Goal: Task Accomplishment & Management: Manage account settings

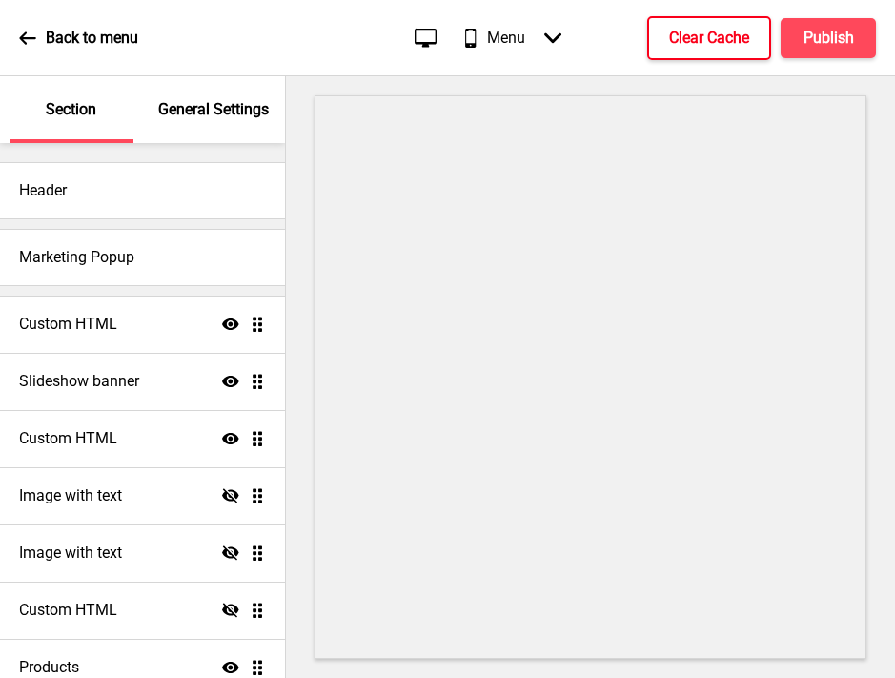
click at [680, 39] on h4 "Clear Cache" at bounding box center [709, 38] width 80 height 21
click at [693, 36] on h4 "Clear Cache" at bounding box center [709, 38] width 80 height 21
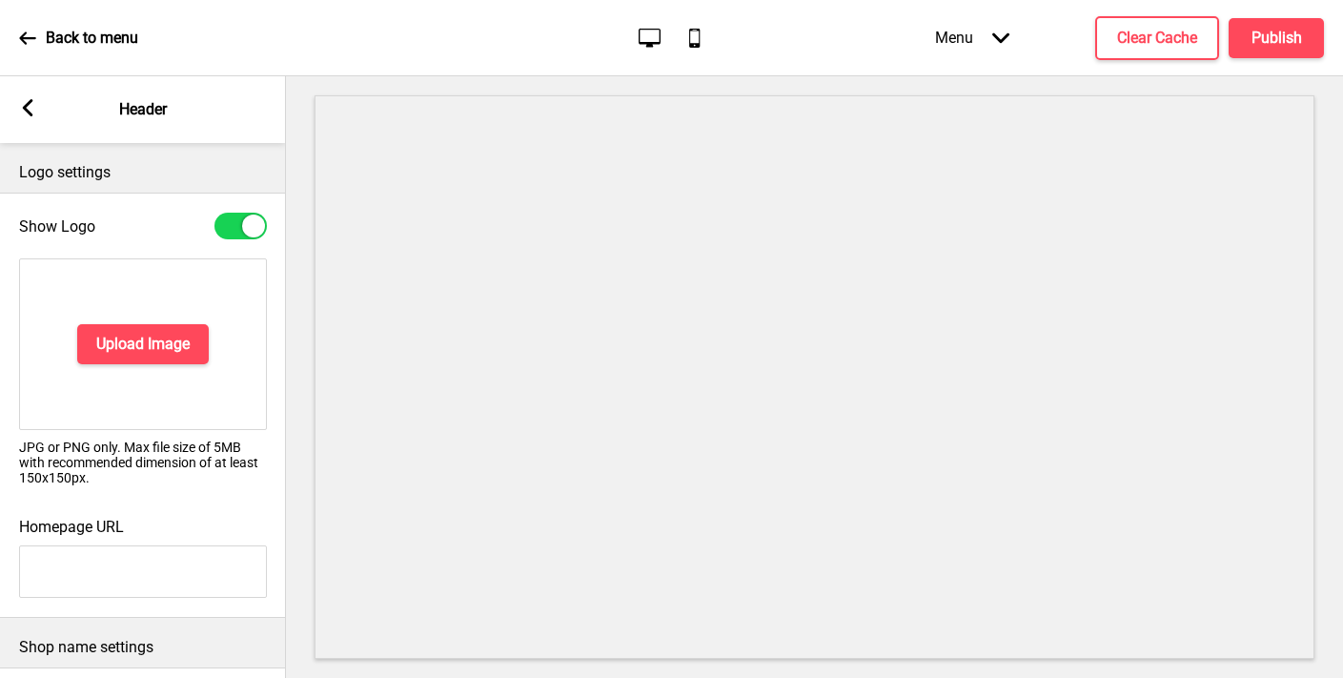
click at [39, 108] on div "Arrow left Header" at bounding box center [143, 109] width 286 height 67
click at [22, 105] on rect at bounding box center [27, 107] width 17 height 17
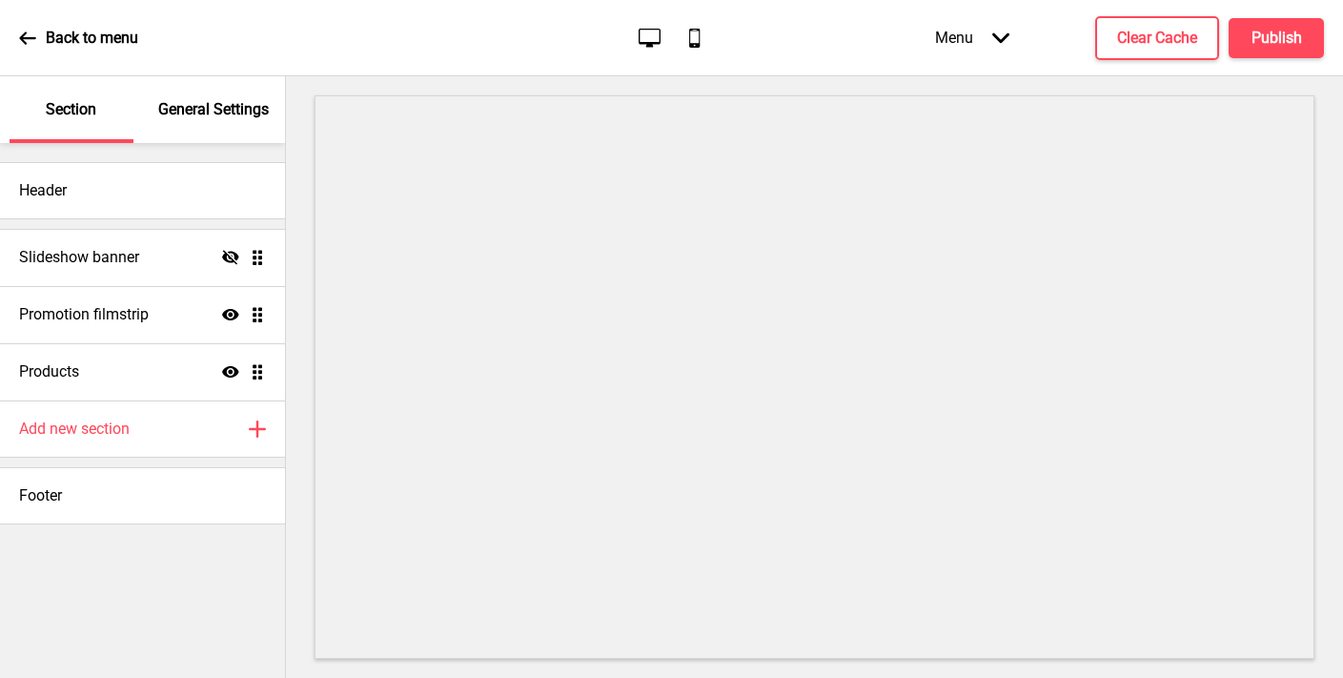
click at [224, 118] on p "General Settings" at bounding box center [213, 109] width 111 height 21
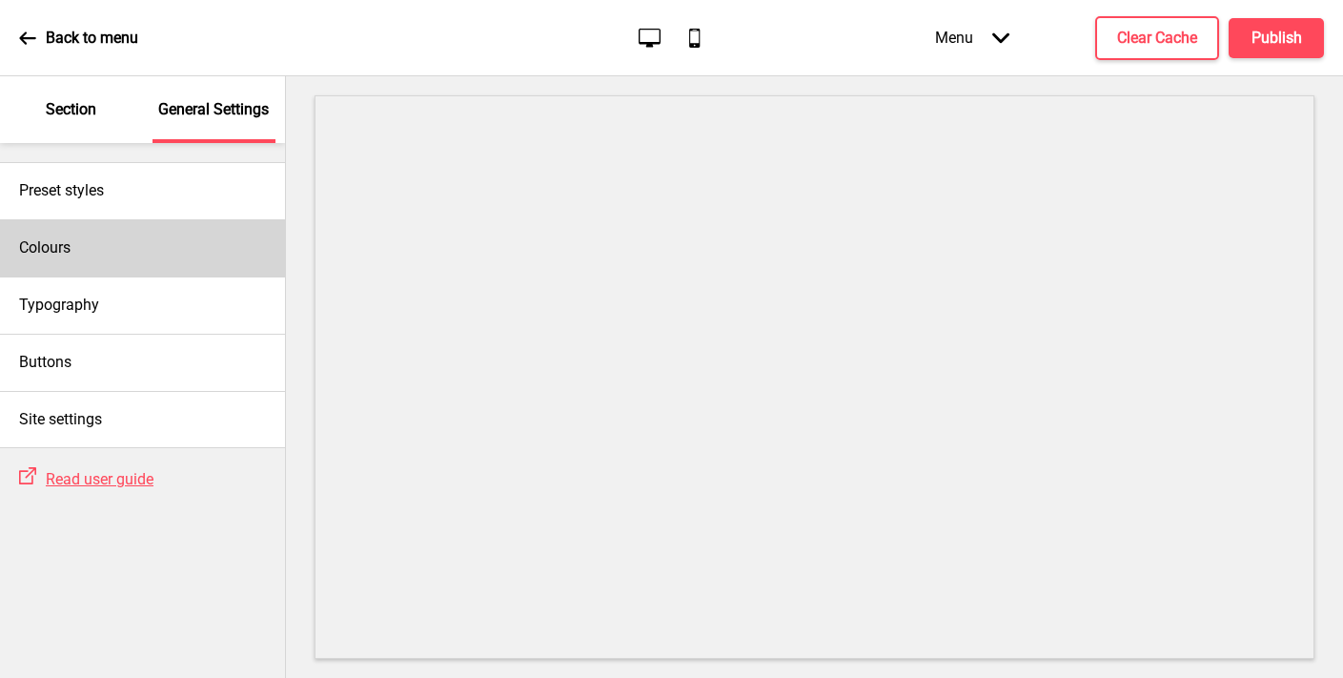
click at [117, 250] on div "Colours" at bounding box center [142, 247] width 285 height 57
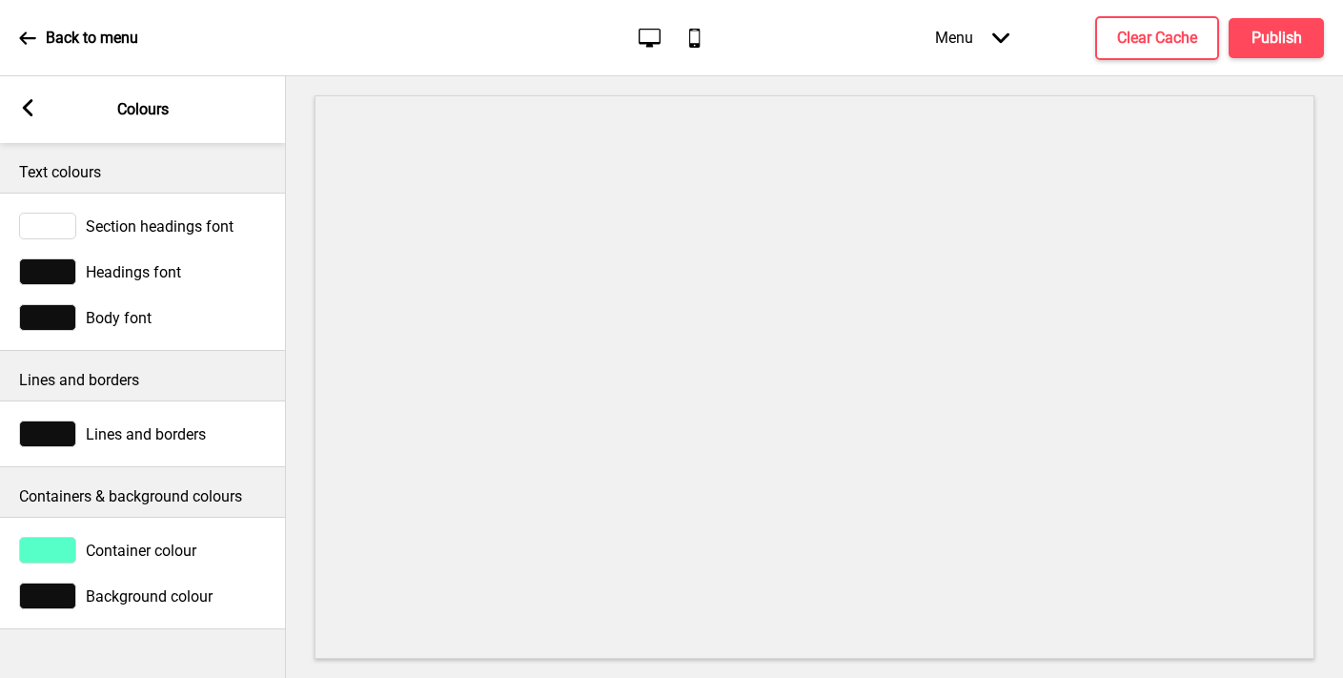
click at [32, 111] on rect at bounding box center [27, 107] width 17 height 17
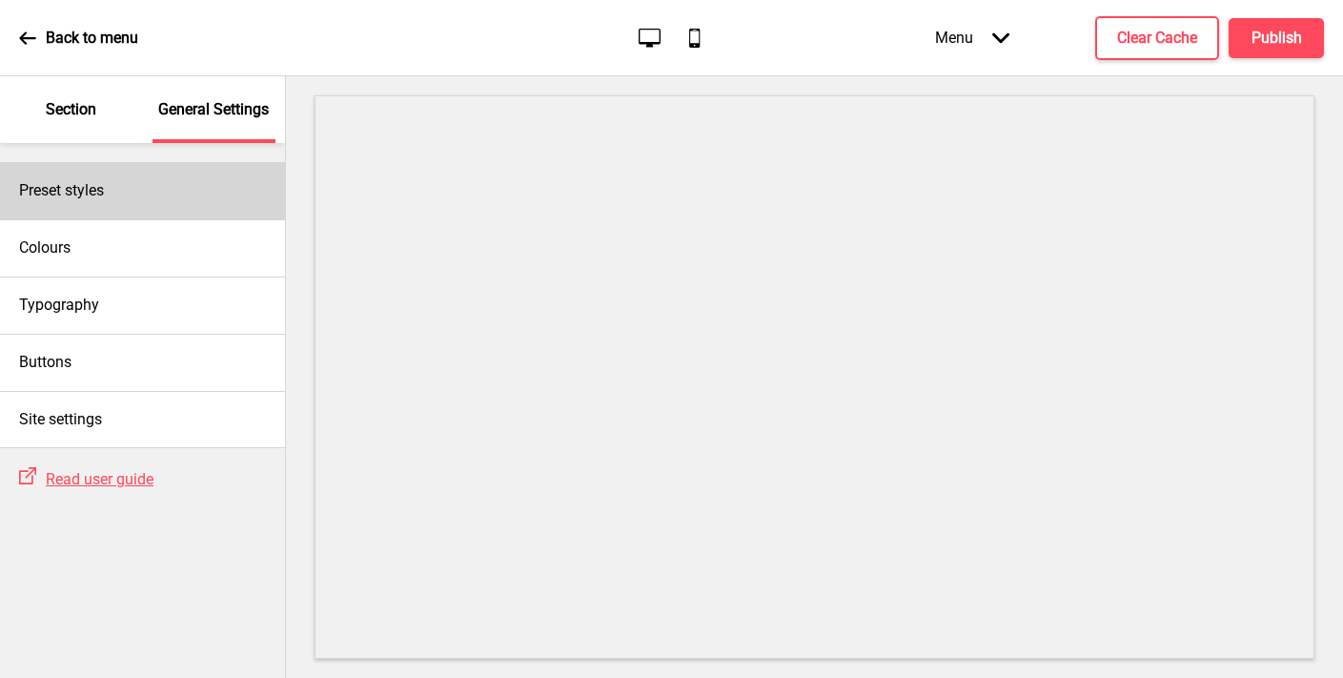
click at [81, 194] on h4 "Preset styles" at bounding box center [61, 190] width 85 height 21
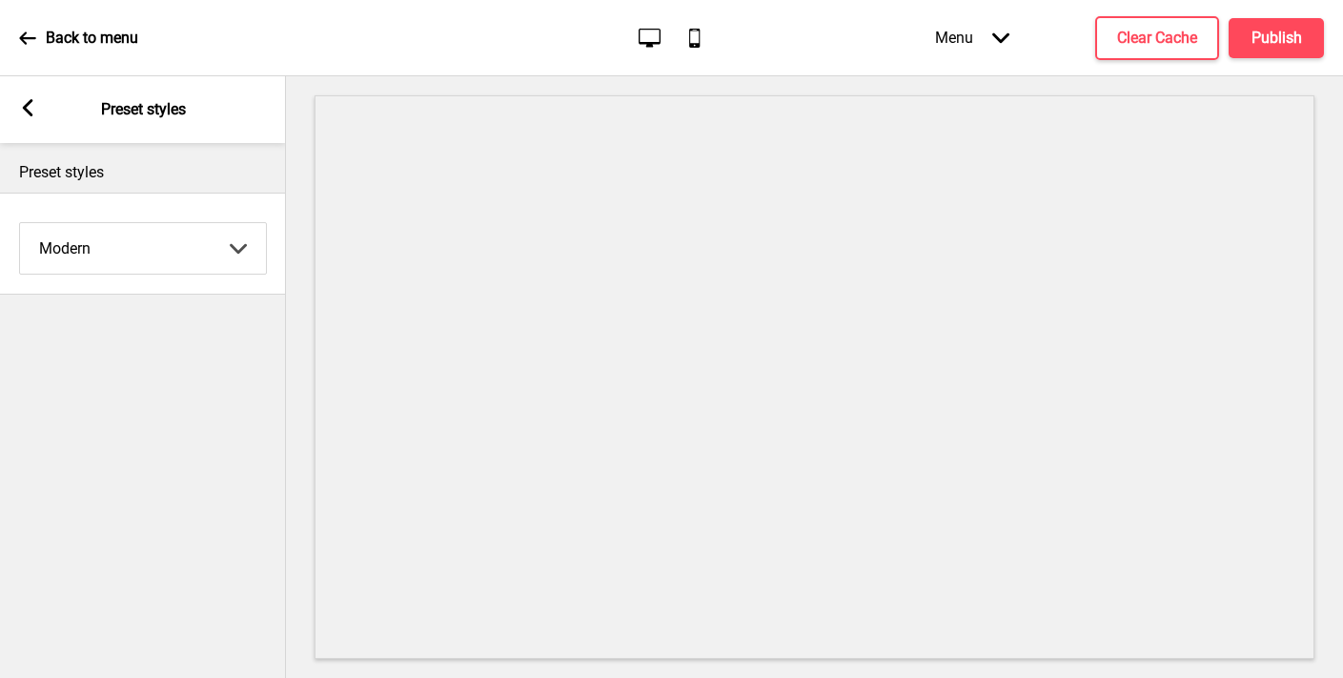
click at [87, 246] on select "Coffee Contrast Dark Earth Marine Minimalist Modern Oddle Pastel Yellow Fruits …" at bounding box center [143, 248] width 246 height 51
select select "minimalist"
click at [20, 223] on select "Coffee Contrast Dark Earth Marine Minimalist Modern Oddle Pastel Yellow Fruits …" at bounding box center [143, 248] width 246 height 51
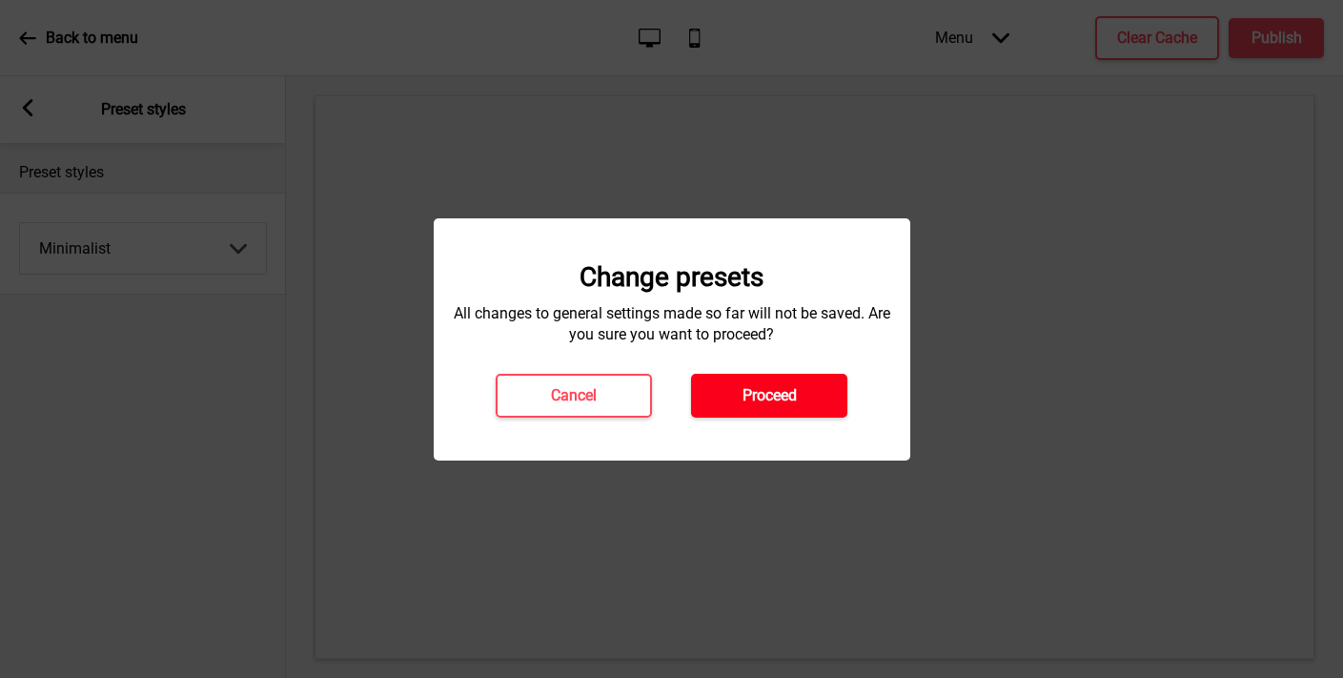
click at [731, 388] on button "Proceed" at bounding box center [769, 396] width 156 height 44
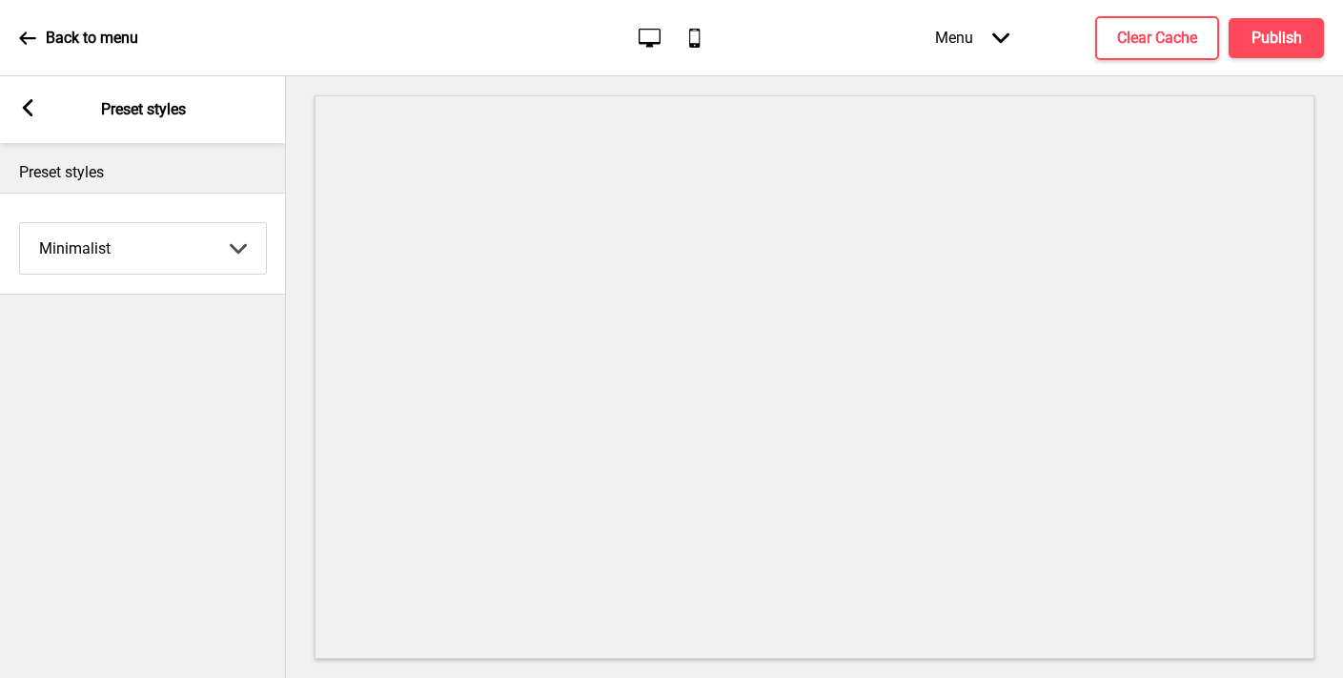
click at [27, 109] on icon at bounding box center [28, 107] width 10 height 17
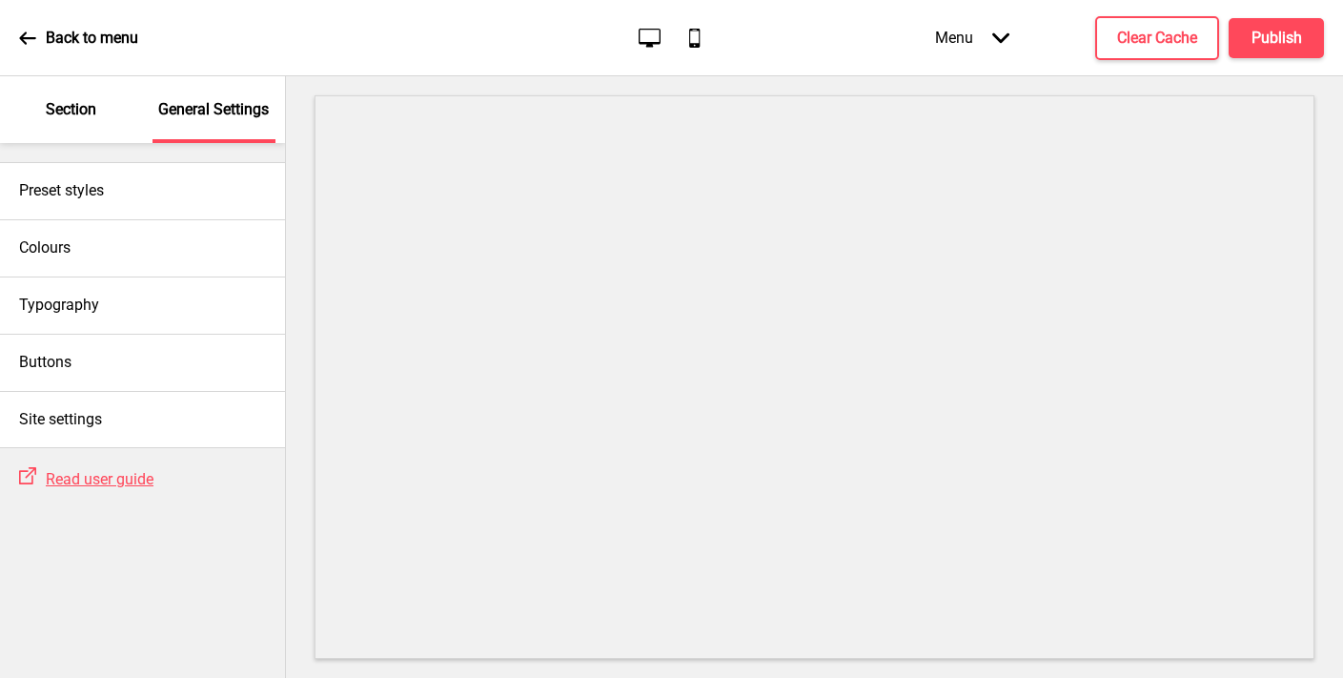
click at [58, 117] on p "Section" at bounding box center [71, 109] width 51 height 21
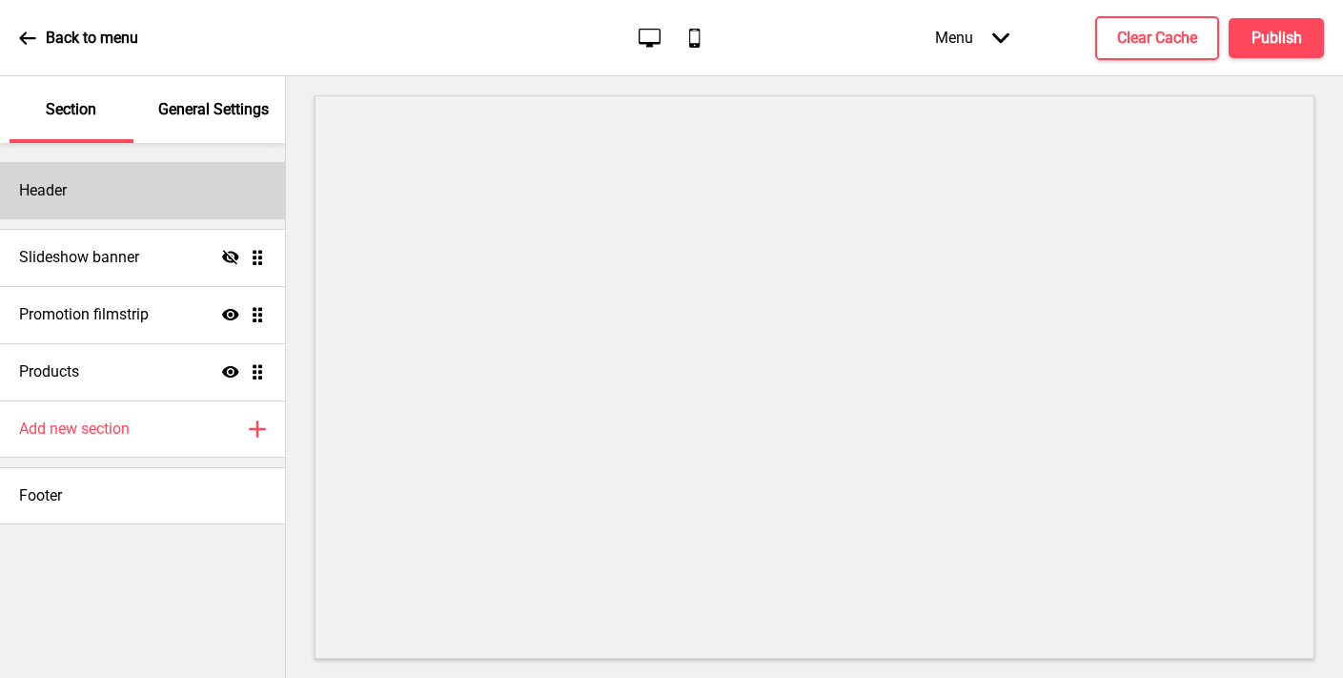
click at [80, 182] on div "Header" at bounding box center [142, 190] width 285 height 57
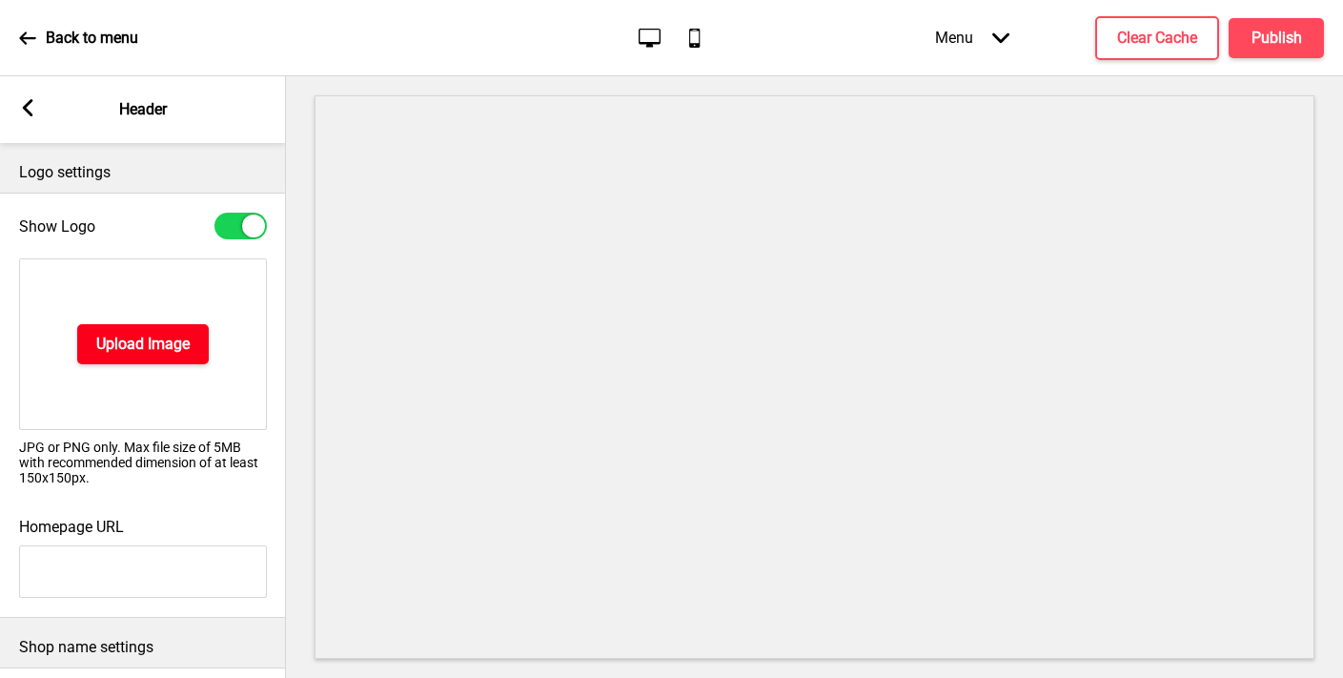
click at [112, 355] on button "Upload Image" at bounding box center [143, 344] width 132 height 40
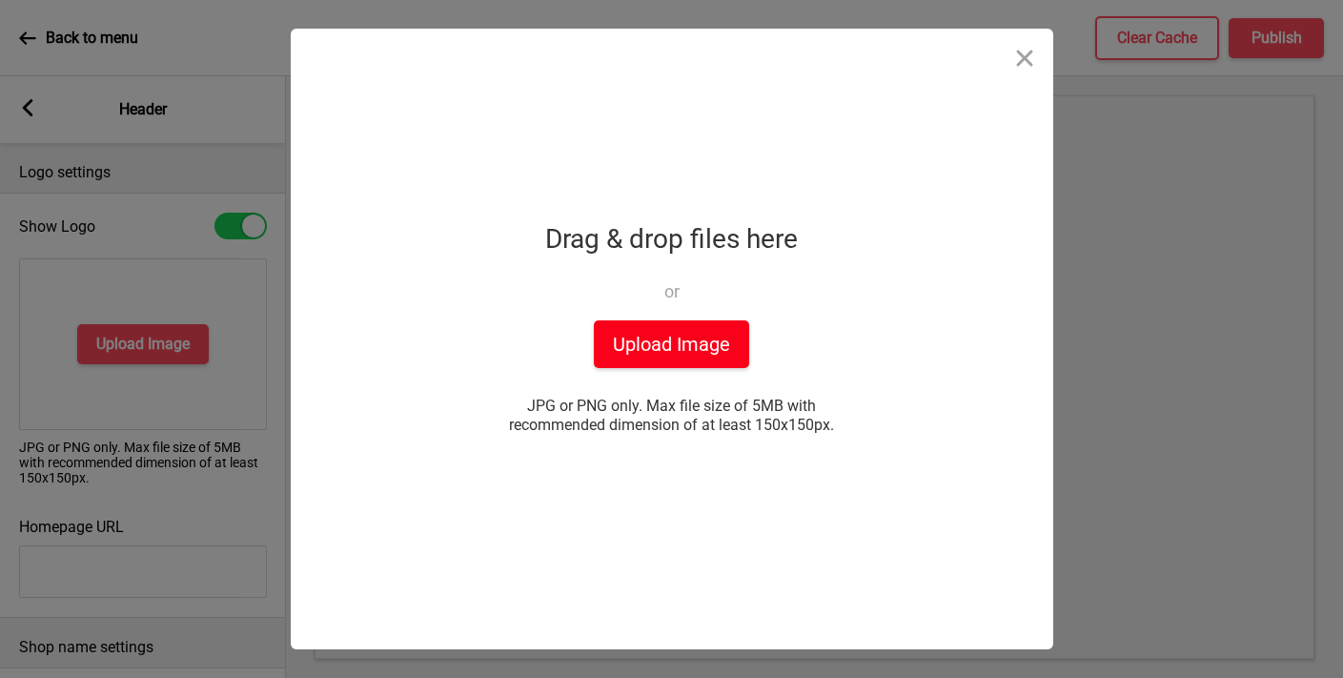
click at [643, 344] on button "Upload Image" at bounding box center [671, 344] width 155 height 48
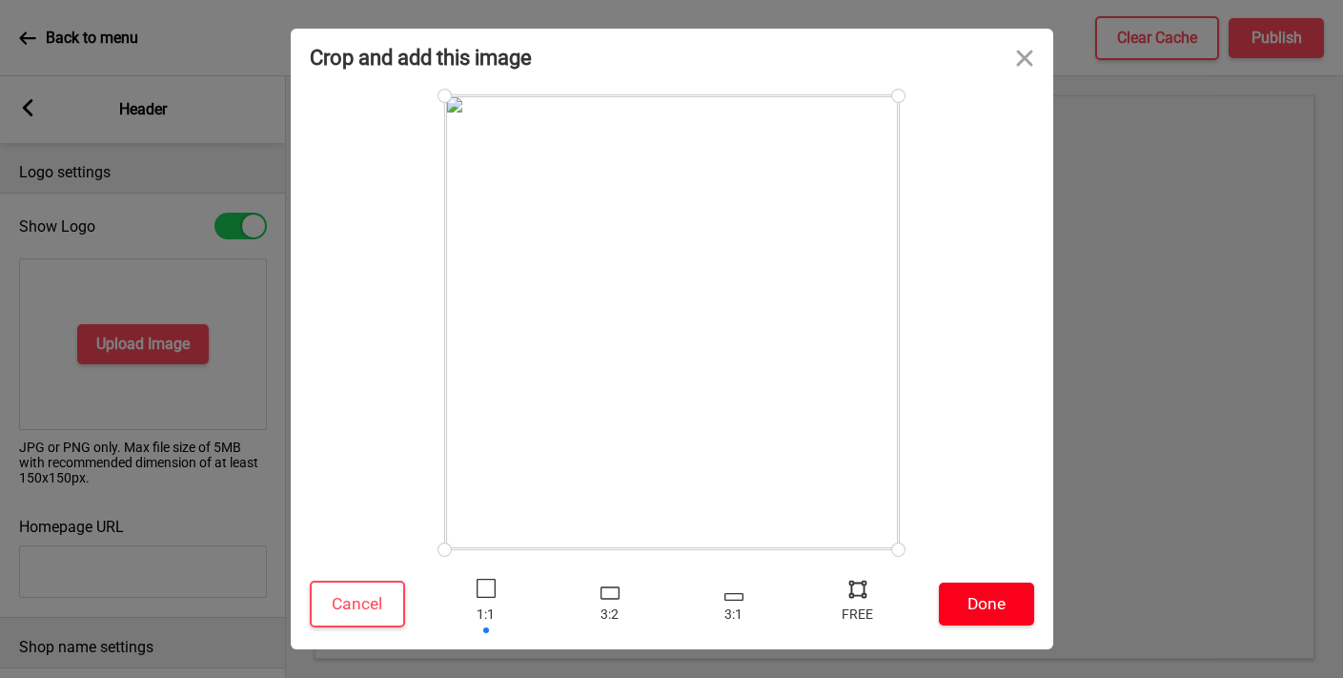
click at [983, 604] on button "Done" at bounding box center [986, 603] width 95 height 43
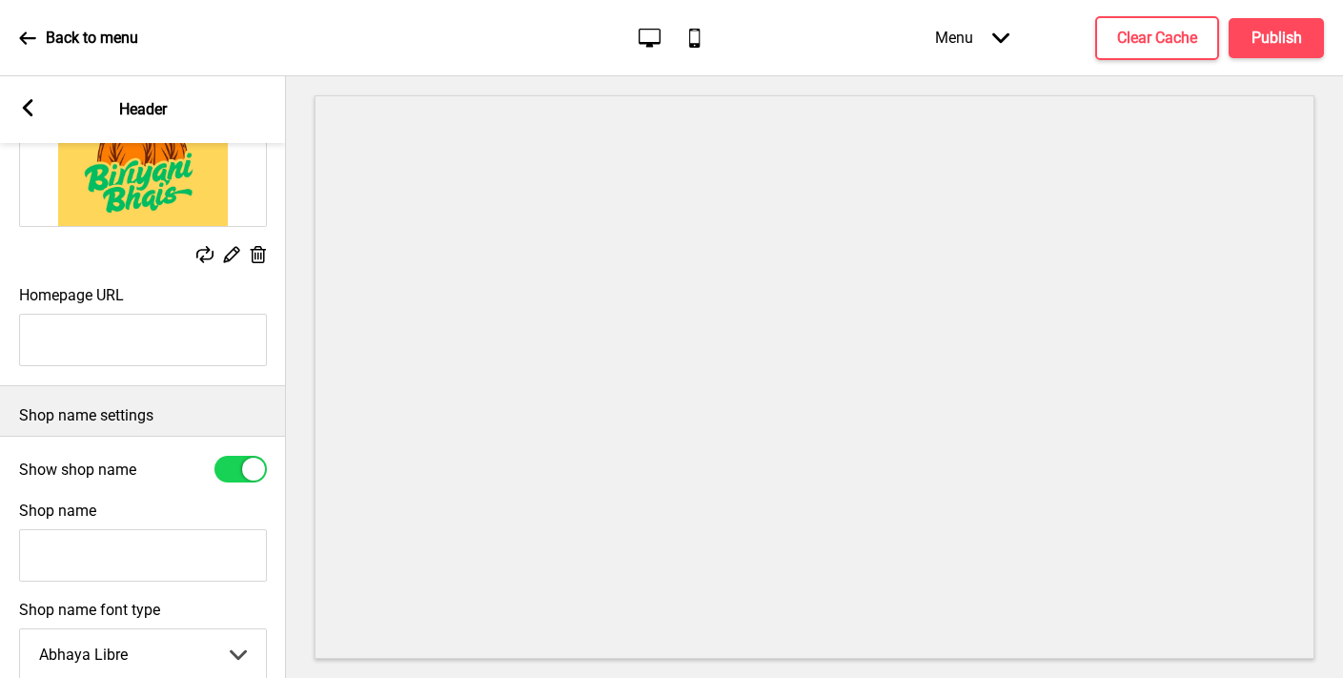
scroll to position [271, 0]
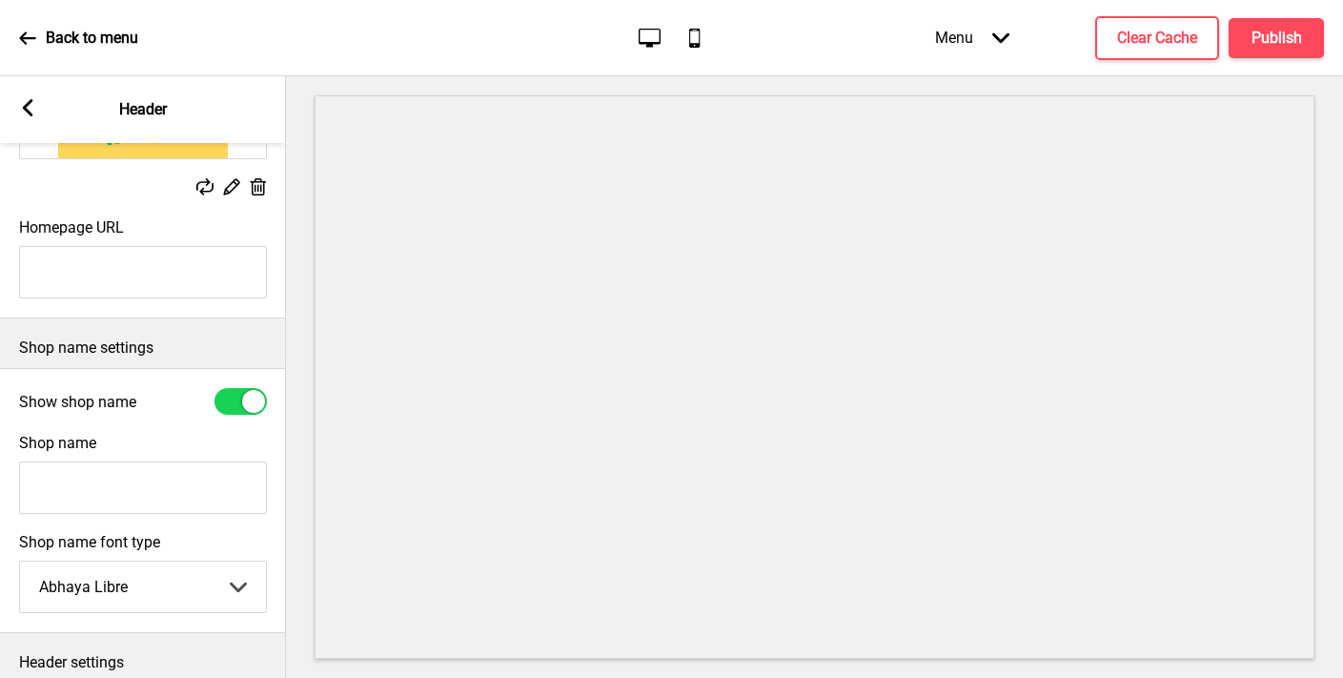
click at [202, 488] on input "Shop name" at bounding box center [143, 487] width 248 height 52
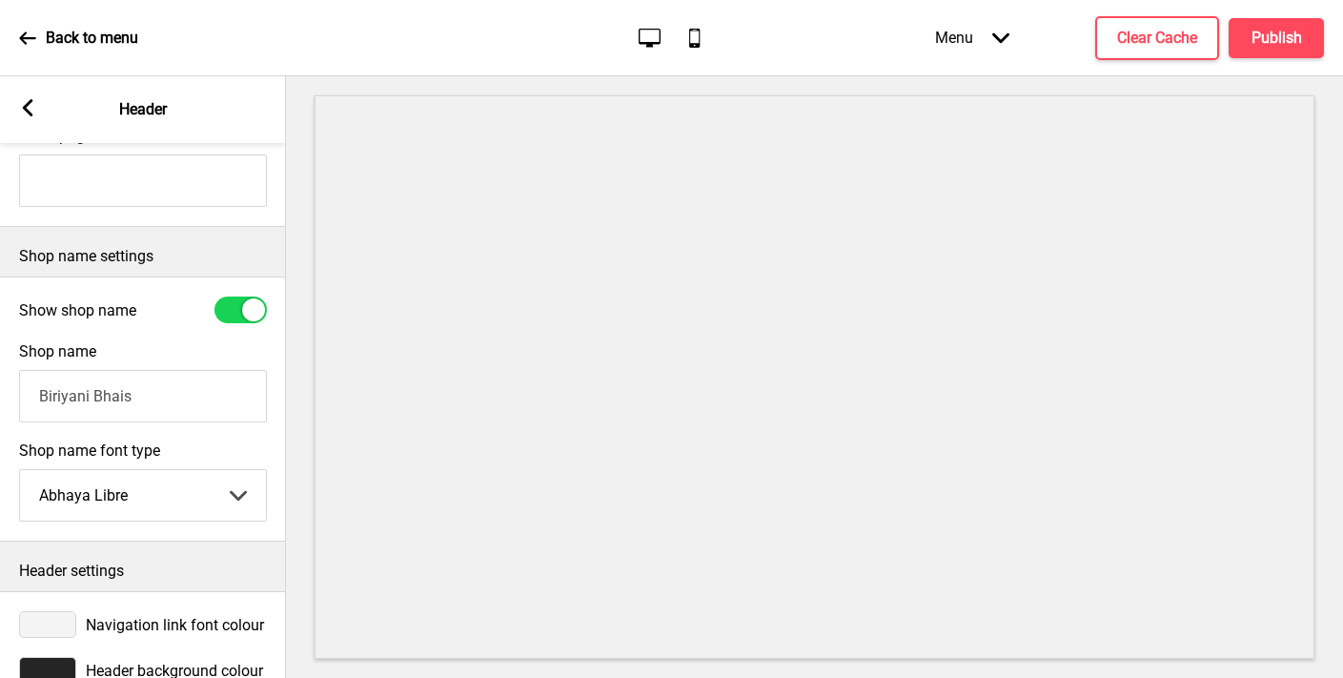
scroll to position [407, 0]
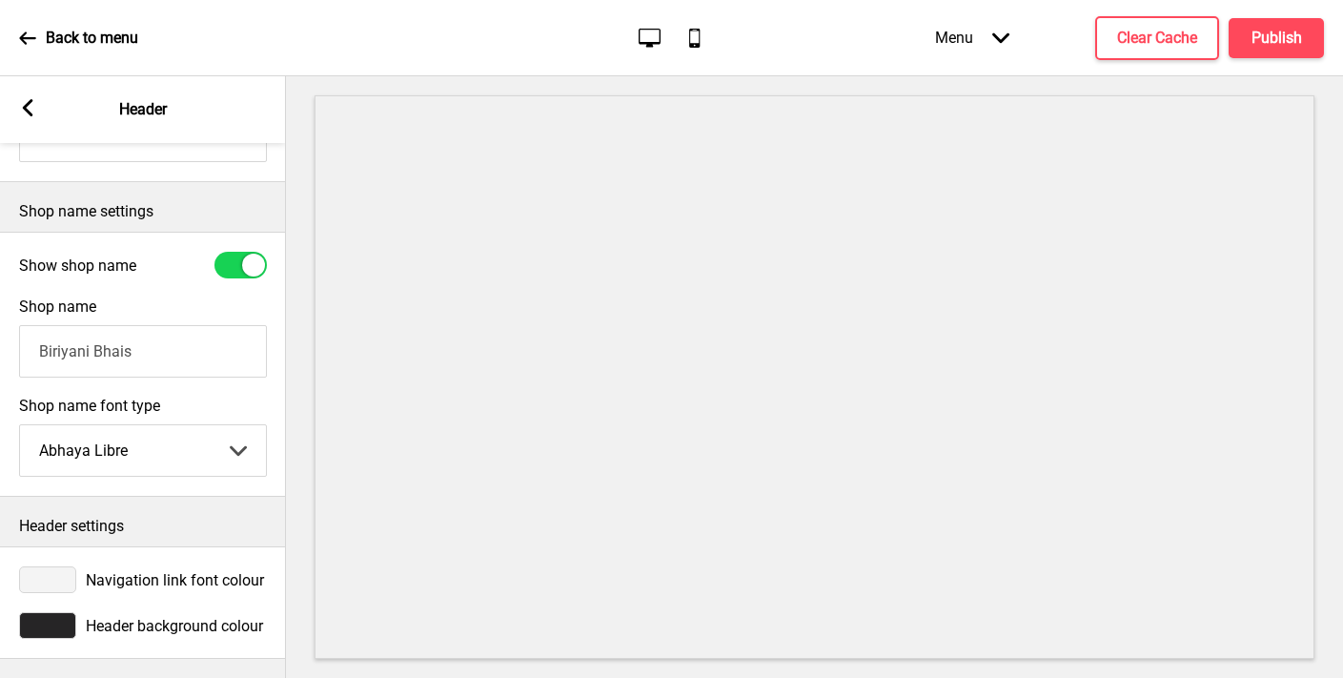
type input "Biriyani Bhais"
click at [251, 260] on div at bounding box center [253, 265] width 23 height 23
checkbox input "false"
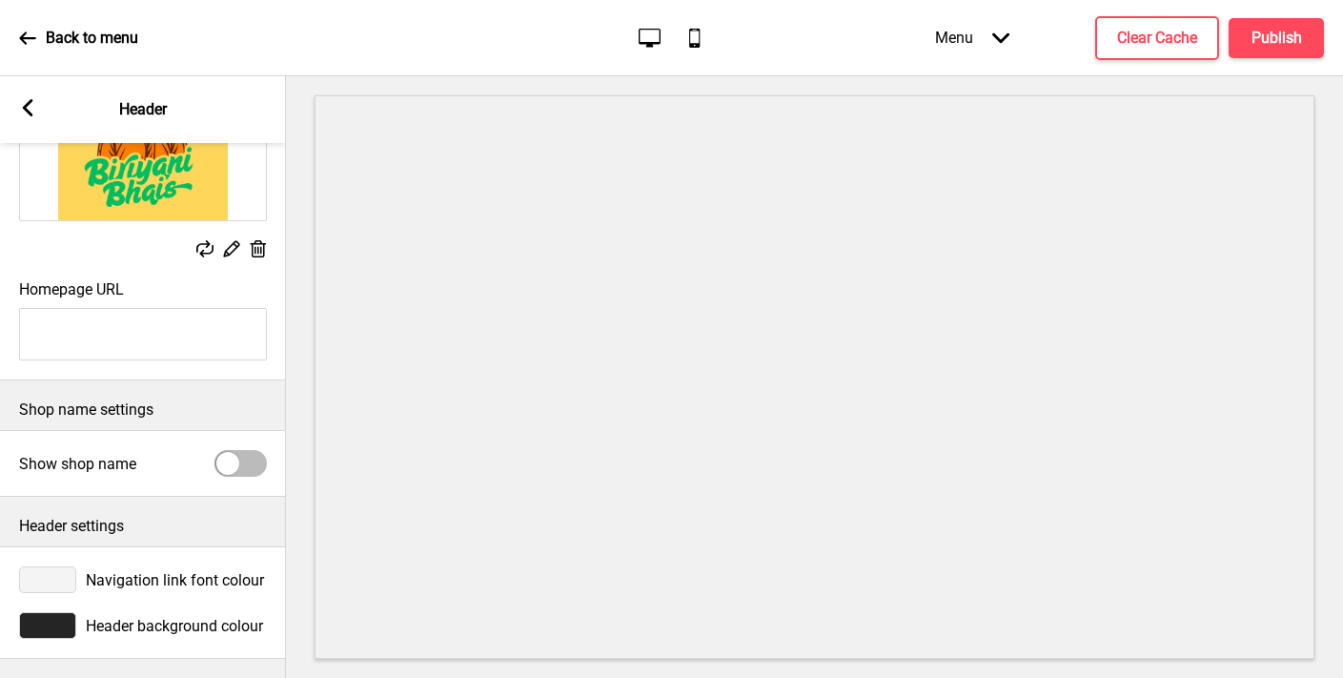
click at [59, 637] on div at bounding box center [47, 625] width 57 height 27
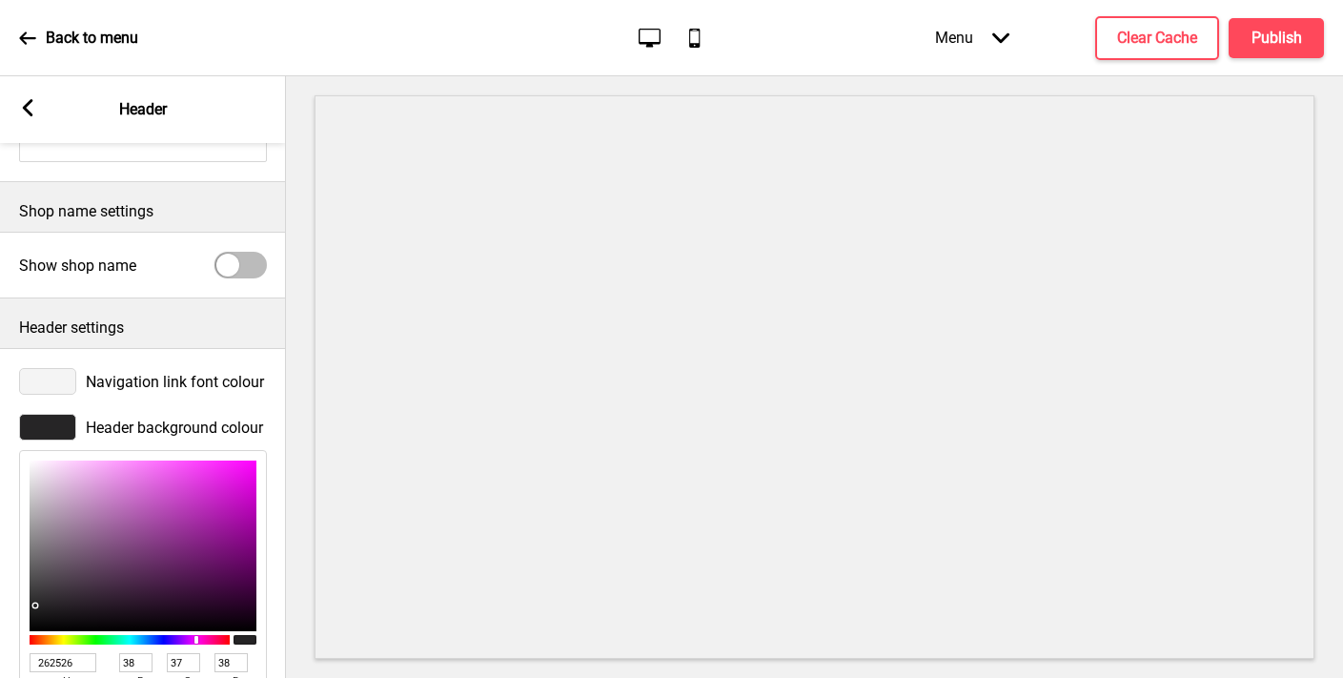
click at [63, 658] on input "262526" at bounding box center [63, 662] width 67 height 19
paste input "fdd65b"
type input "fdd65b"
type input "253"
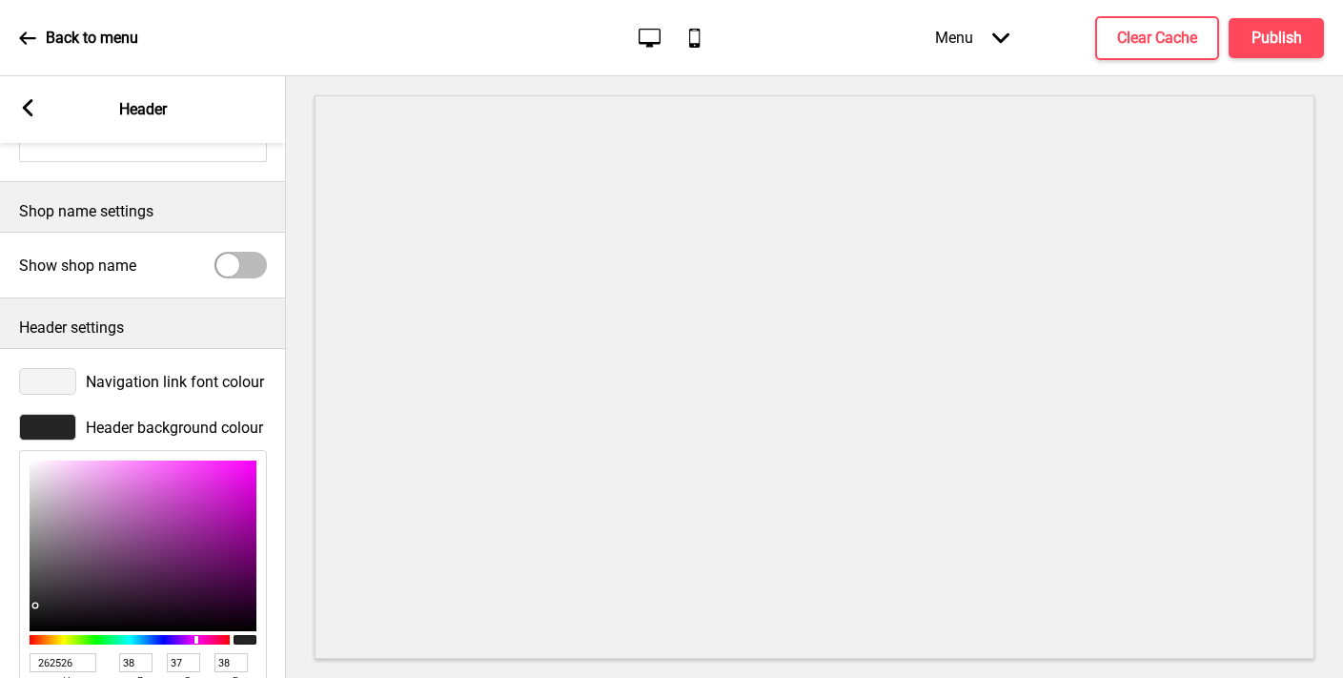
type input "214"
type input "91"
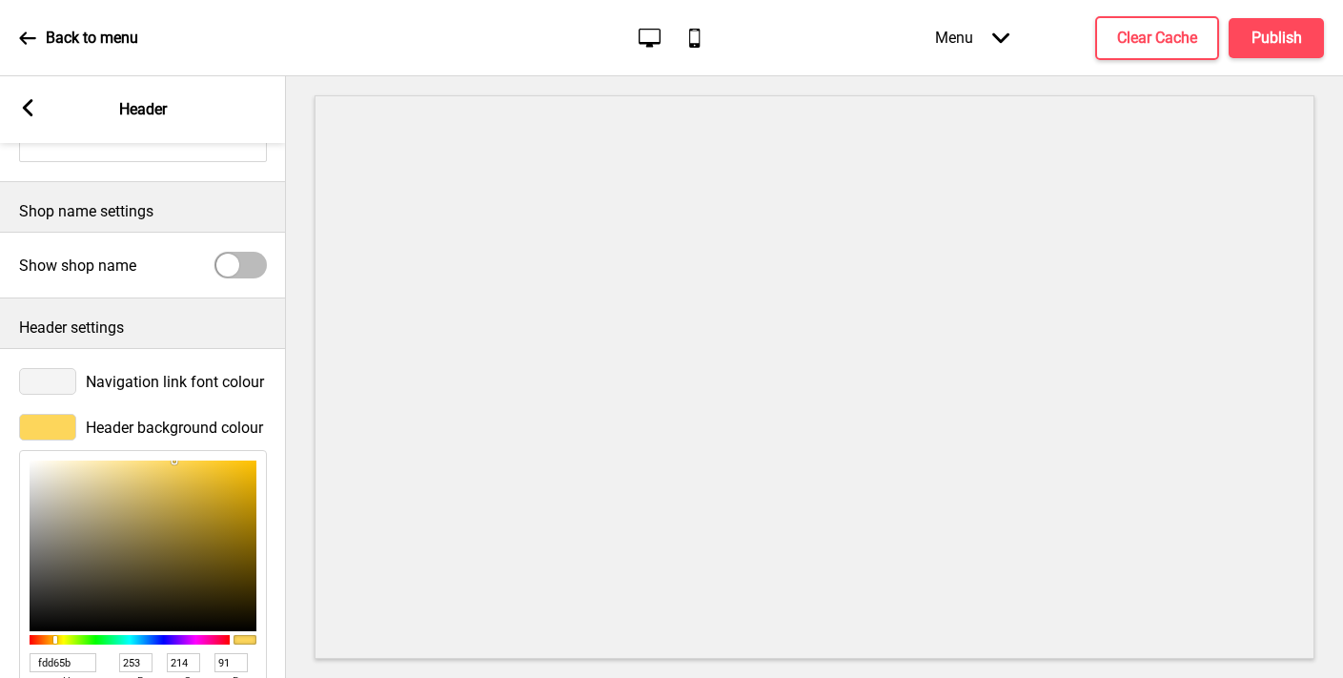
type input "FDD65B"
click at [54, 387] on div at bounding box center [47, 381] width 57 height 27
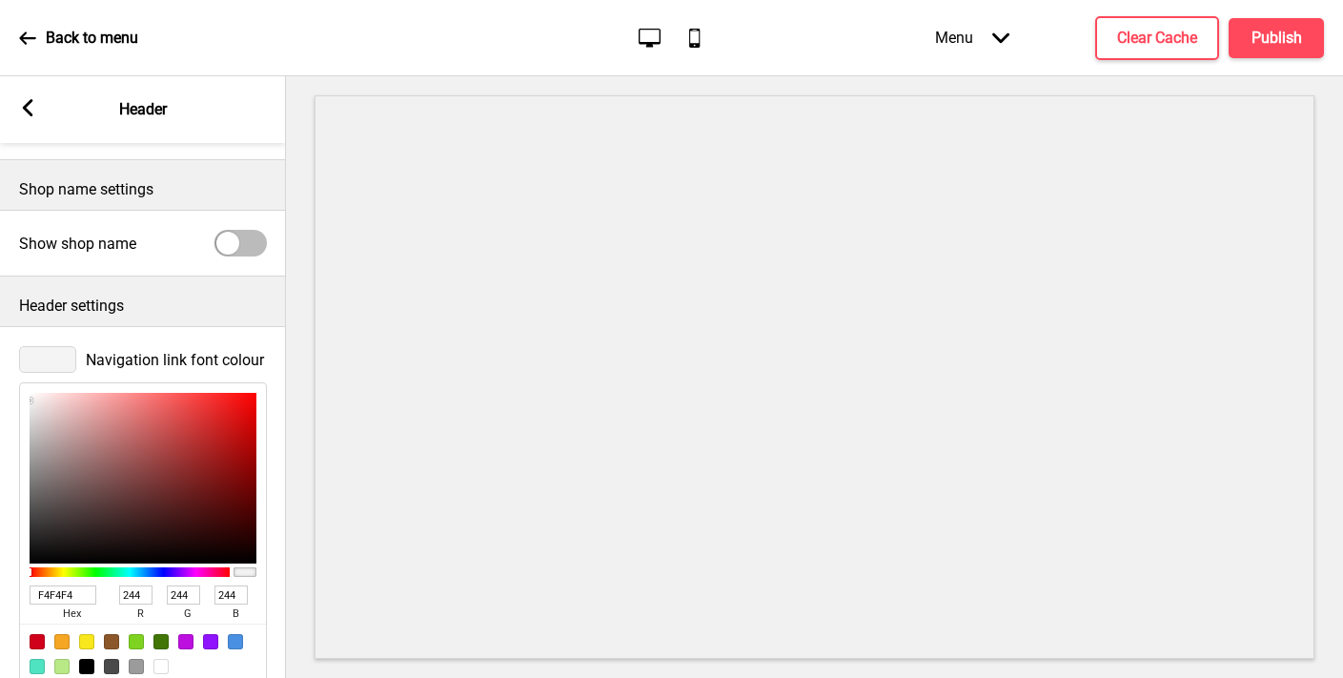
scroll to position [458, 0]
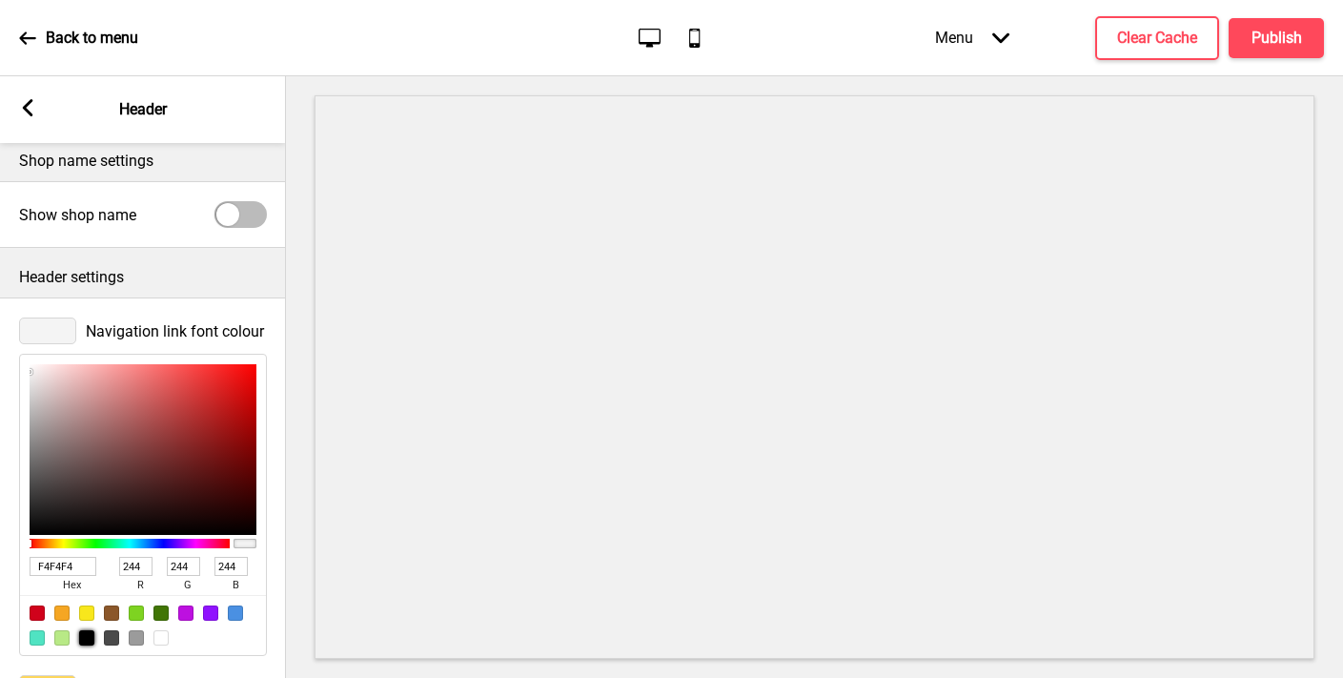
click at [85, 634] on div at bounding box center [86, 637] width 15 height 15
type input "000000"
type input "0"
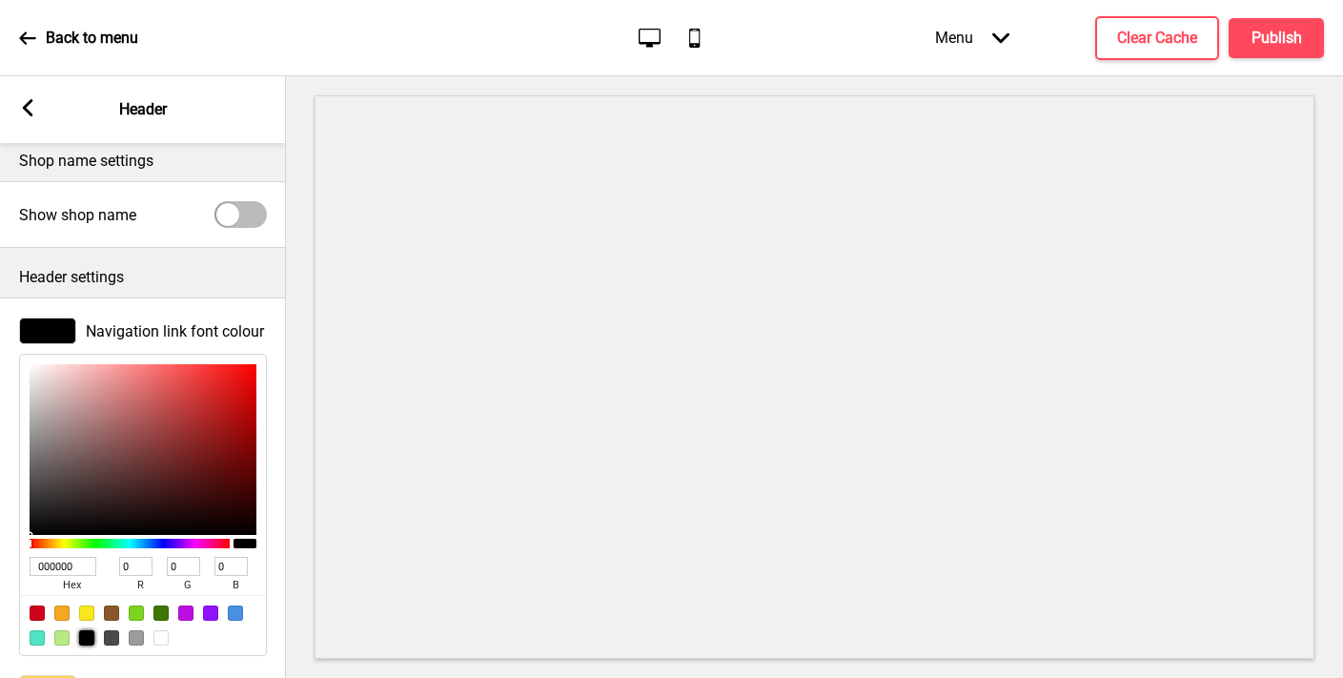
scroll to position [520, 0]
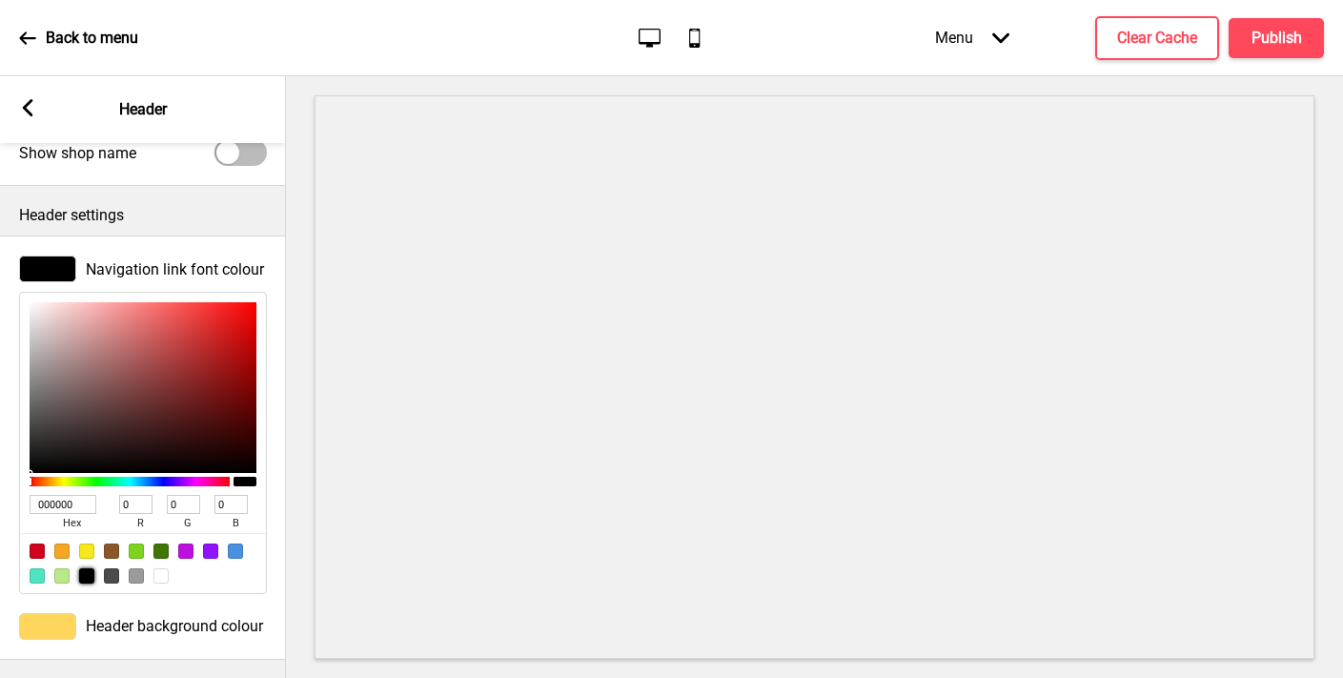
click at [27, 104] on icon at bounding box center [28, 107] width 10 height 17
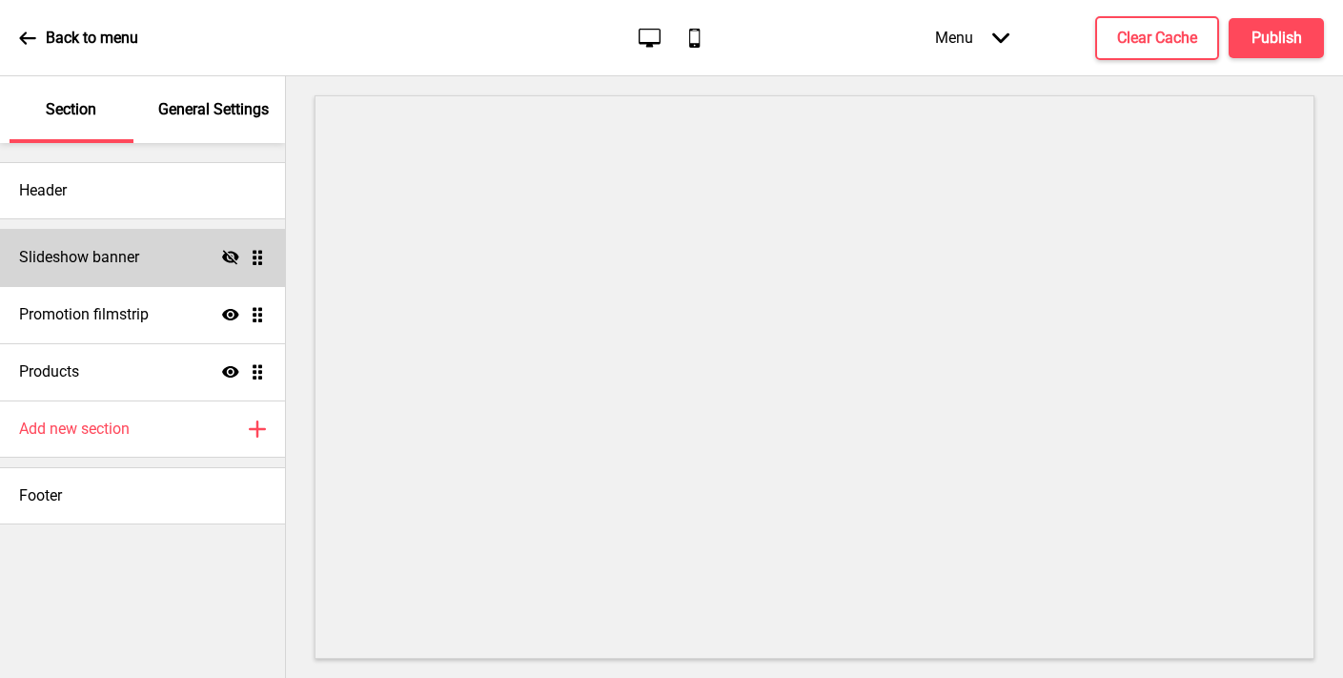
click at [228, 257] on icon "Hide" at bounding box center [230, 257] width 17 height 17
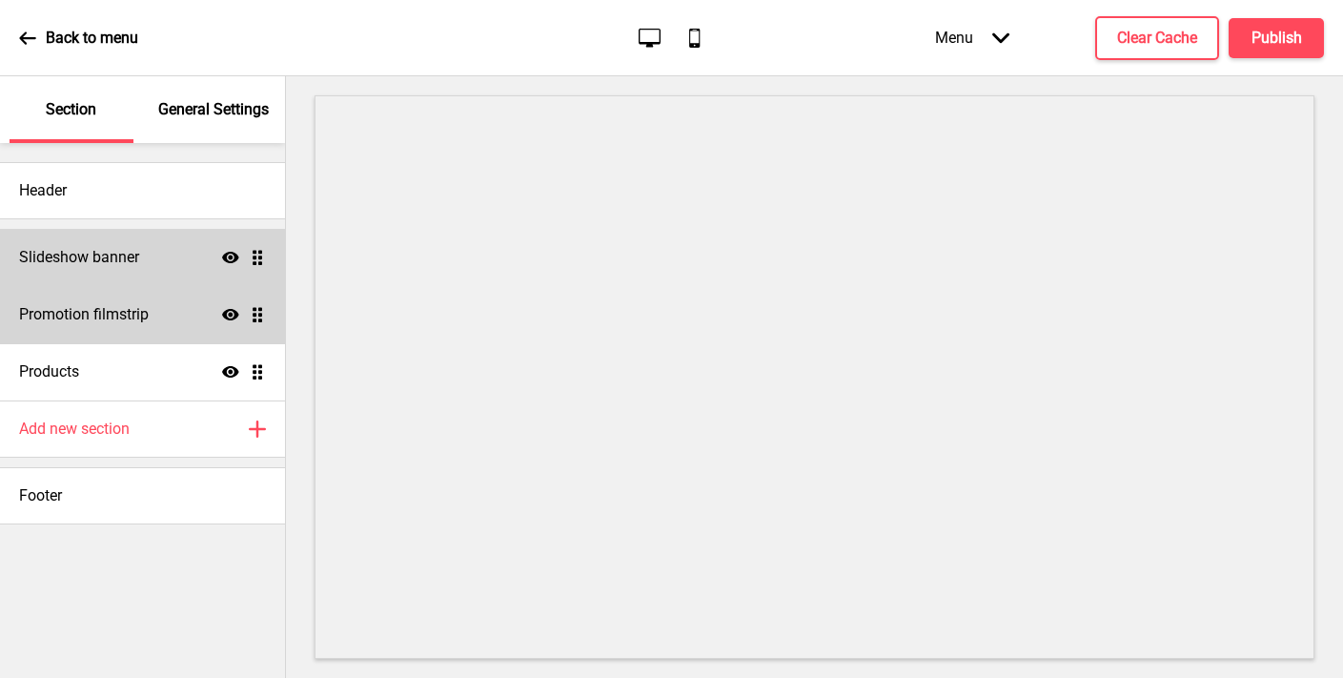
click at [149, 322] on h4 "Promotion filmstrip" at bounding box center [84, 314] width 130 height 21
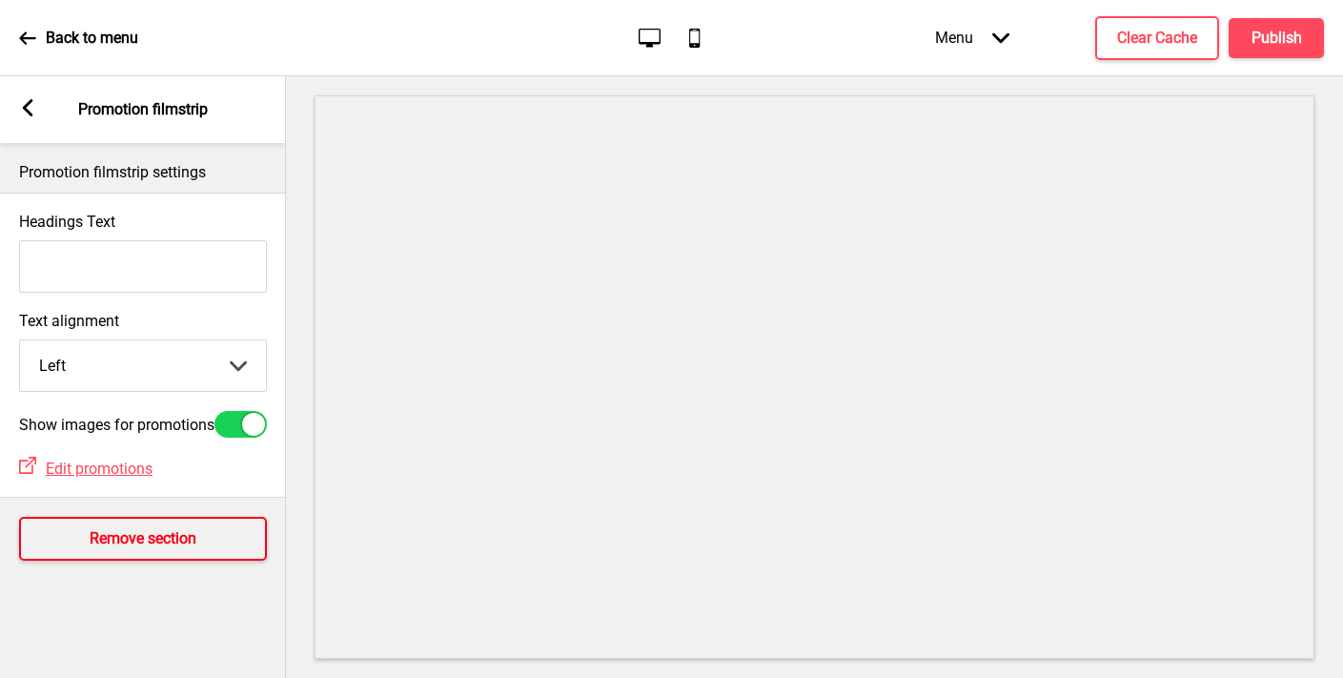
click at [102, 561] on button "Remove section" at bounding box center [143, 539] width 248 height 44
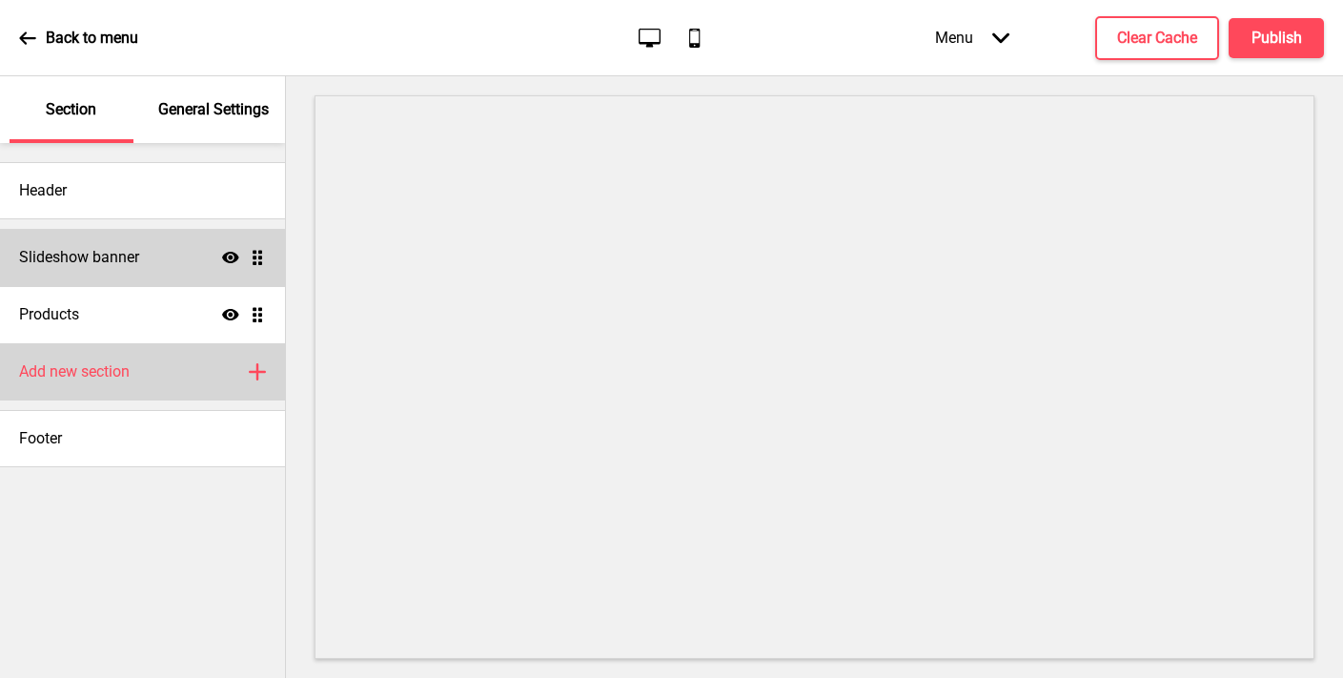
click at [138, 365] on div "Add new section Plus" at bounding box center [142, 371] width 285 height 57
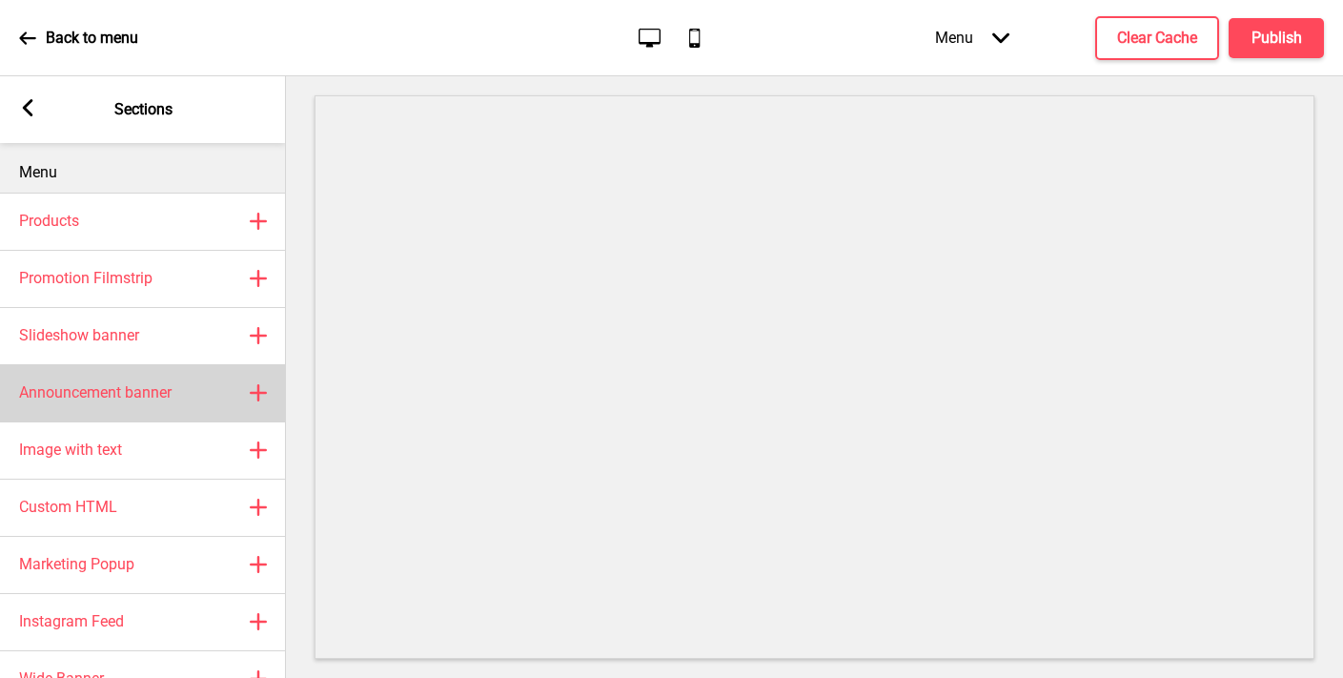
click at [115, 400] on h4 "Announcement banner" at bounding box center [95, 392] width 153 height 21
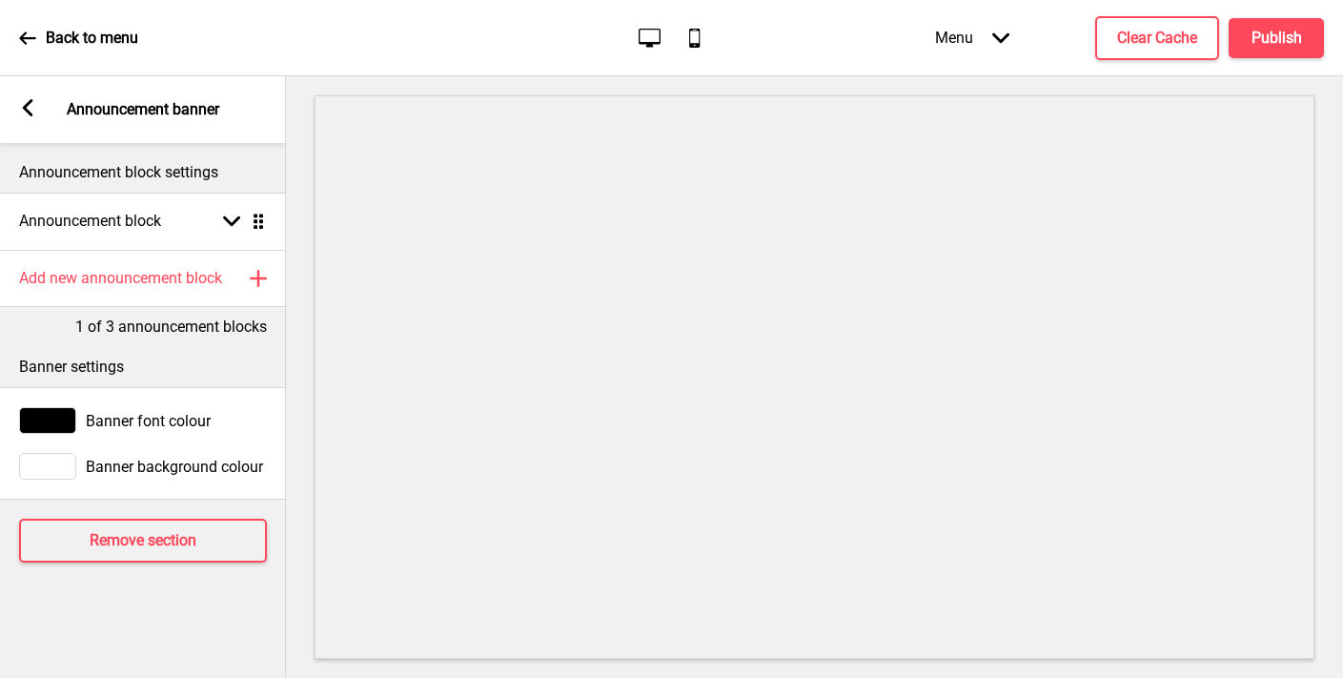
click at [24, 99] on rect at bounding box center [27, 107] width 17 height 17
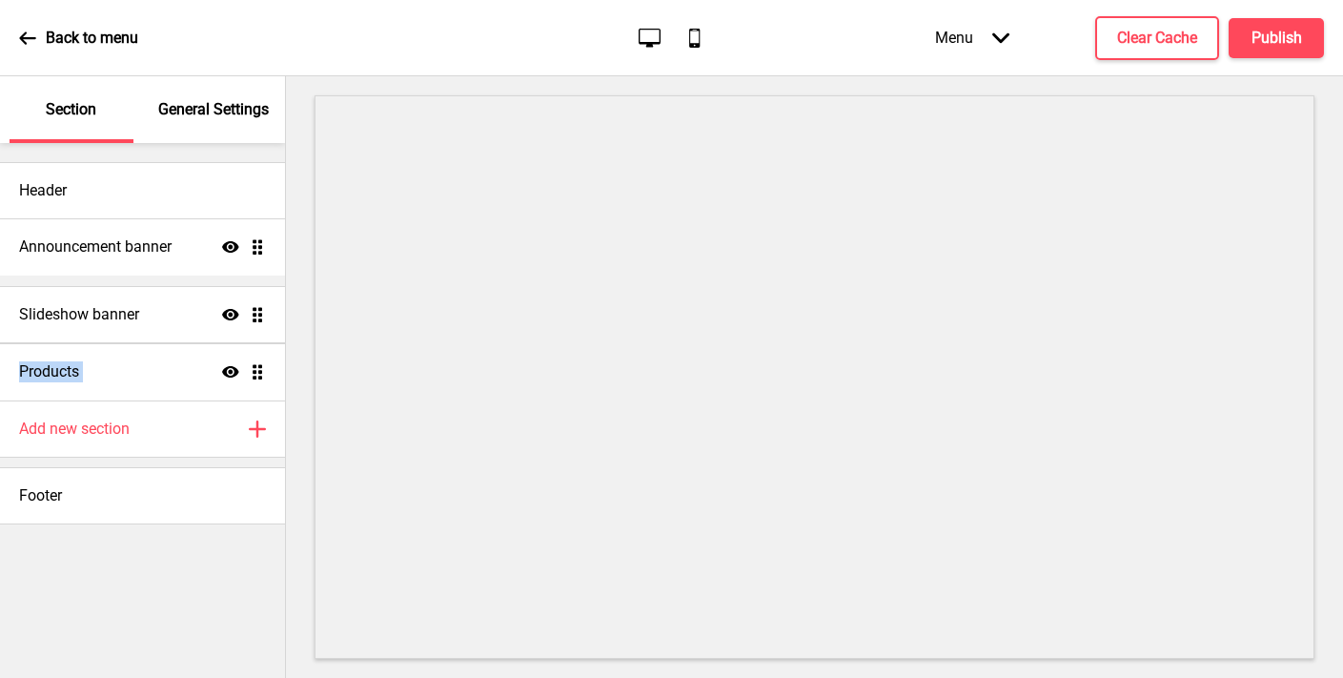
drag, startPoint x: 261, startPoint y: 368, endPoint x: 263, endPoint y: 243, distance: 124.9
click at [263, 243] on ul "Slideshow banner Show Drag Products Show Drag Announcement banner Show Drag" at bounding box center [142, 315] width 285 height 172
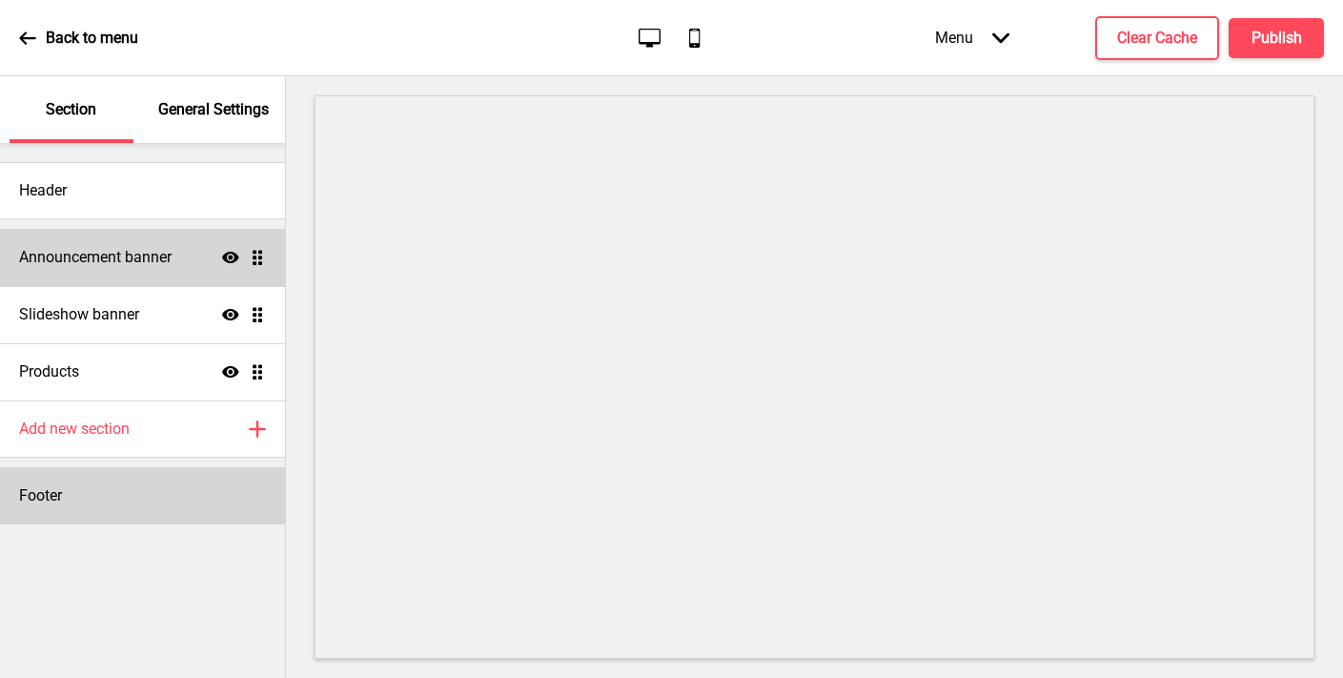
click at [86, 503] on div "Footer" at bounding box center [142, 495] width 285 height 57
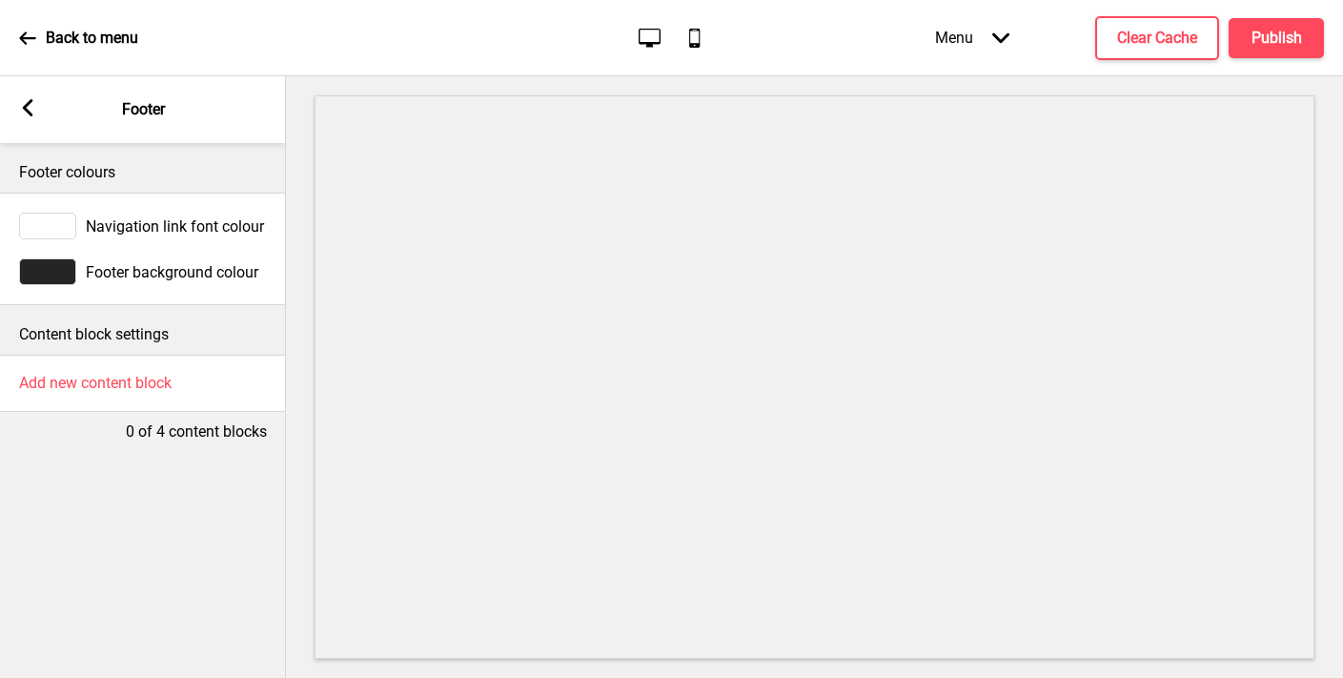
click at [55, 263] on div at bounding box center [47, 271] width 57 height 27
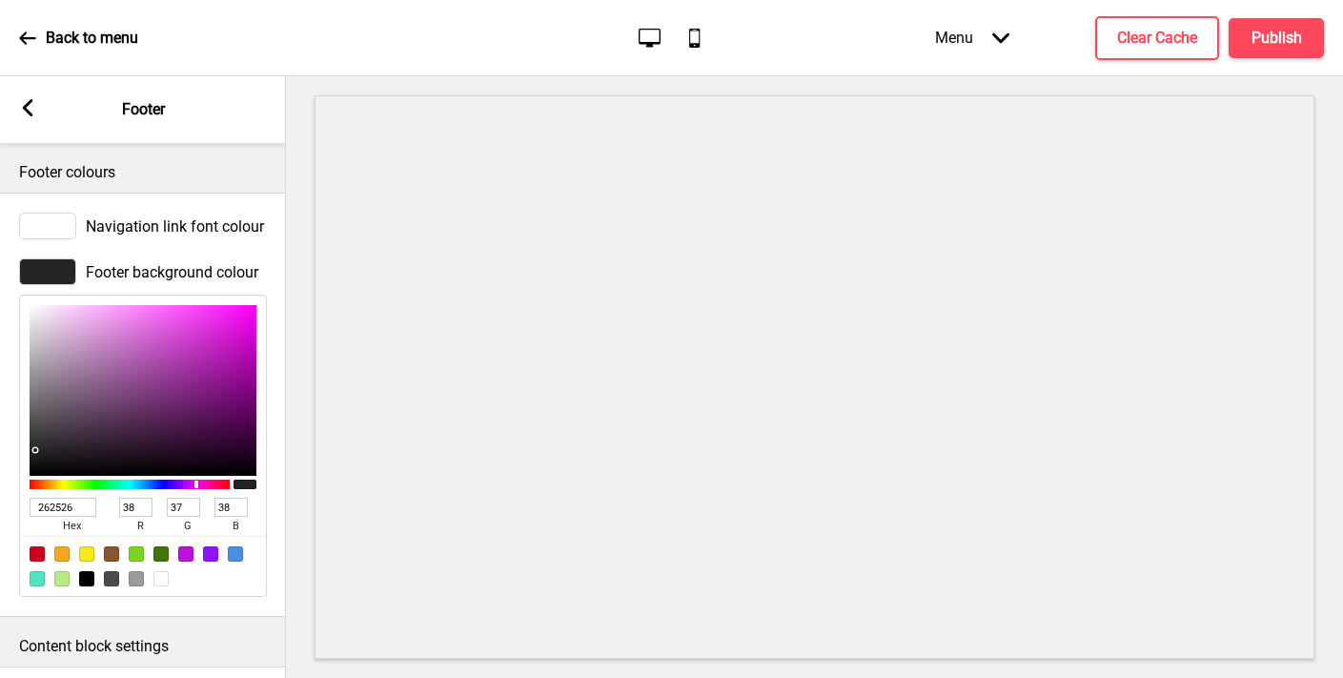
scroll to position [94, 0]
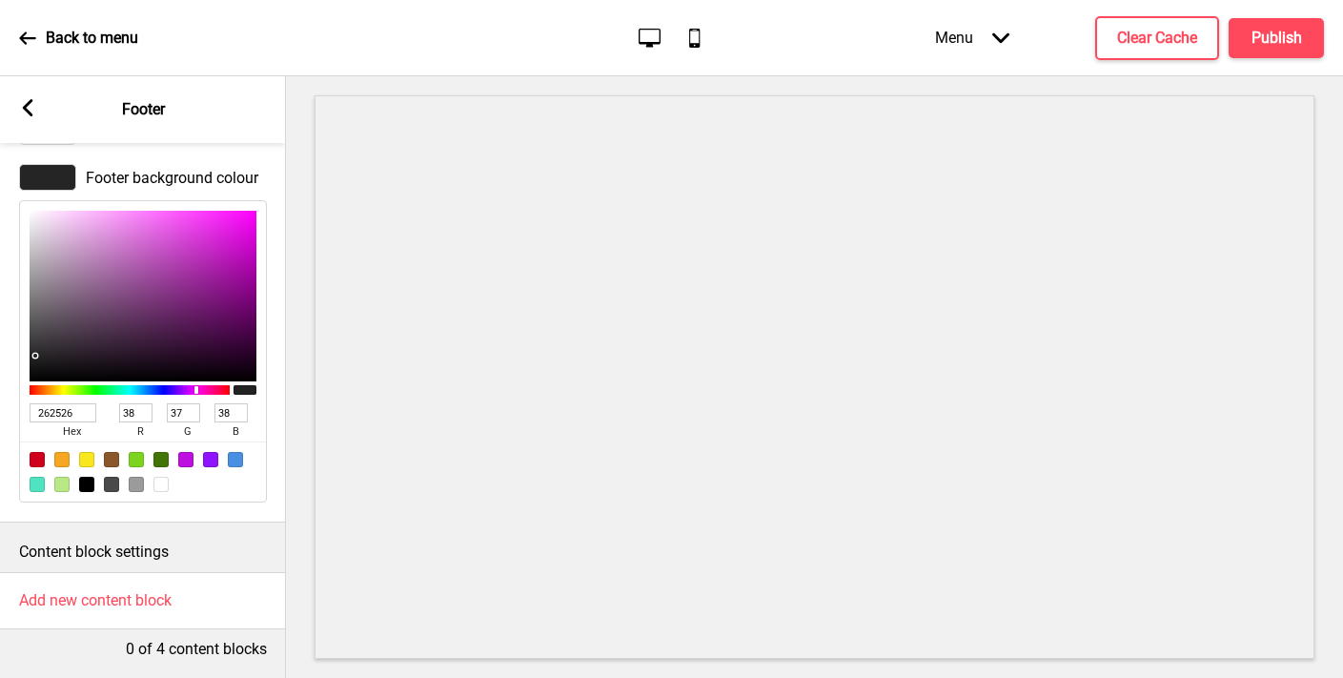
click at [57, 417] on input "262526" at bounding box center [63, 412] width 67 height 19
paste input "fdd65b"
type input "fdd65b"
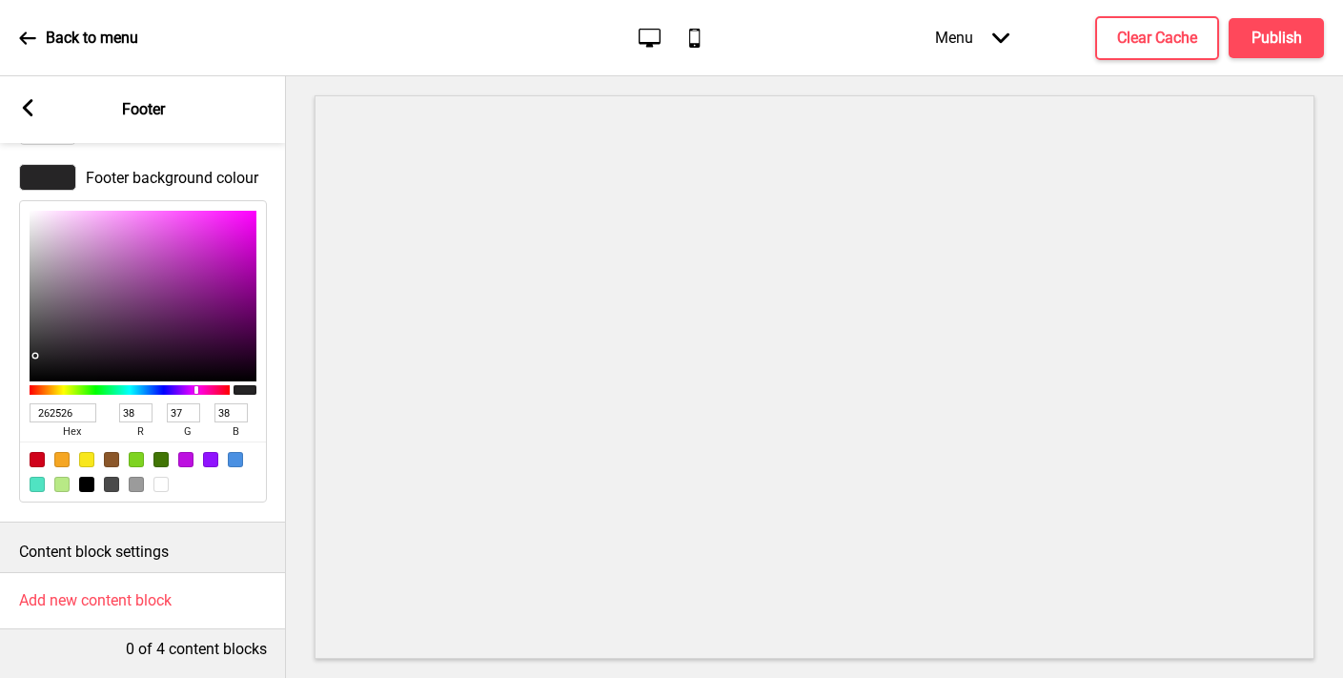
type input "253"
type input "214"
type input "91"
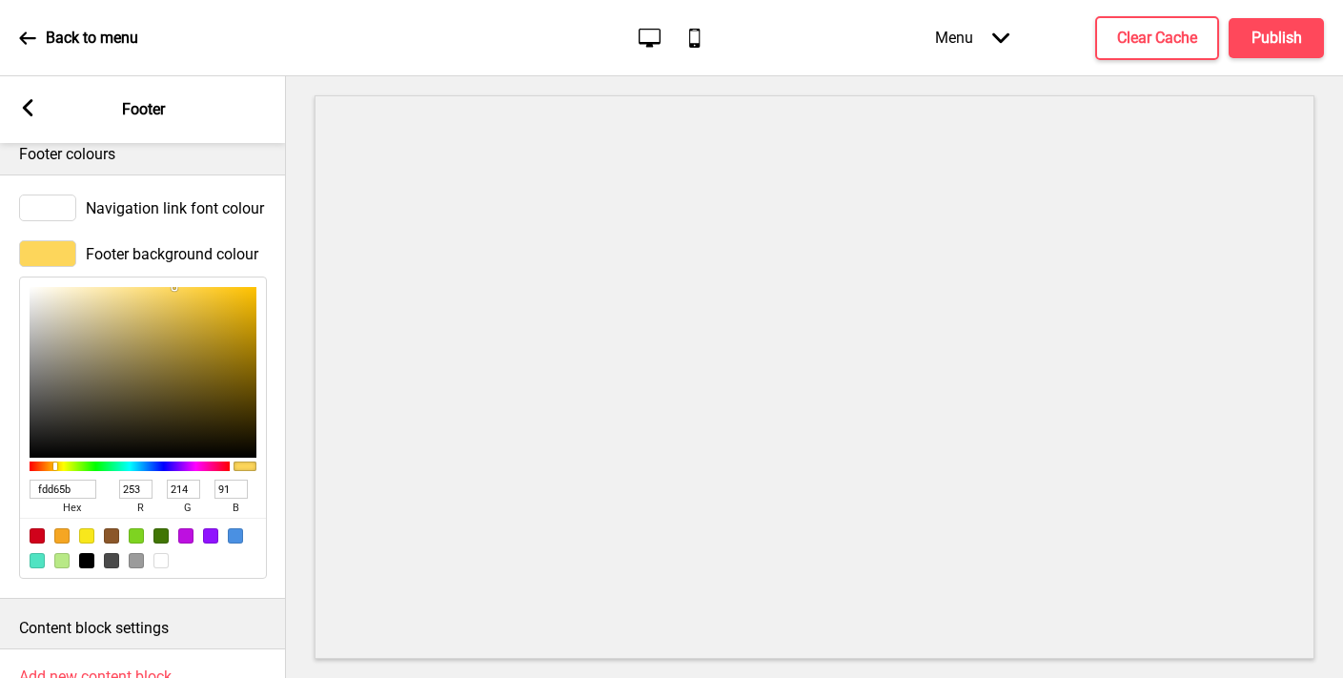
scroll to position [0, 0]
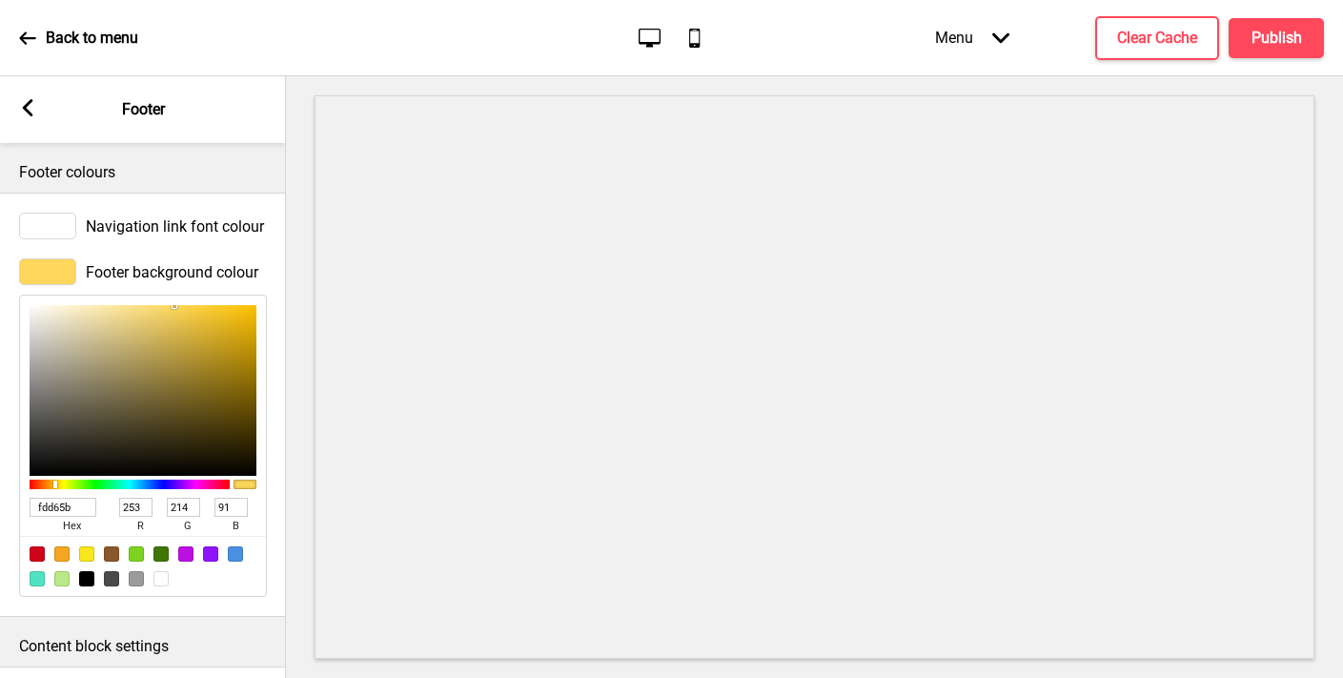
type input "FDD65B"
click at [57, 214] on div at bounding box center [47, 226] width 57 height 27
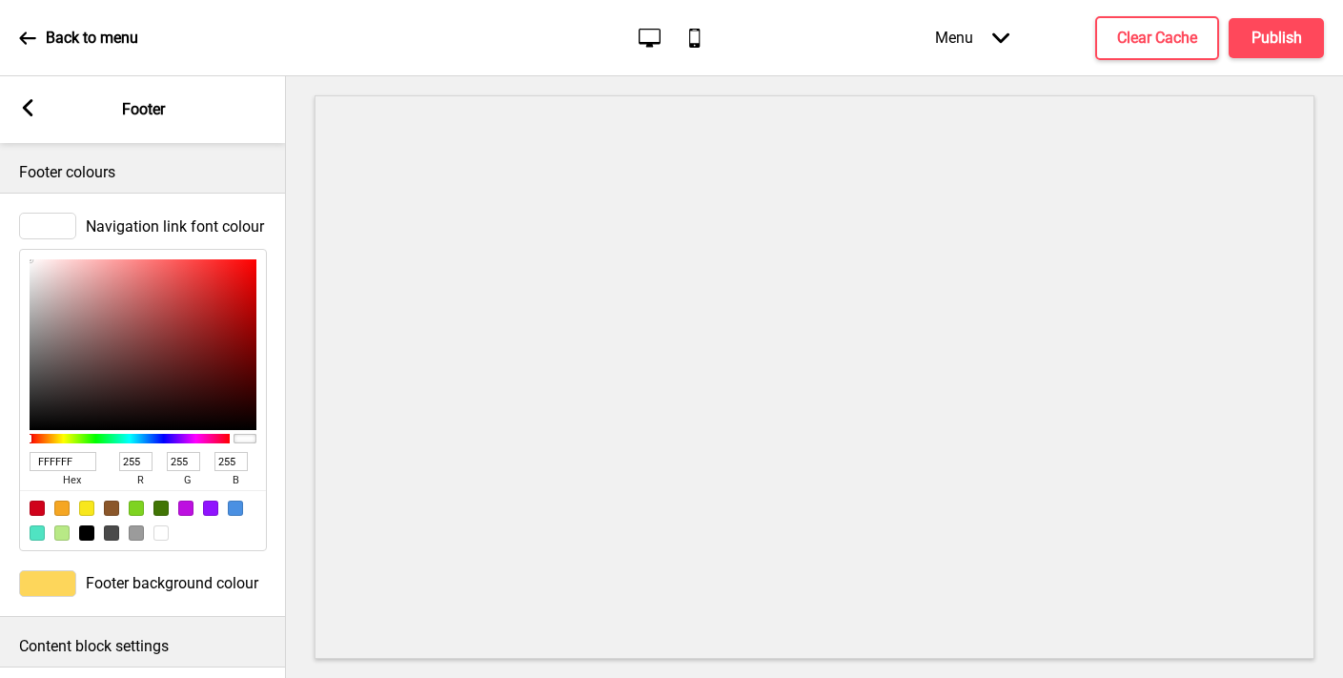
click at [87, 539] on div at bounding box center [86, 532] width 15 height 15
type input "000000"
type input "0"
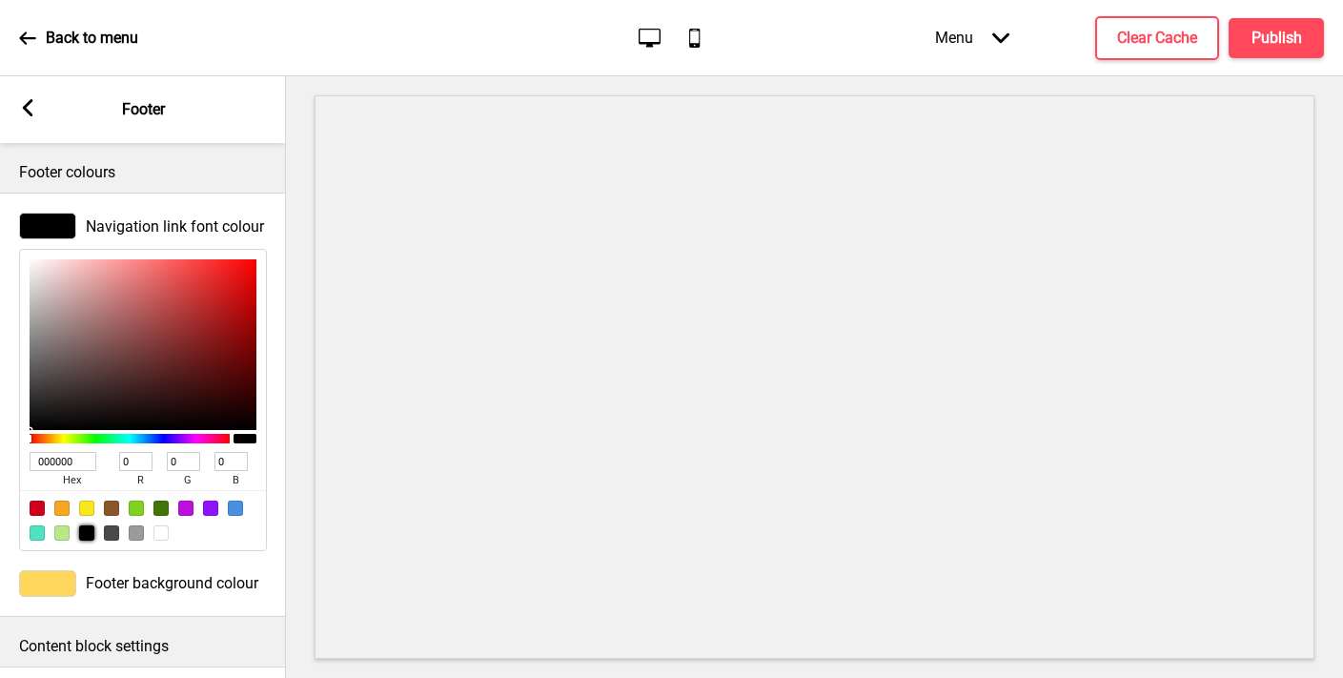
click at [27, 107] on icon at bounding box center [28, 107] width 10 height 17
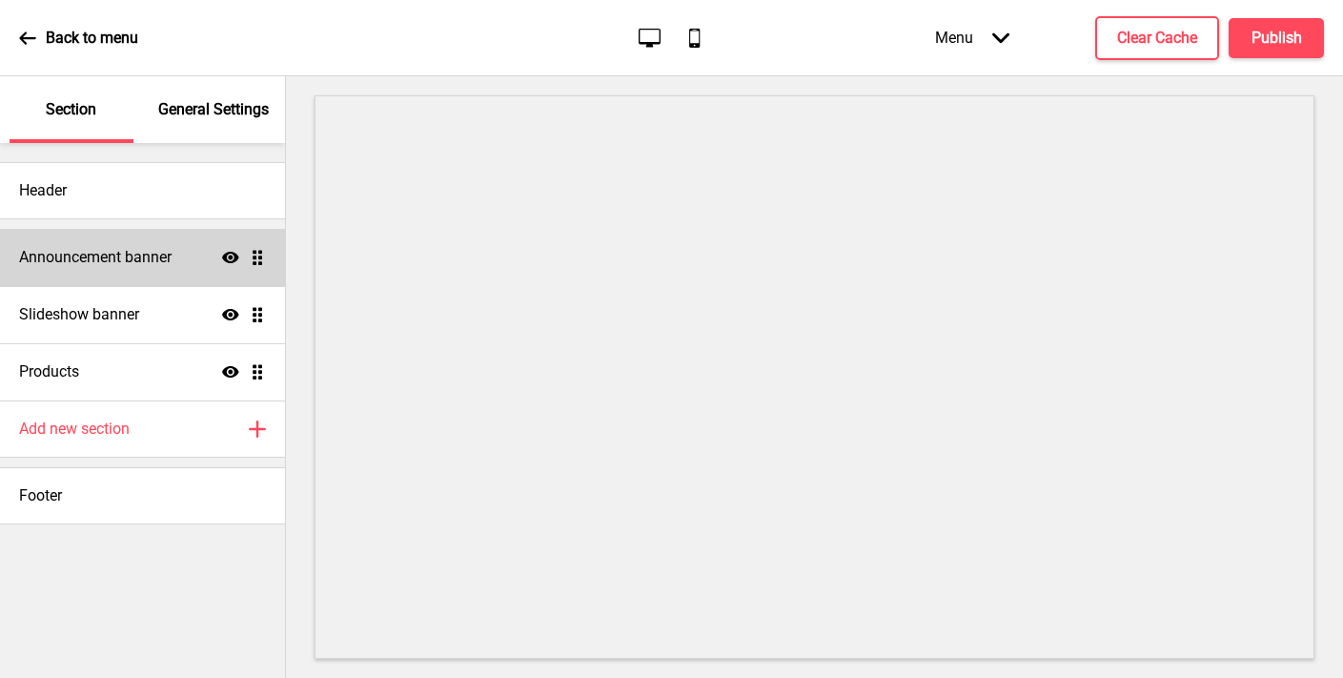
click at [198, 114] on p "General Settings" at bounding box center [213, 109] width 111 height 21
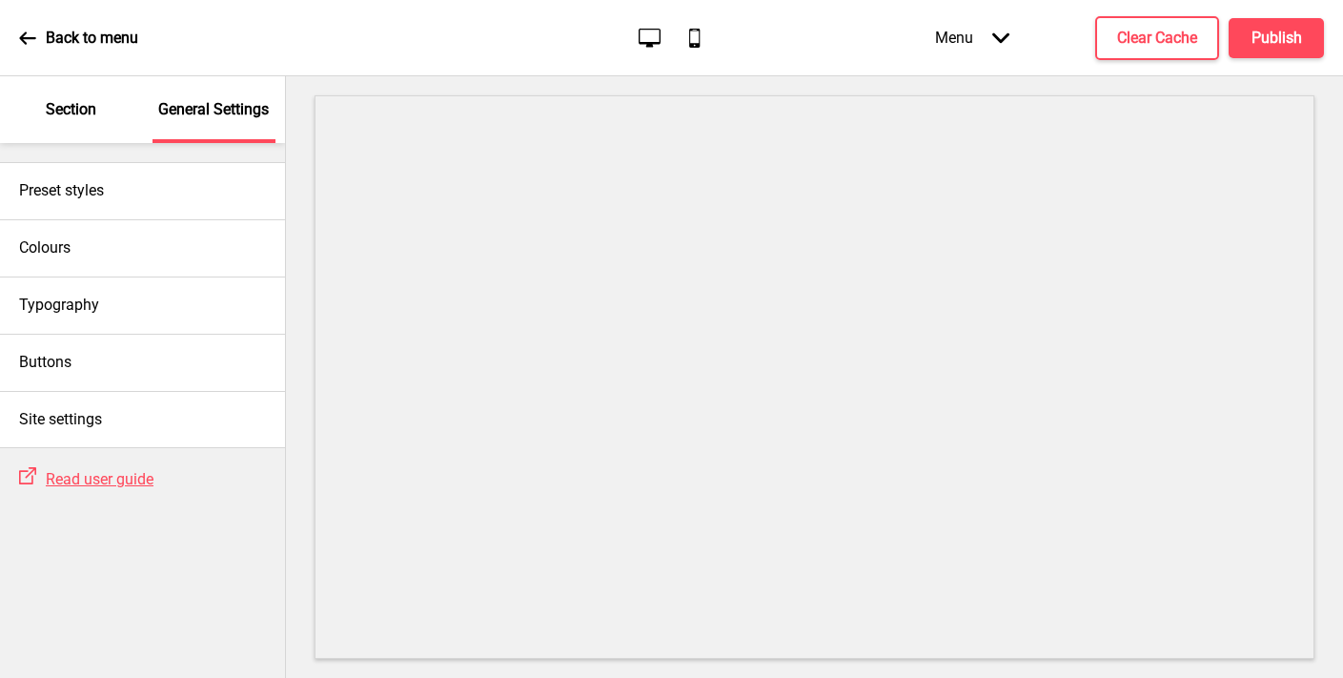
click at [83, 106] on p "Section" at bounding box center [71, 109] width 51 height 21
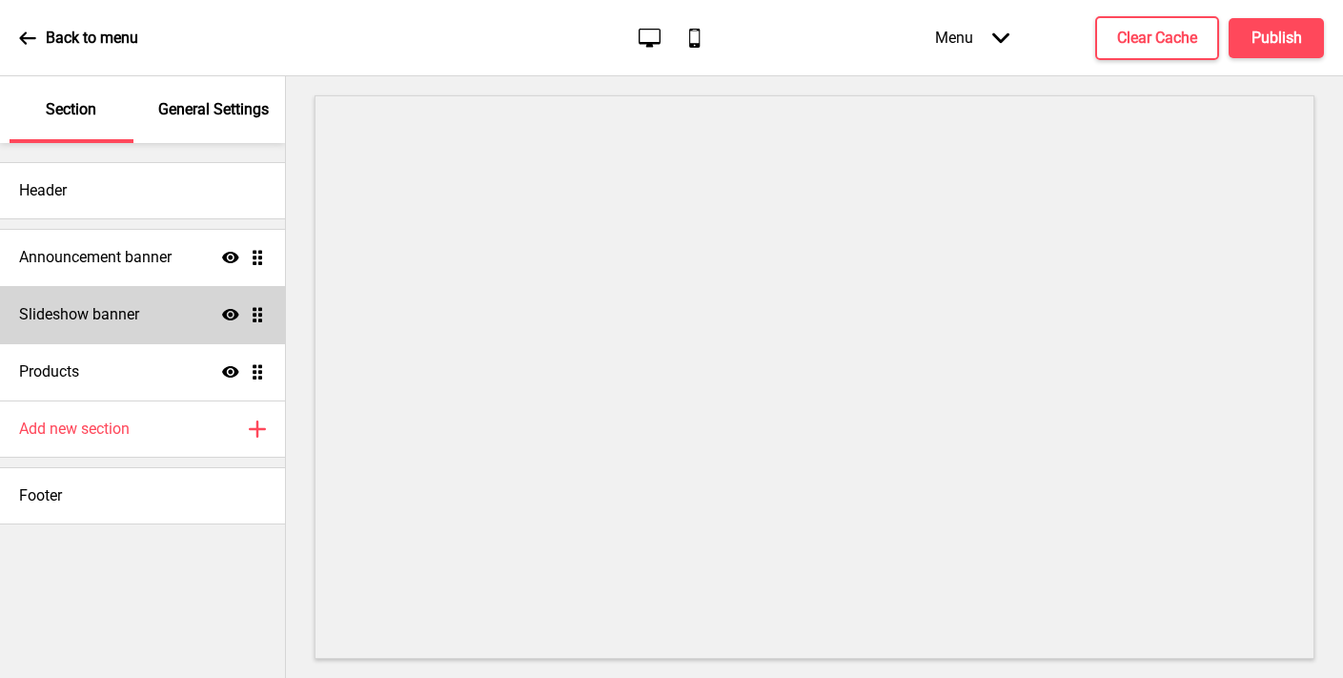
click at [229, 314] on icon at bounding box center [230, 314] width 17 height 11
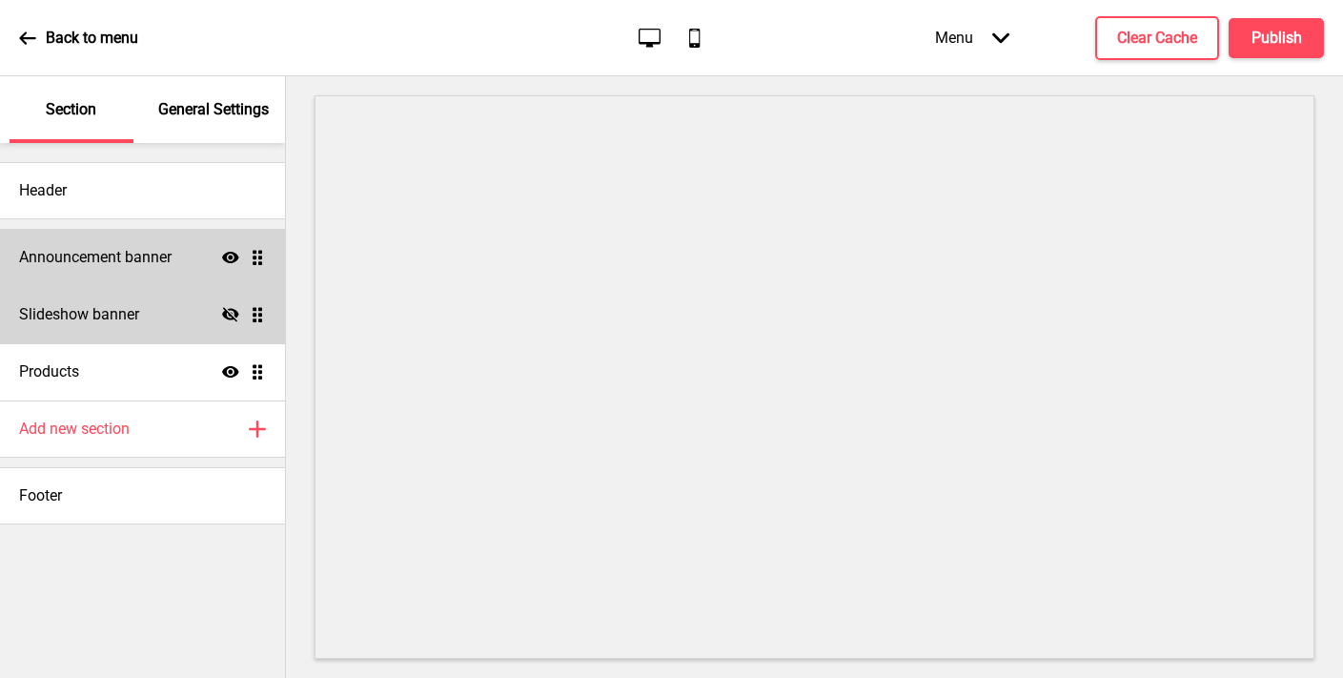
click at [153, 262] on h4 "Announcement banner" at bounding box center [95, 257] width 153 height 21
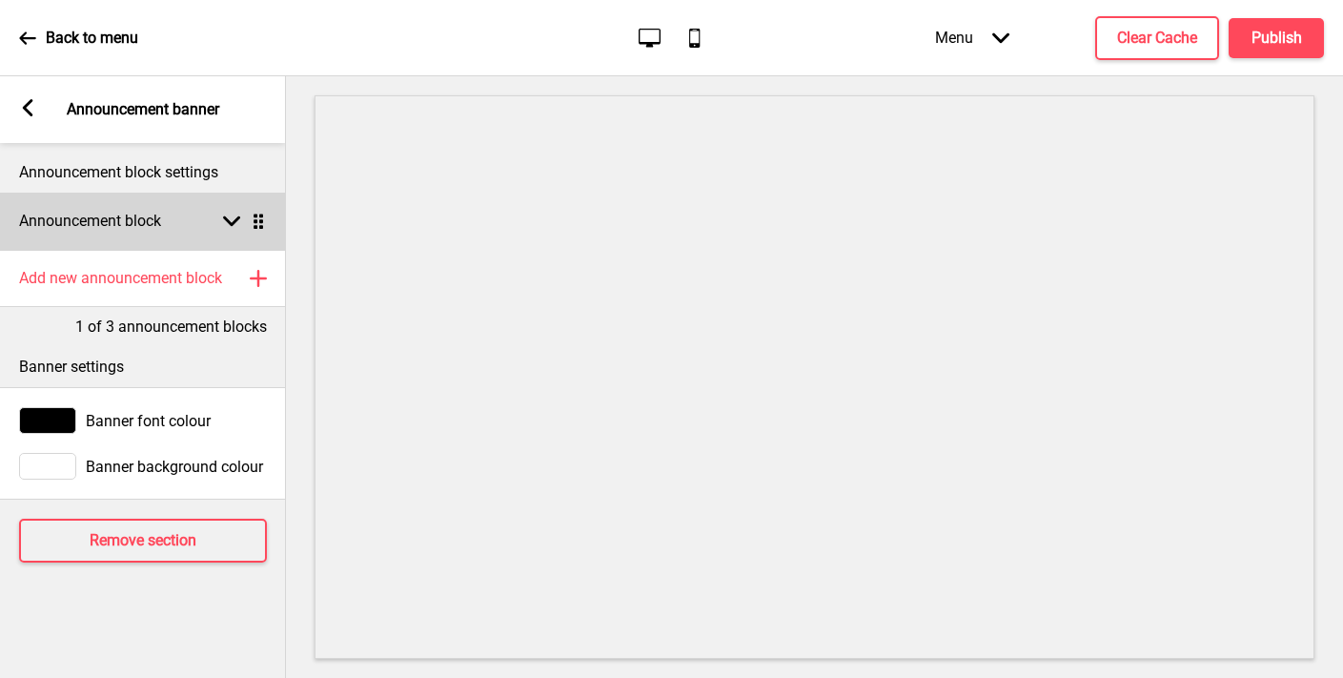
click at [83, 231] on h4 "Announcement block" at bounding box center [90, 221] width 142 height 21
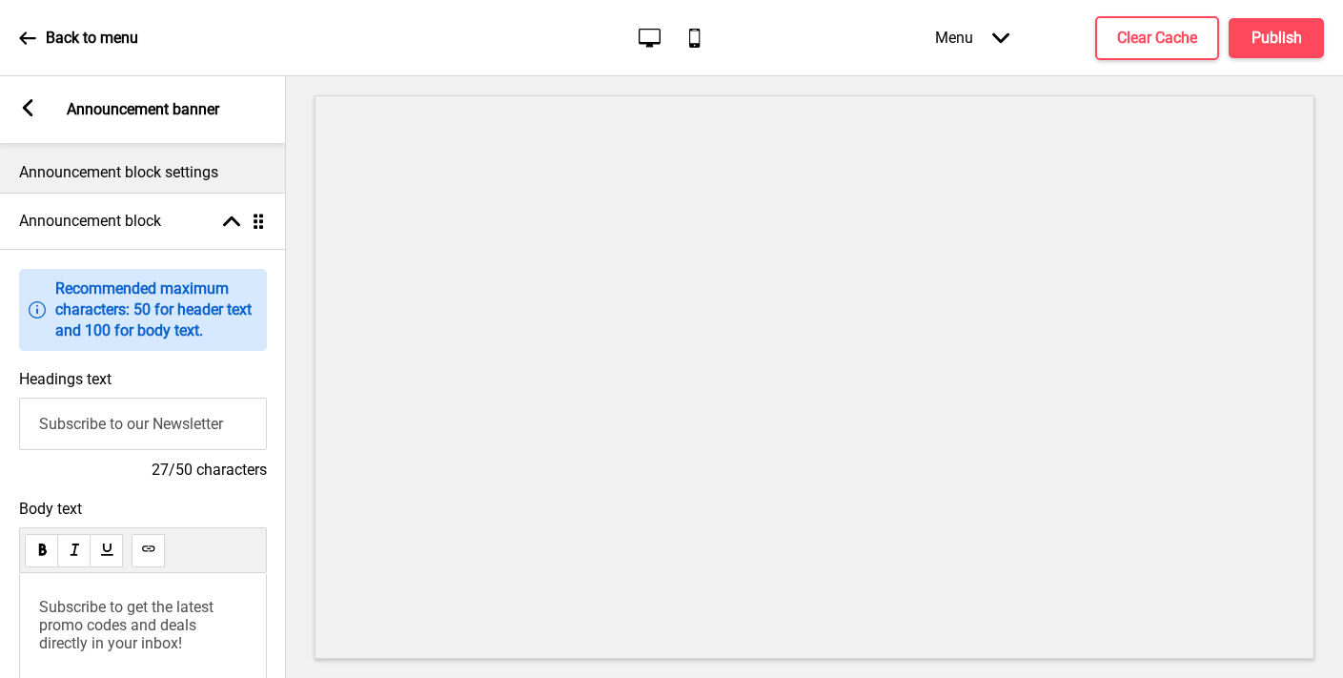
click at [82, 418] on input "Subscribe to our Newsletter" at bounding box center [143, 424] width 248 height 52
click at [72, 430] on input "Islandwide" at bounding box center [143, 424] width 248 height 52
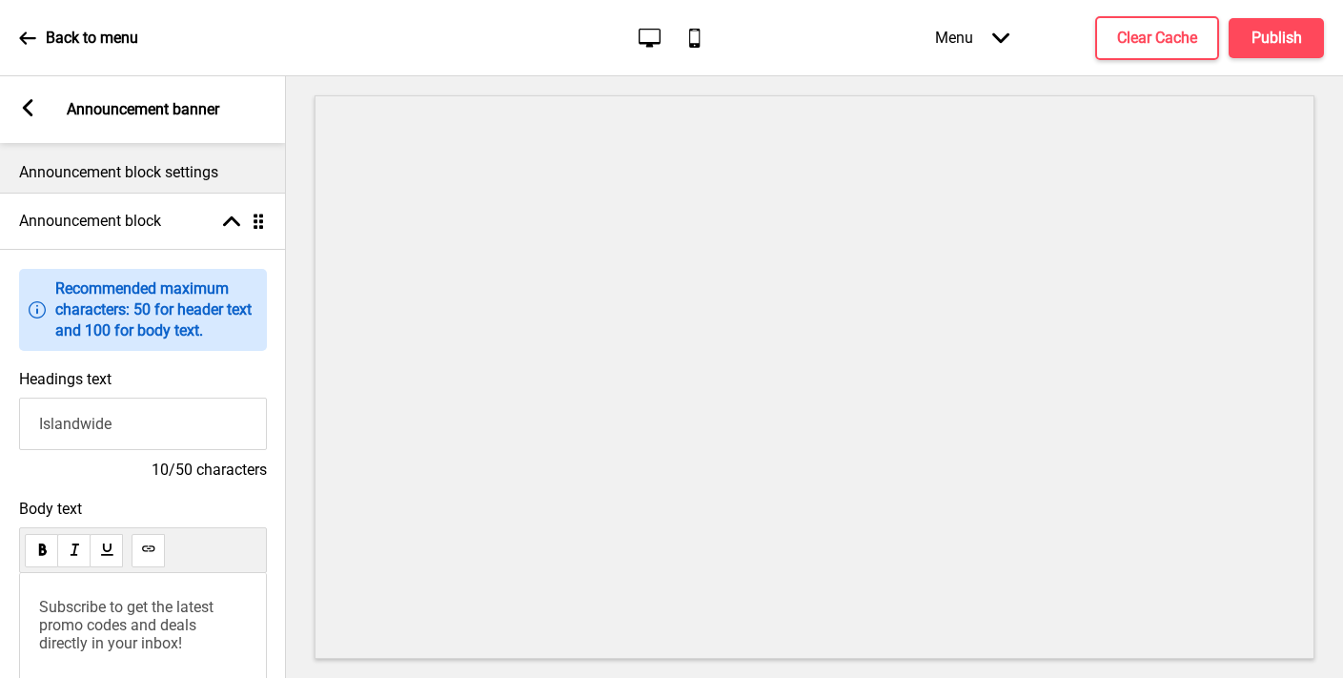
click at [72, 430] on input "Islandwide" at bounding box center [143, 424] width 248 height 52
type input "Welcome to [PERSON_NAME]"
click at [55, 609] on span "Subscribe to get the latest promo codes and deals directly in your inbox!" at bounding box center [128, 625] width 178 height 54
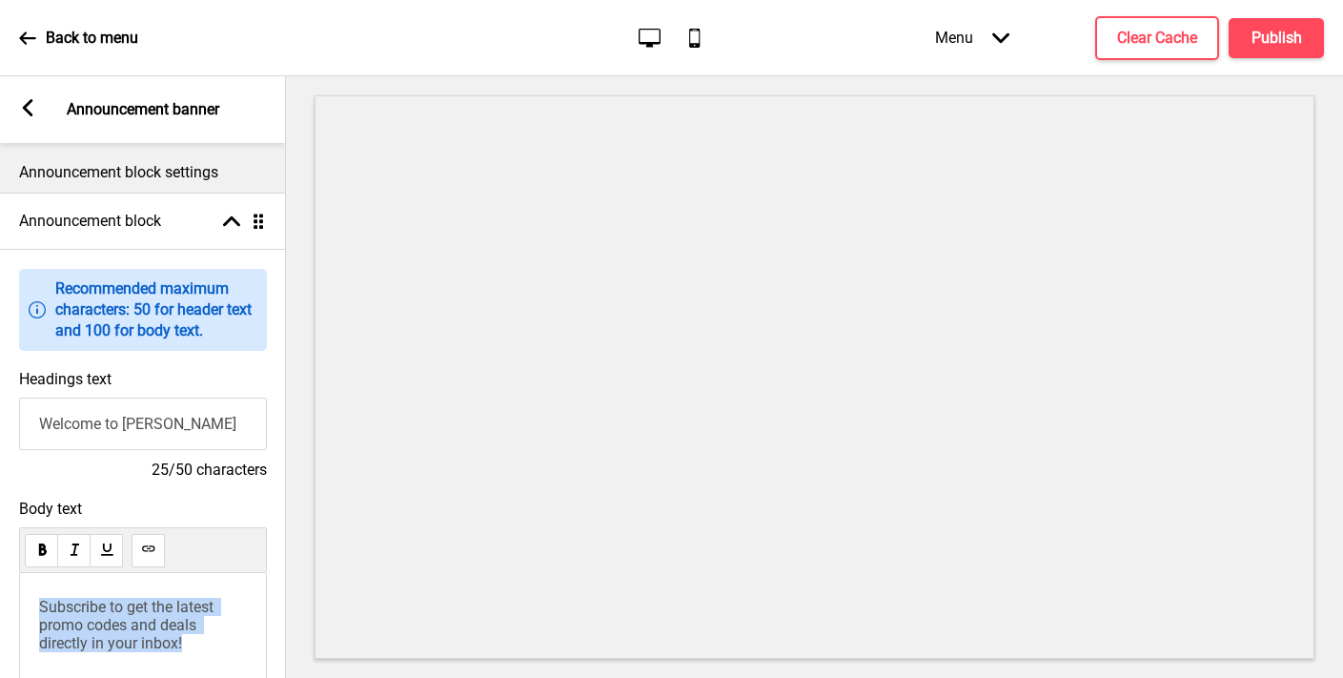
click at [55, 609] on span "Subscribe to get the latest promo codes and deals directly in your inbox!" at bounding box center [128, 625] width 178 height 54
click at [34, 112] on rect at bounding box center [27, 107] width 17 height 17
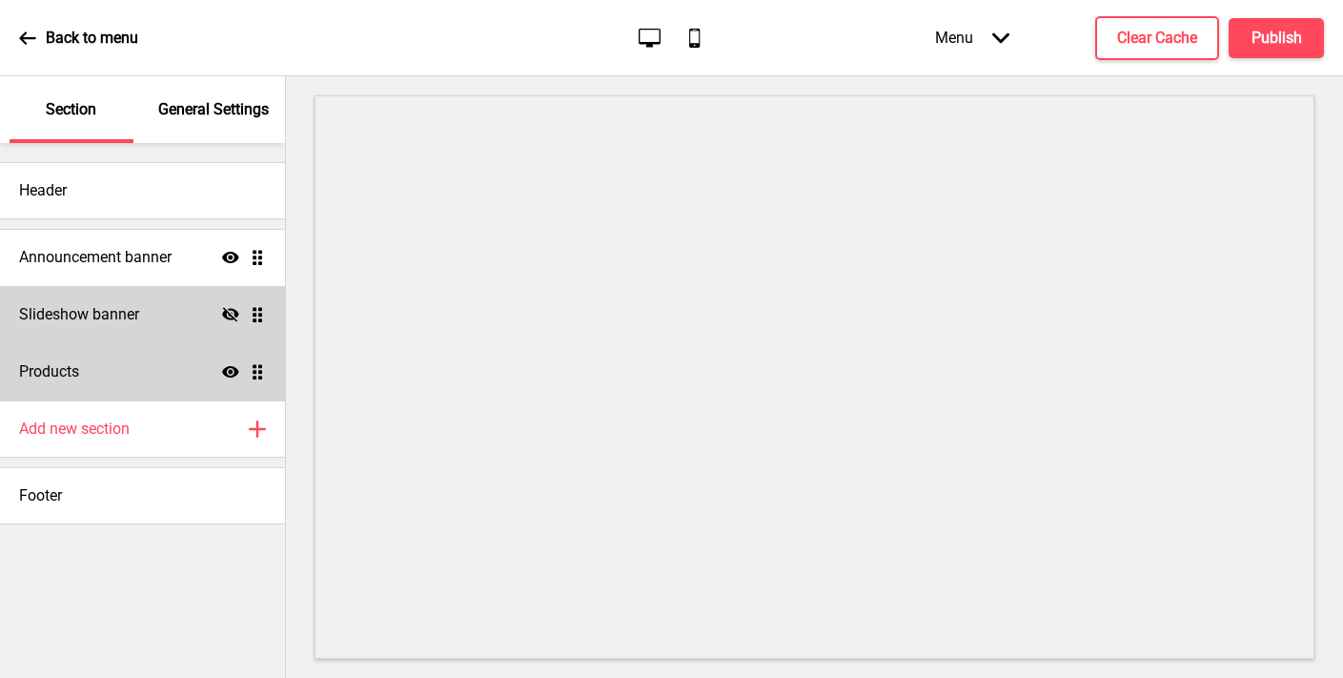
click at [129, 379] on div "Products Show Drag" at bounding box center [142, 371] width 285 height 57
select select "side"
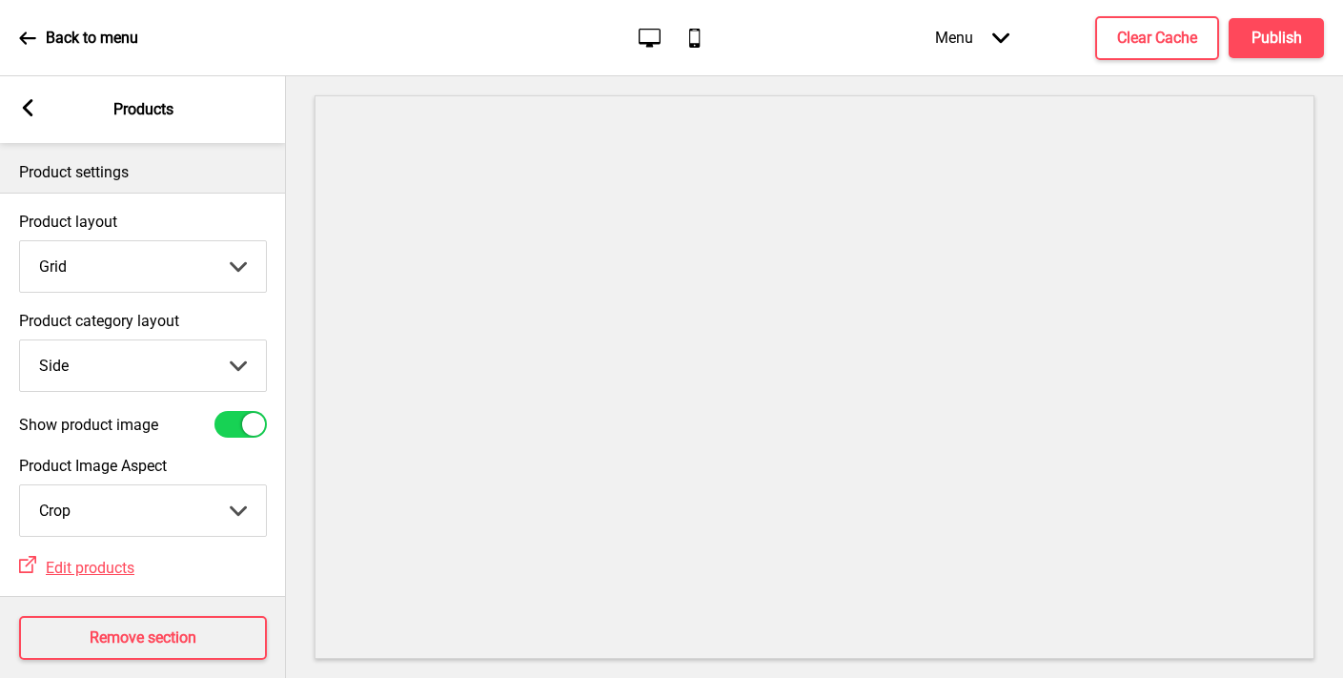
click at [234, 420] on div at bounding box center [240, 424] width 52 height 27
checkbox input "false"
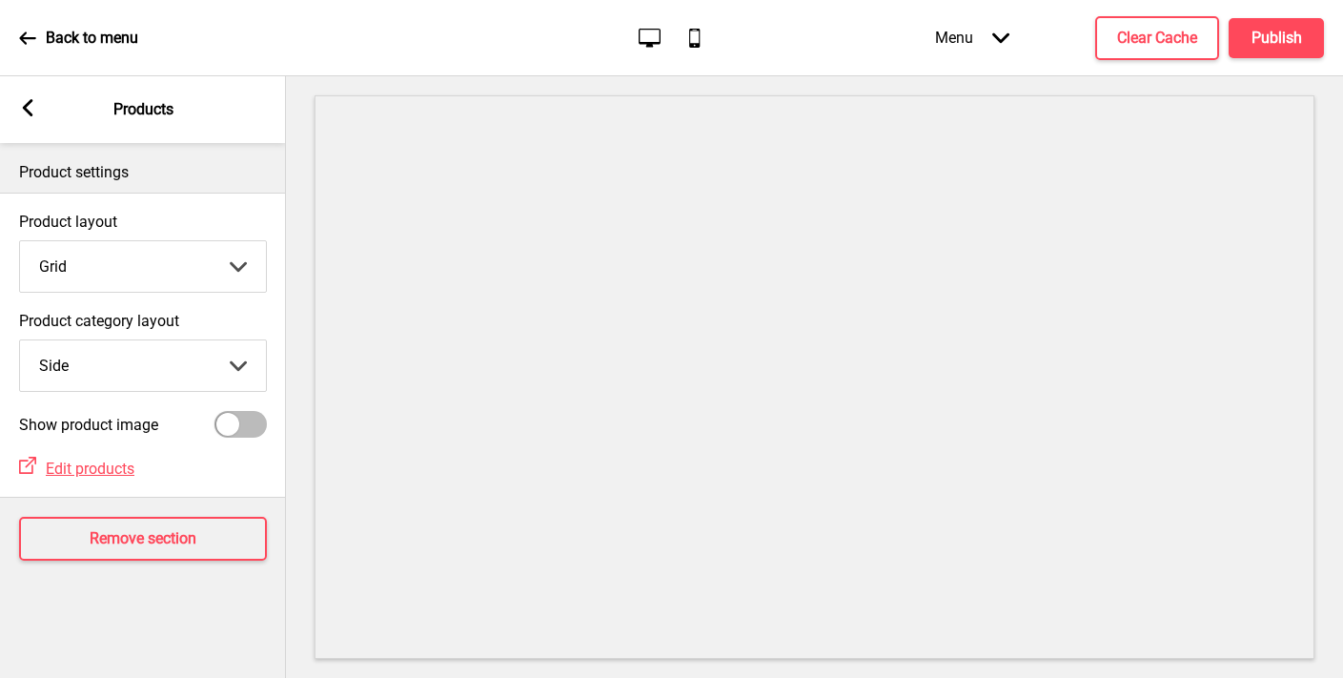
click at [176, 277] on select "Grid List" at bounding box center [143, 266] width 246 height 51
click at [20, 241] on select "Grid List" at bounding box center [143, 266] width 246 height 51
click at [139, 365] on select "Top Side" at bounding box center [143, 365] width 246 height 51
select select "top"
click at [20, 340] on select "Top Side" at bounding box center [143, 365] width 246 height 51
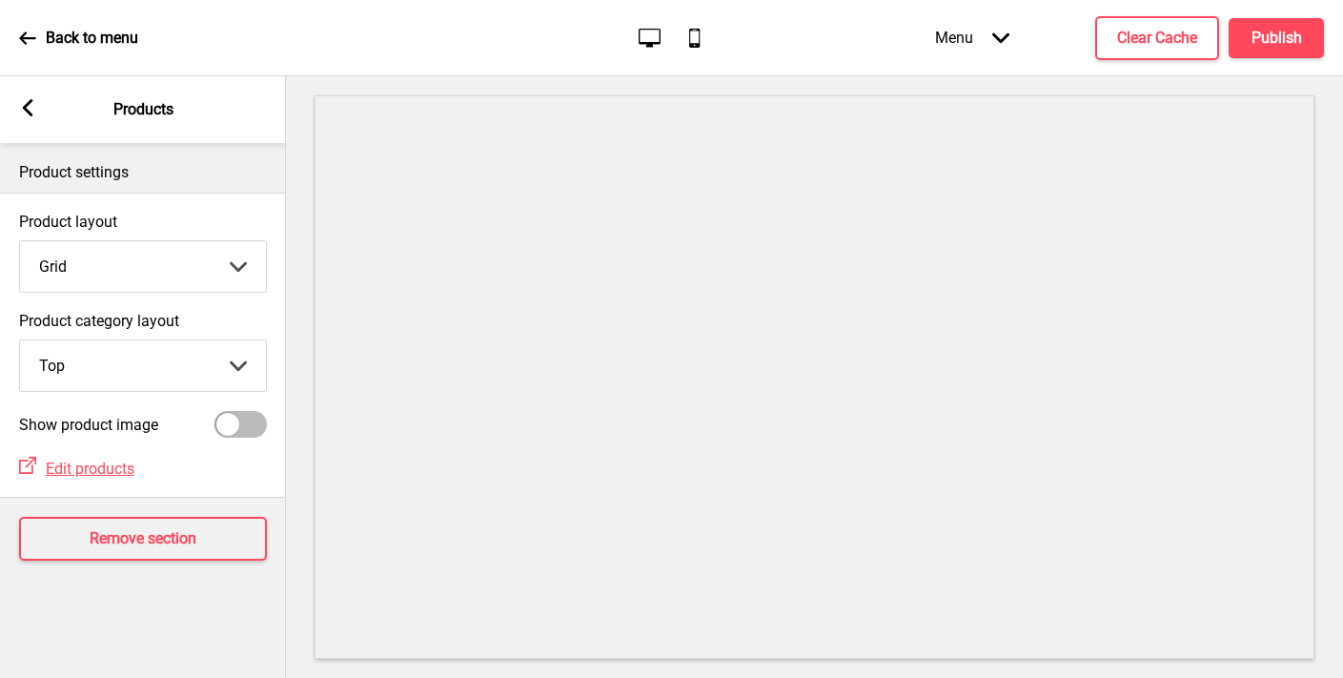
click at [29, 110] on icon at bounding box center [28, 107] width 10 height 17
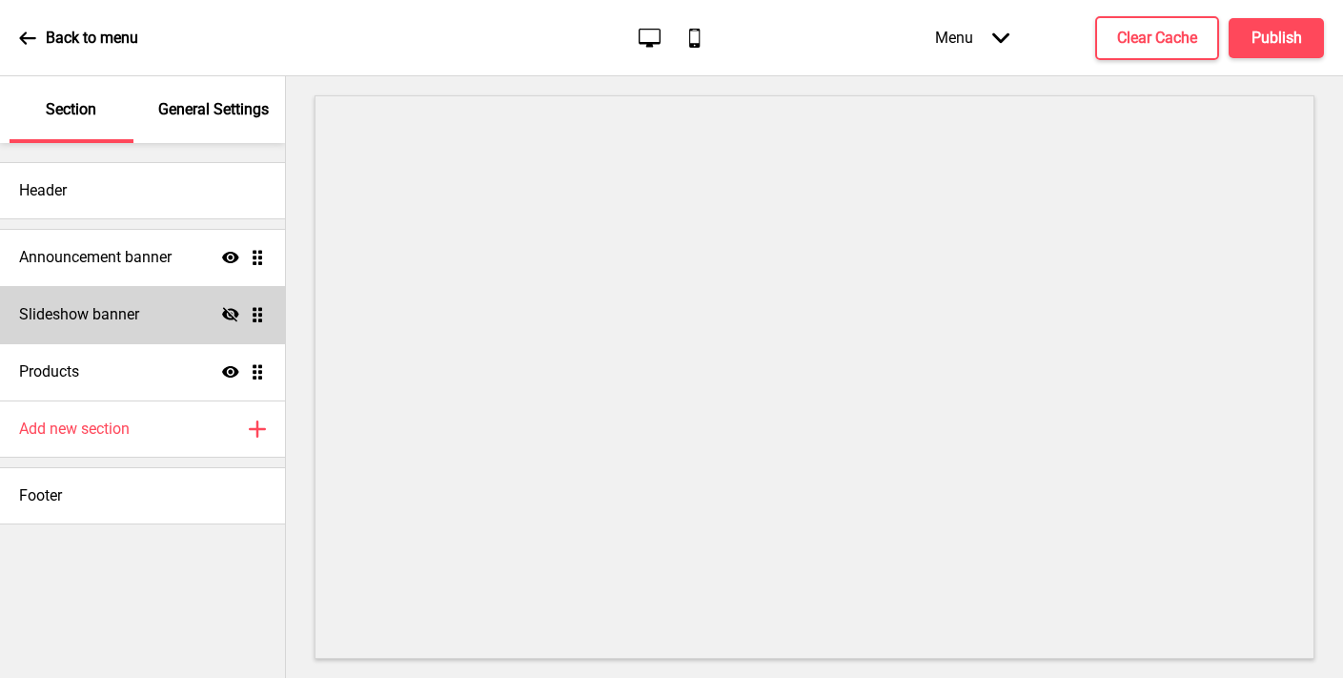
click at [201, 131] on div "General Settings" at bounding box center [215, 109] width 124 height 67
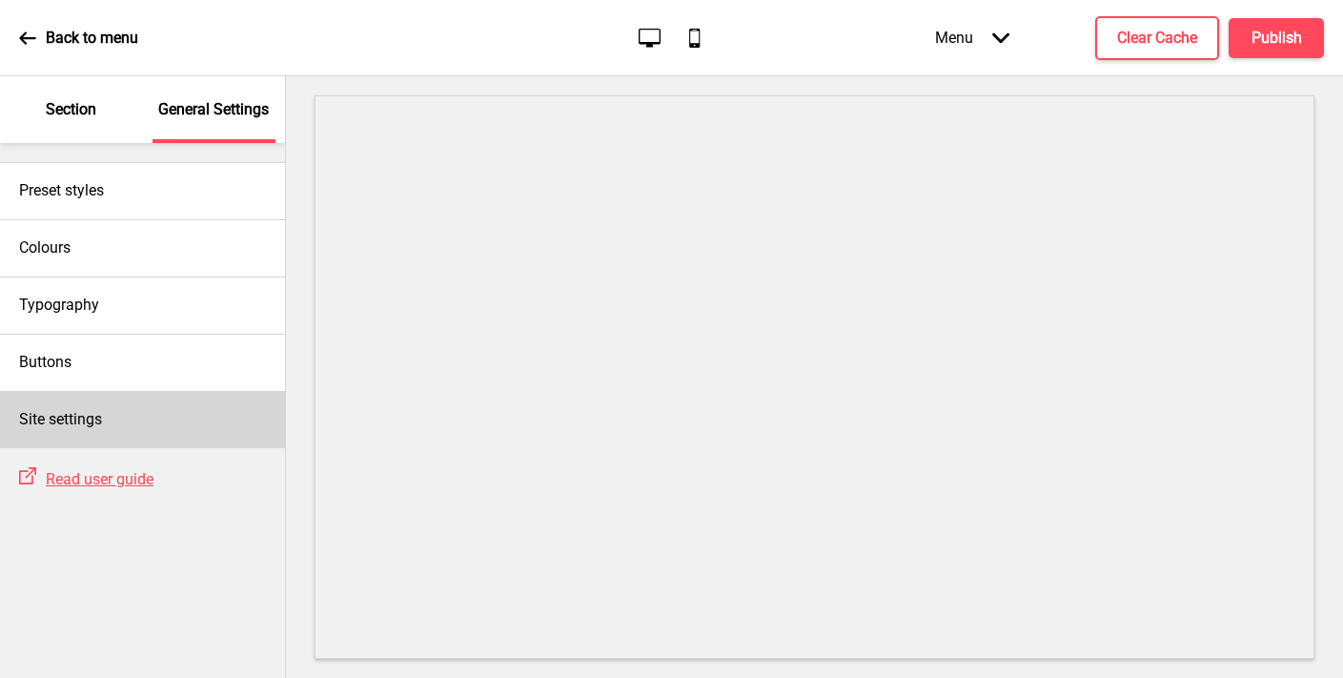
click at [103, 431] on div "Site settings" at bounding box center [142, 419] width 285 height 57
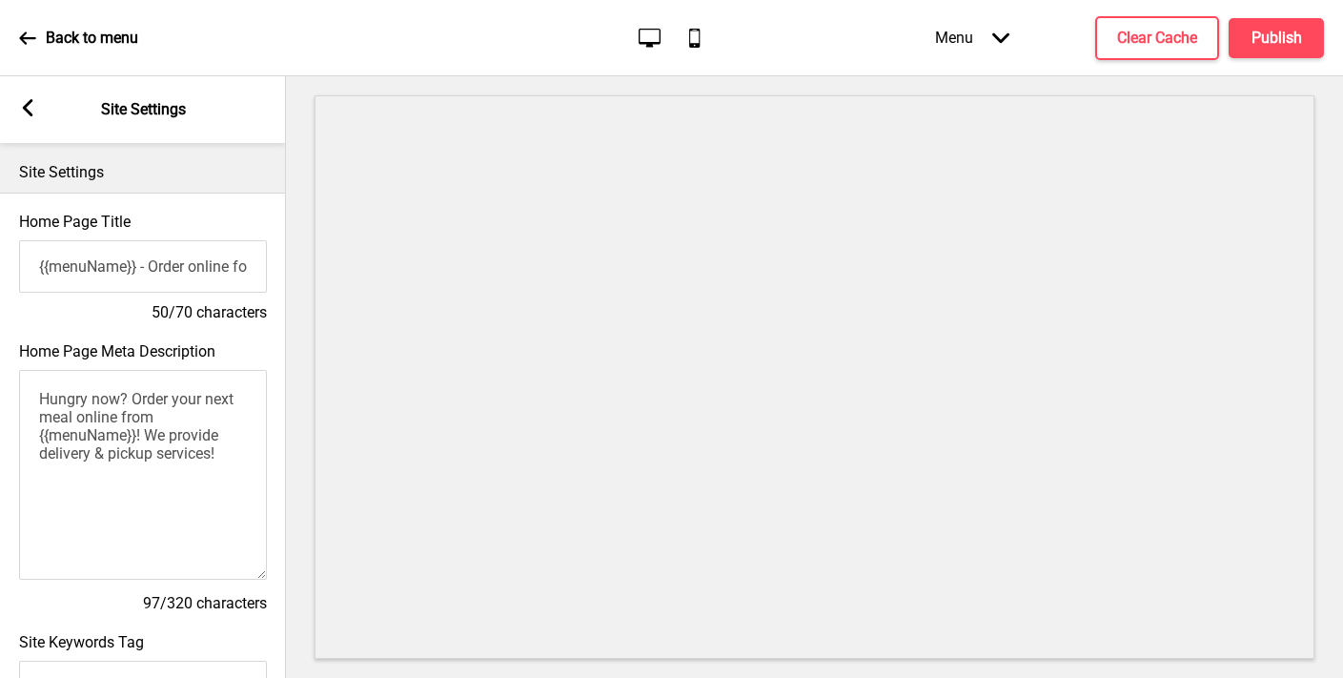
scroll to position [848, 0]
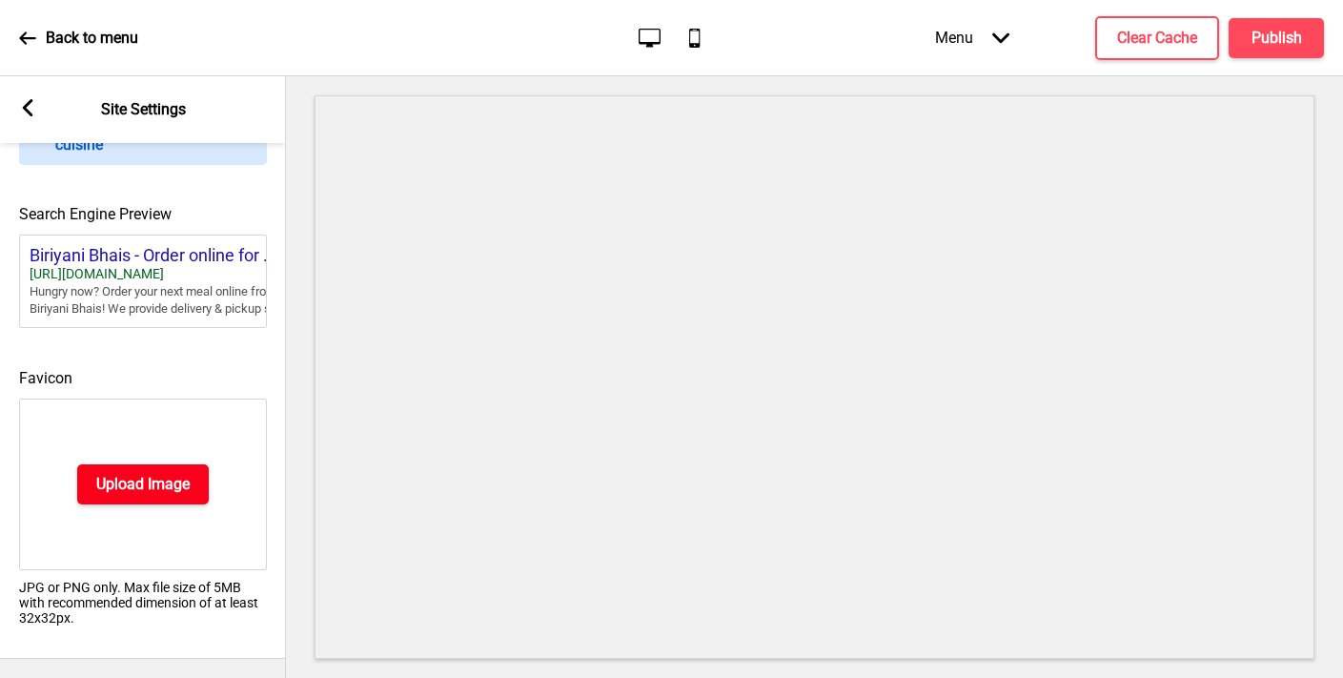
click at [97, 481] on h4 "Upload Image" at bounding box center [142, 484] width 93 height 21
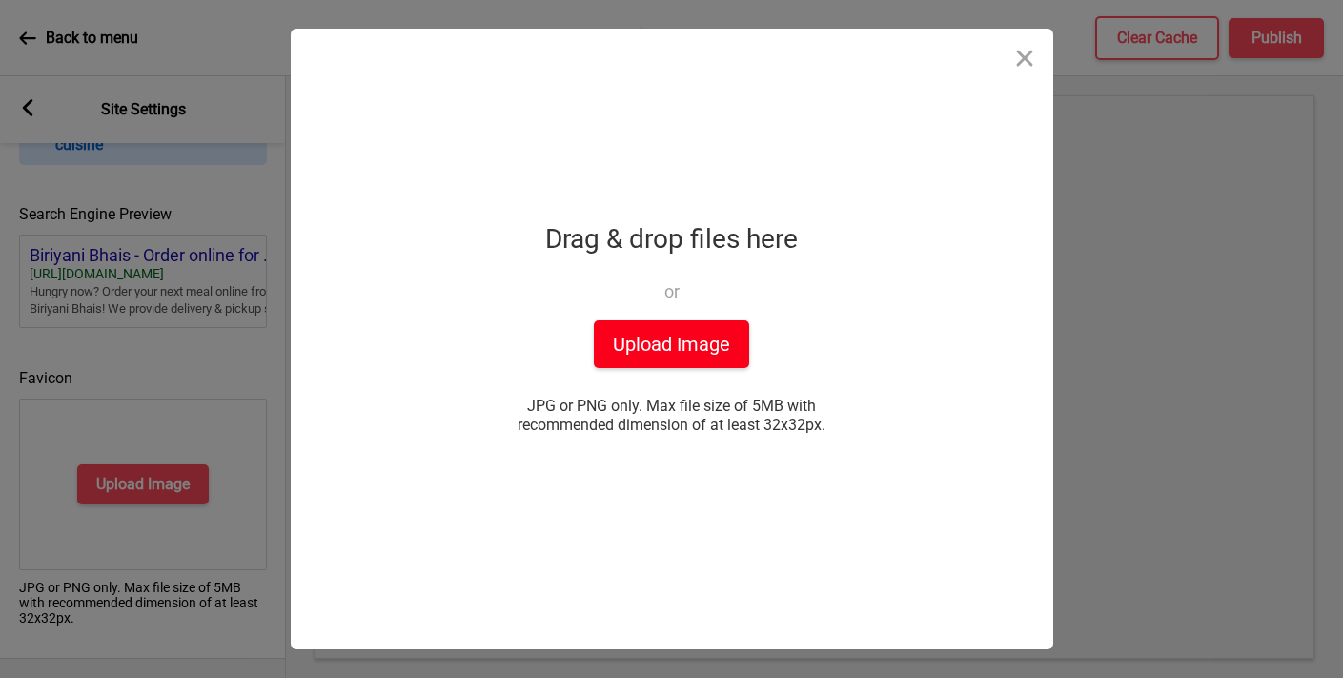
click at [682, 338] on button "Upload Image" at bounding box center [671, 344] width 155 height 48
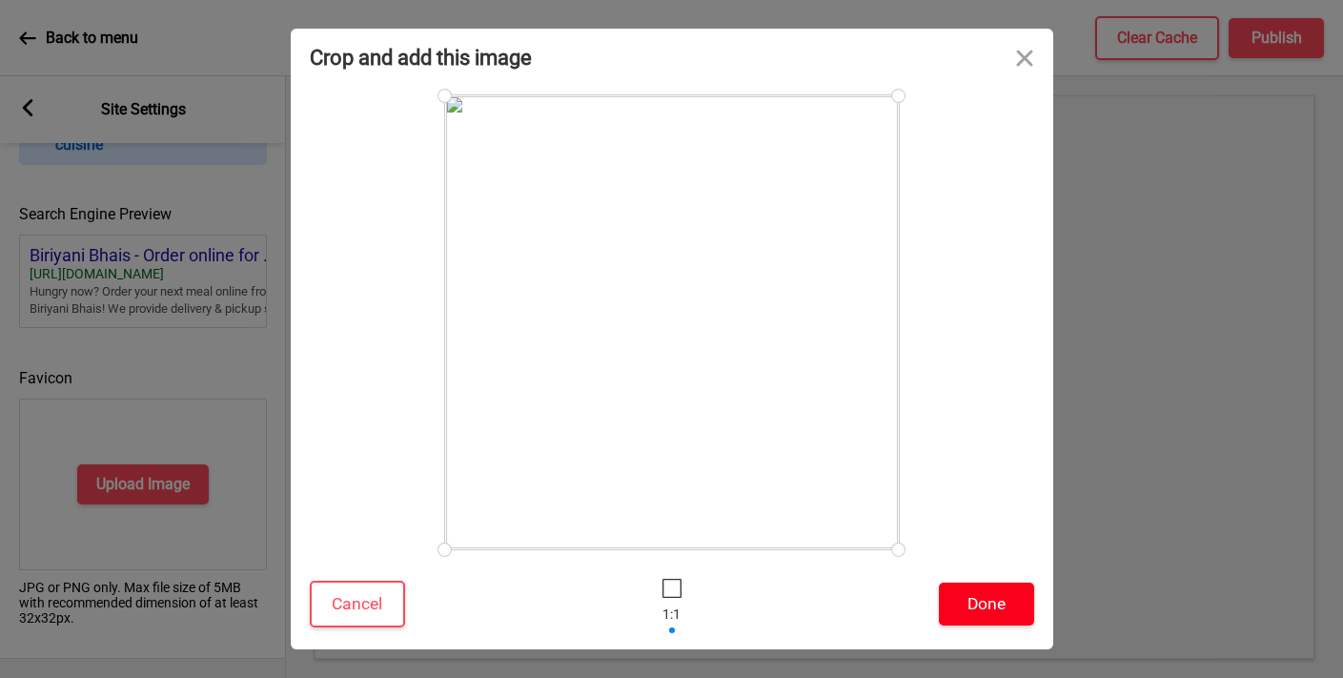
click at [1000, 616] on button "Done" at bounding box center [986, 603] width 95 height 43
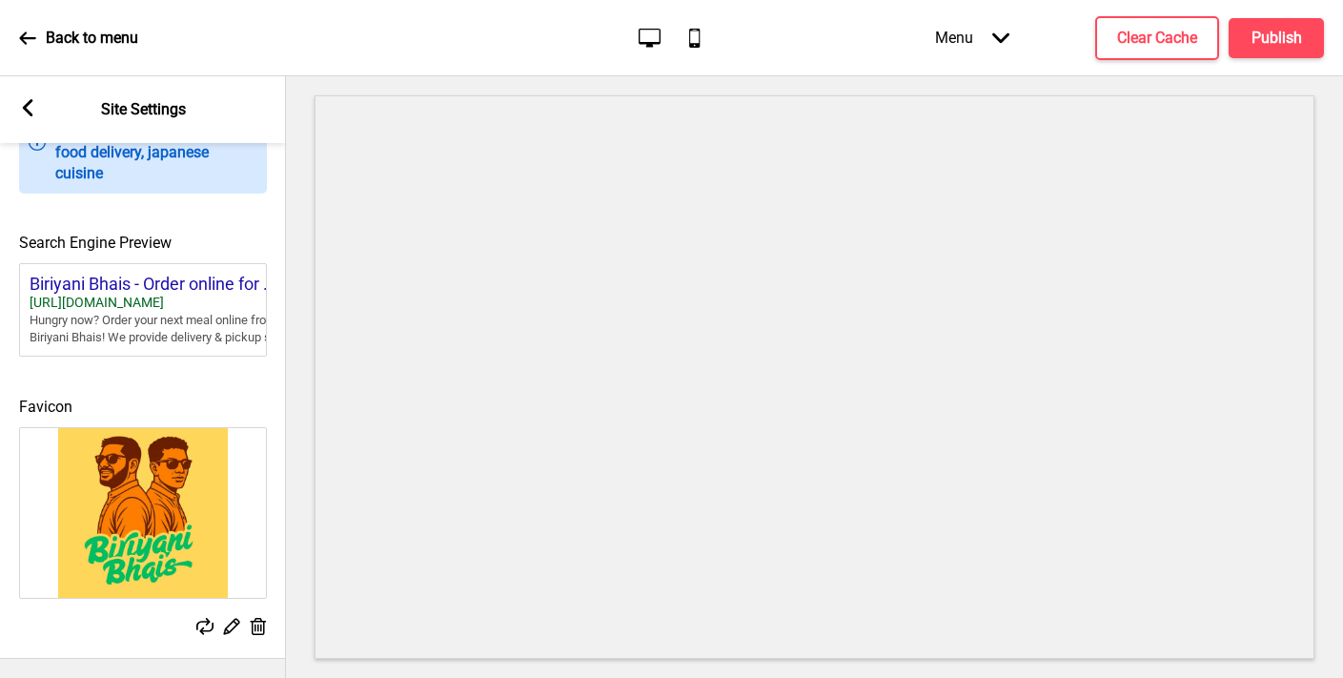
scroll to position [819, 0]
click at [27, 102] on icon at bounding box center [28, 107] width 10 height 17
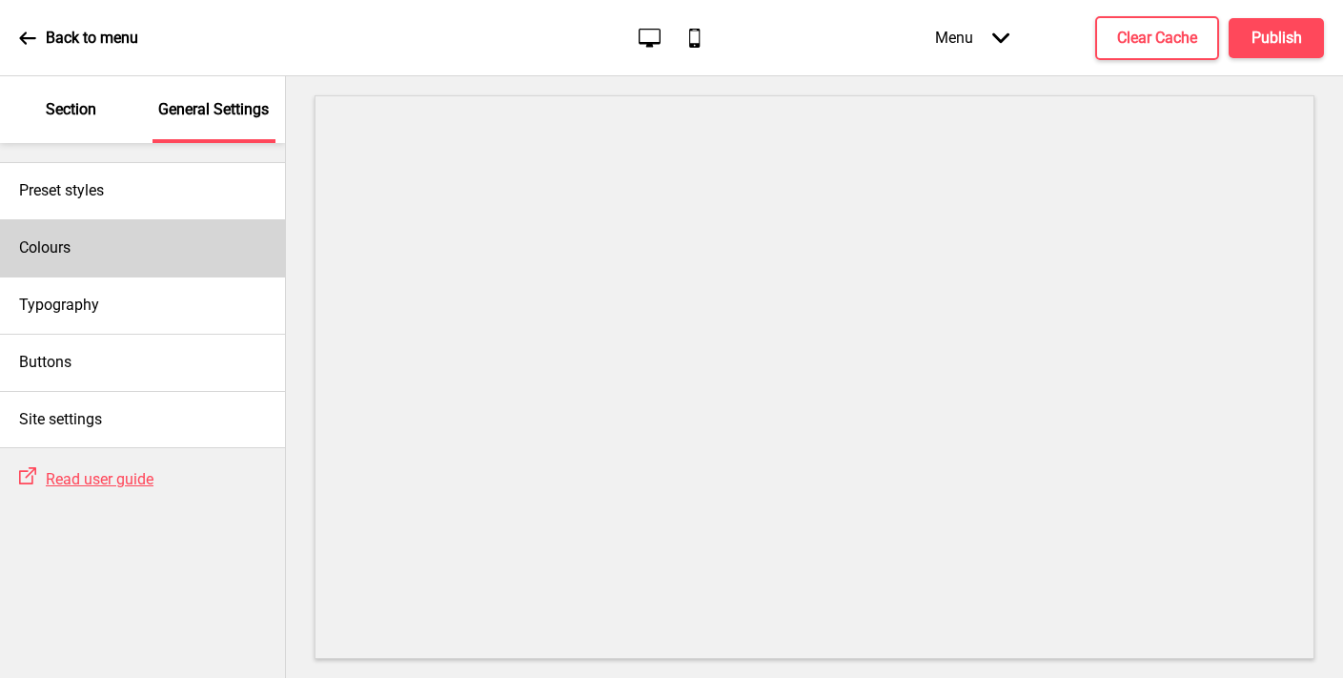
click at [75, 233] on div "Colours" at bounding box center [142, 247] width 285 height 57
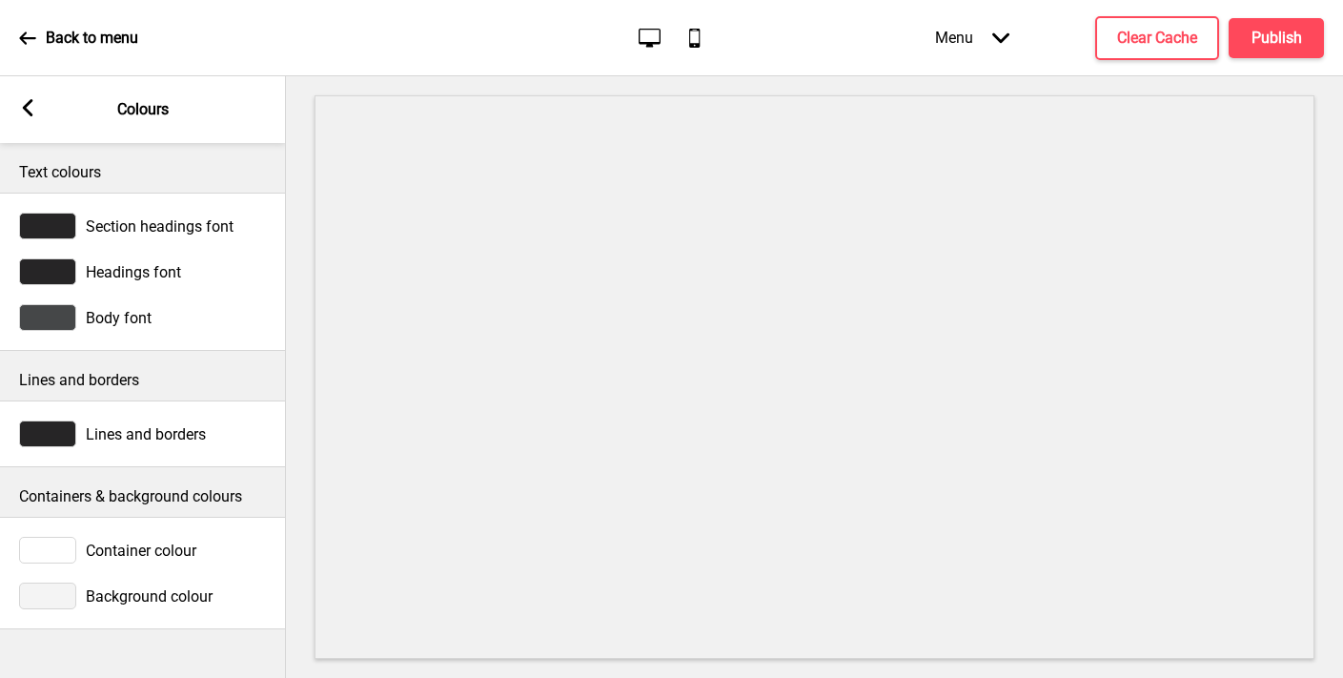
click at [53, 595] on div at bounding box center [47, 595] width 57 height 27
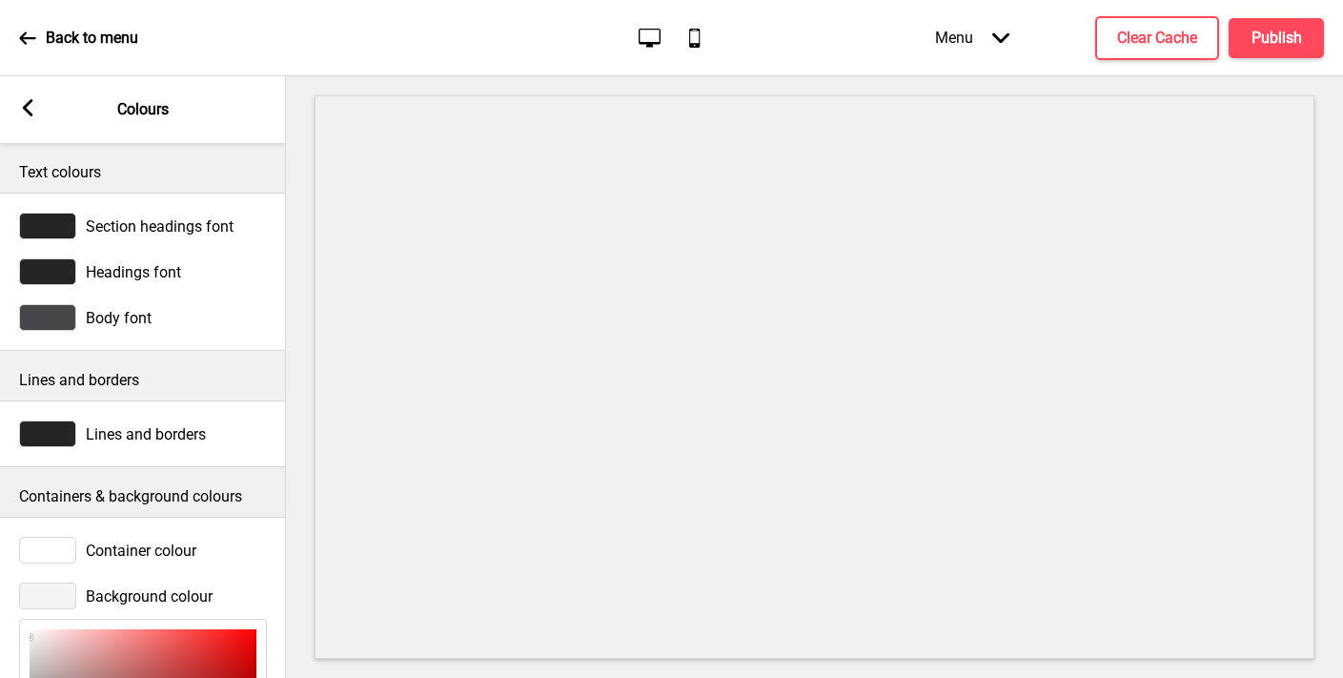
scroll to position [281, 0]
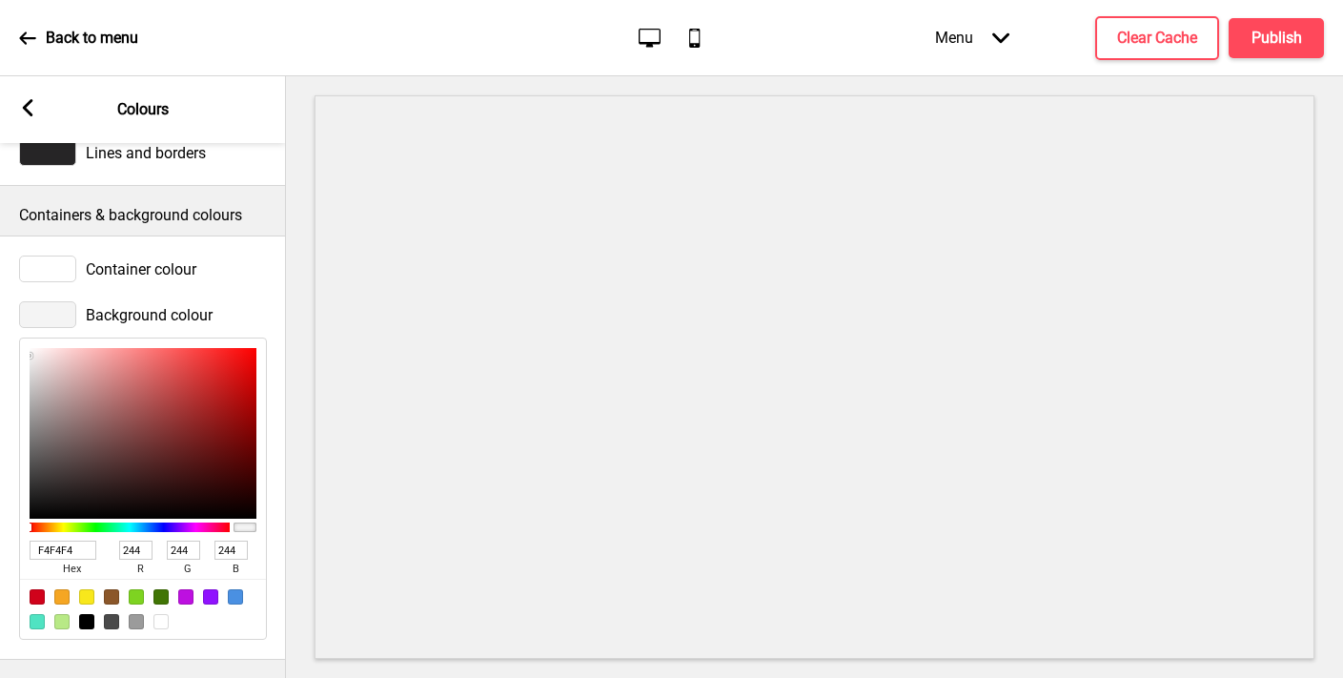
click at [162, 626] on div at bounding box center [160, 621] width 15 height 15
type input "FFFFFF"
type input "255"
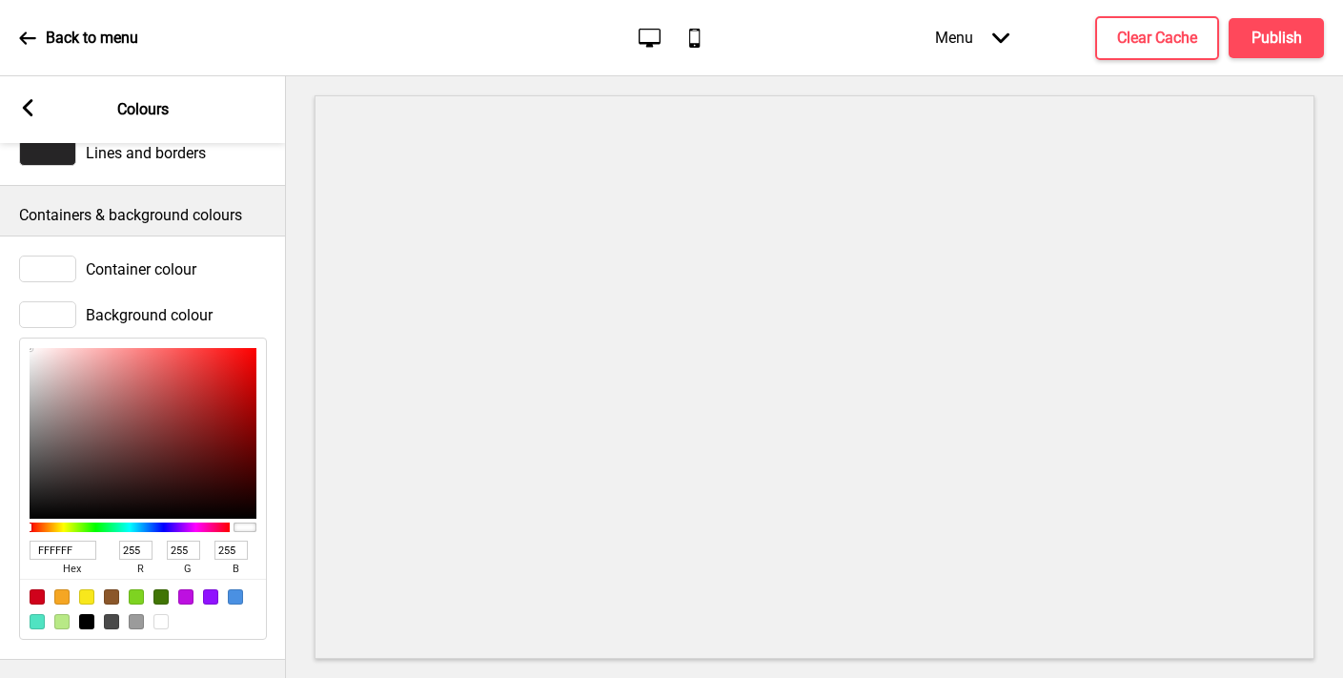
scroll to position [0, 0]
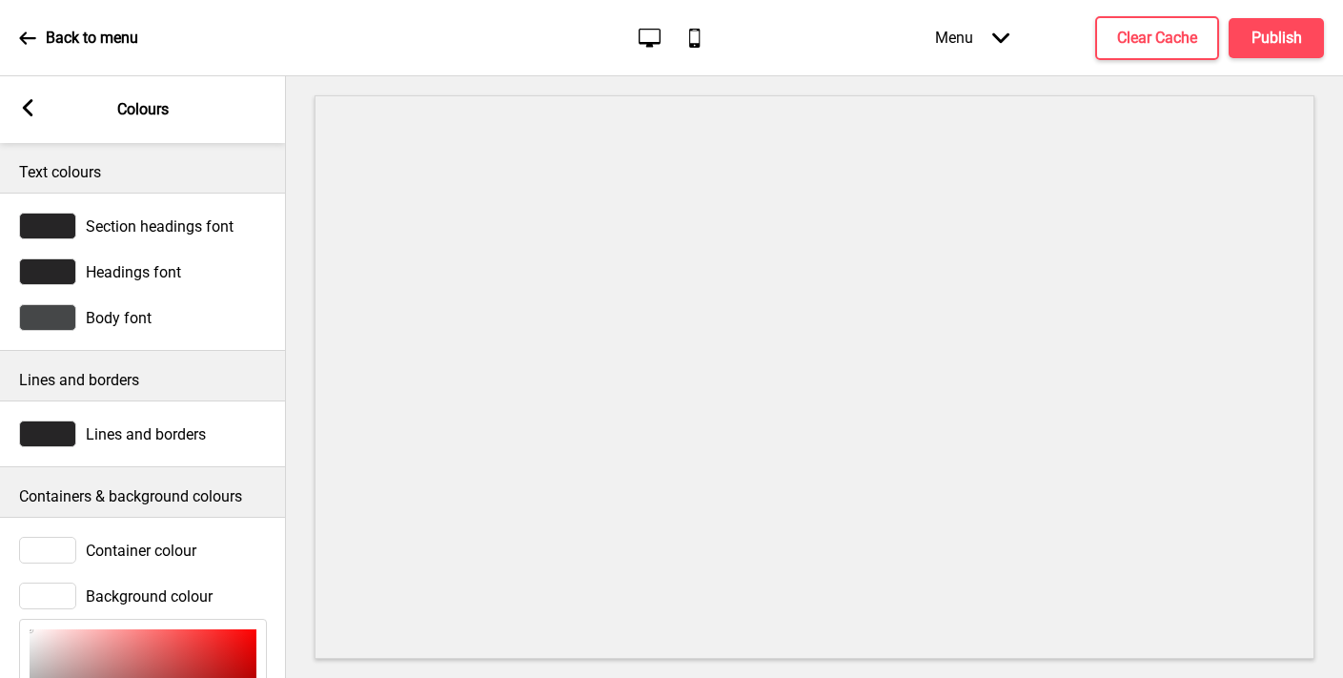
click at [36, 98] on div "Arrow left Colours" at bounding box center [143, 109] width 286 height 67
click at [24, 99] on rect at bounding box center [27, 107] width 17 height 17
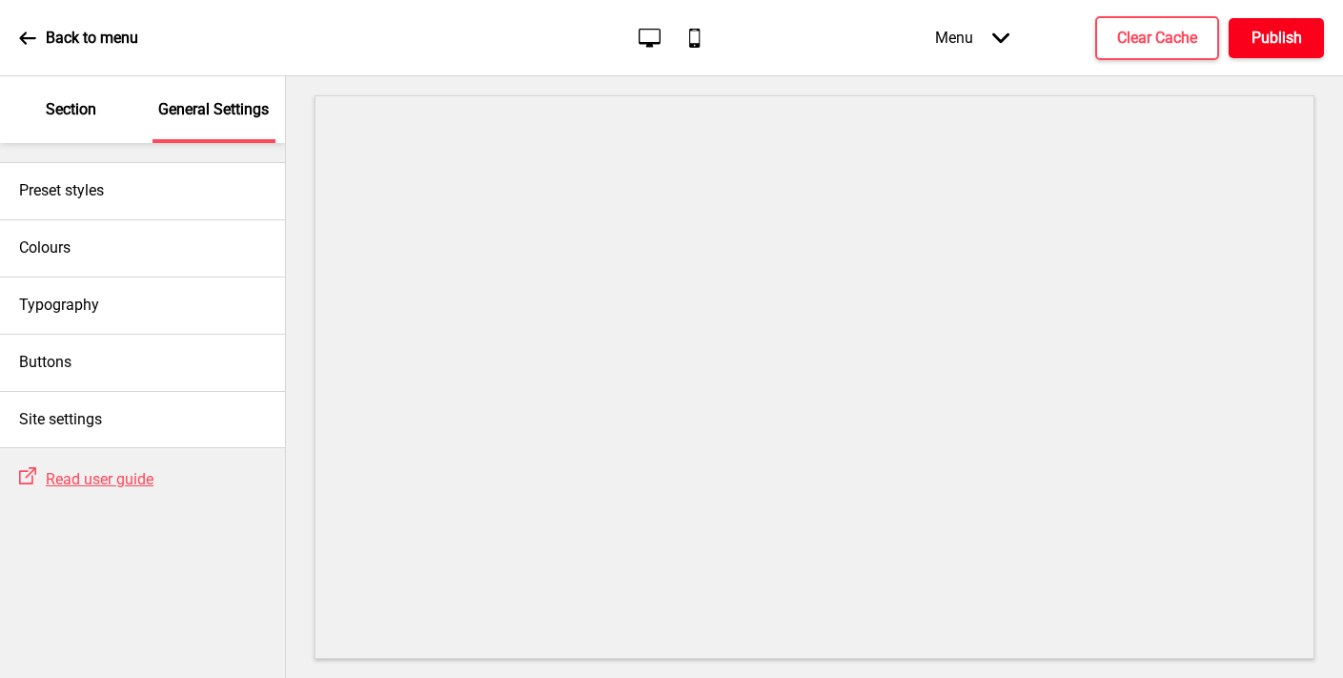
click at [1275, 34] on h4 "Publish" at bounding box center [1277, 38] width 51 height 21
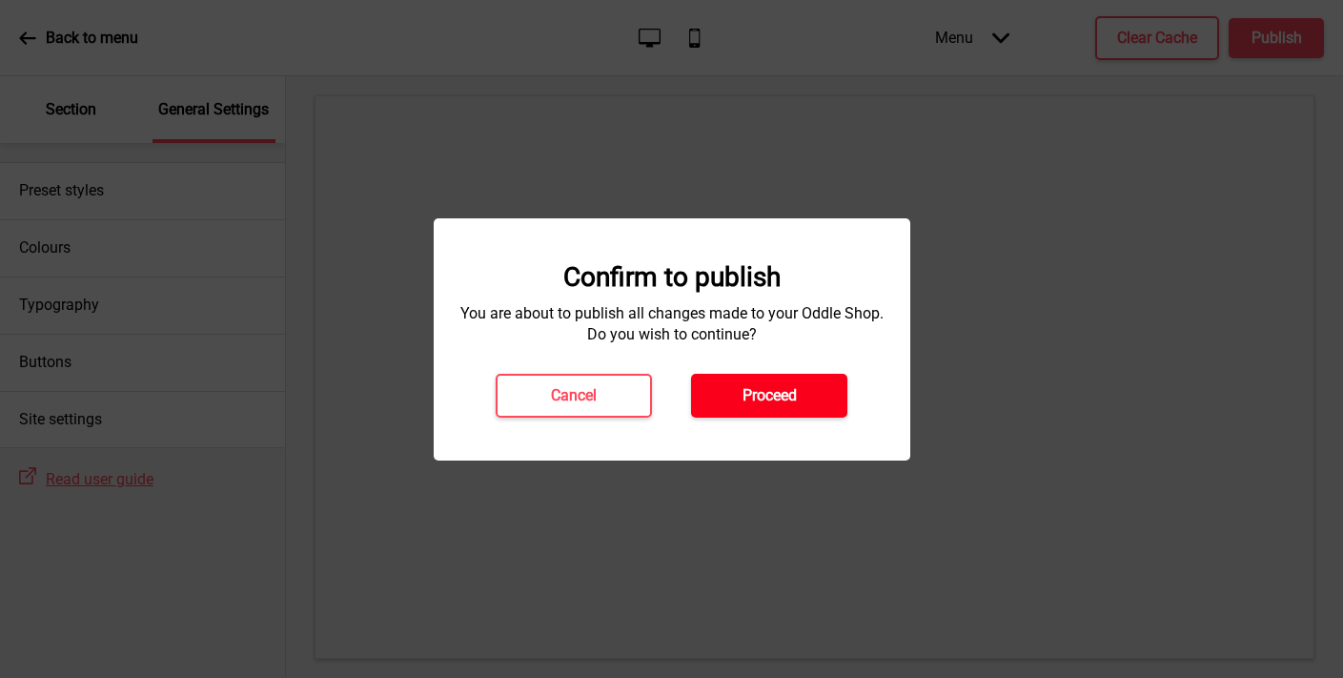
click at [749, 408] on button "Proceed" at bounding box center [769, 396] width 156 height 44
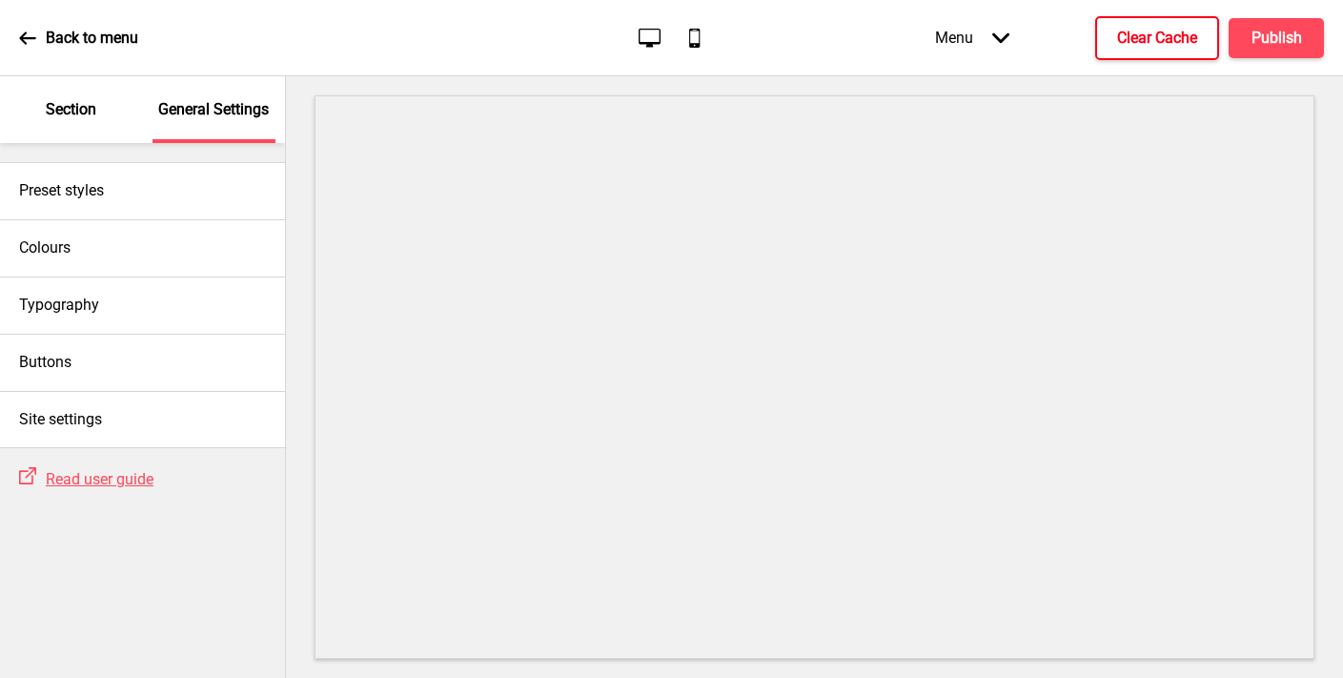
click at [1140, 41] on h4 "Clear Cache" at bounding box center [1157, 38] width 80 height 21
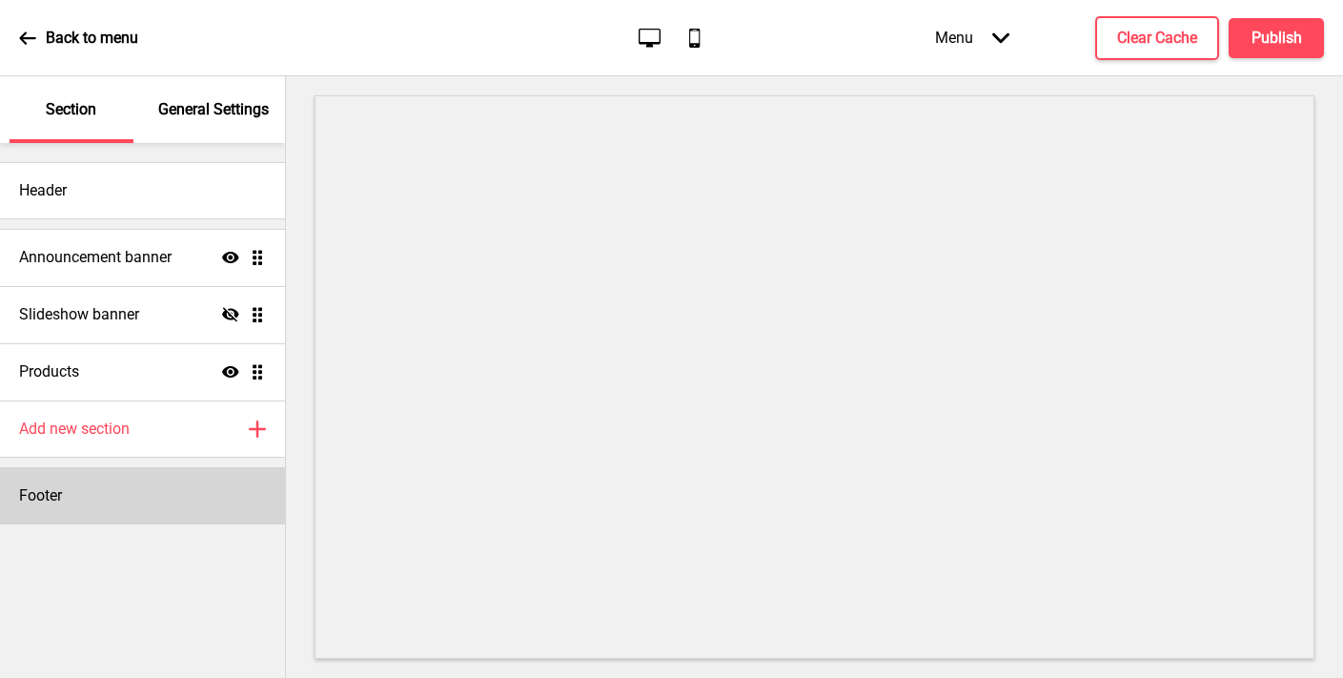
click at [135, 491] on div "Footer" at bounding box center [142, 495] width 285 height 57
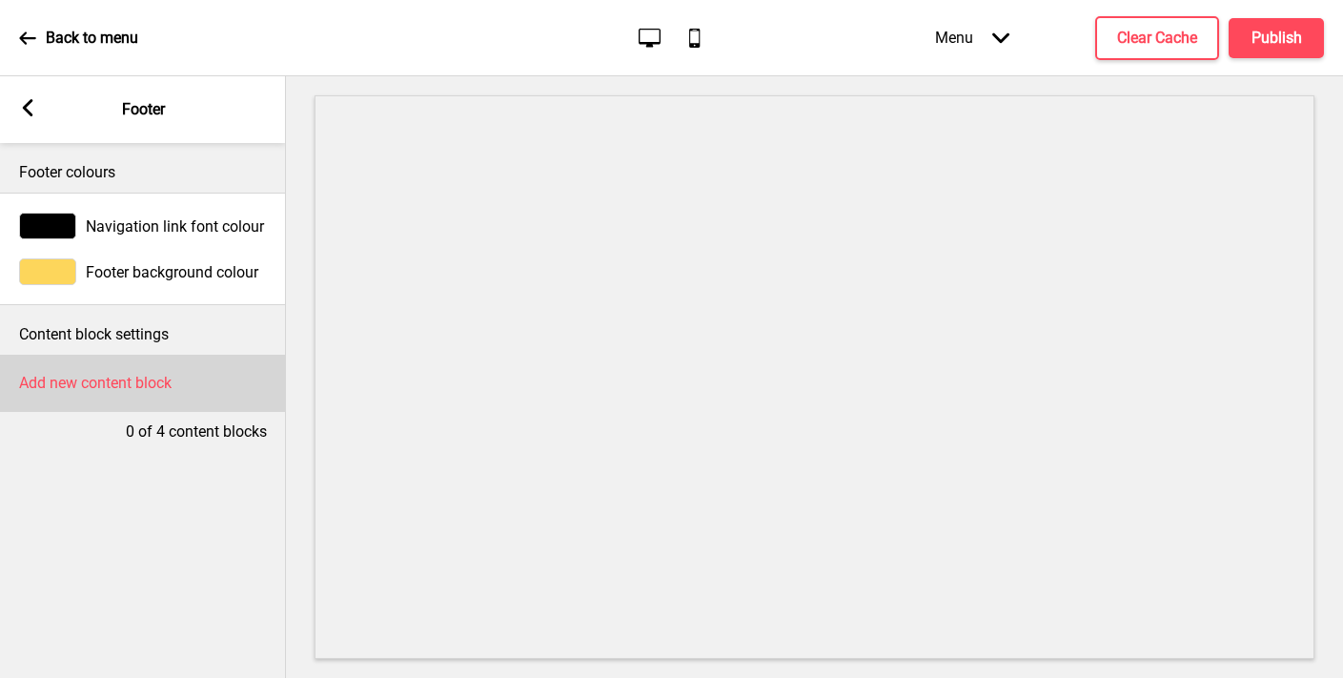
click at [140, 382] on h4 "Add new content block" at bounding box center [95, 383] width 153 height 21
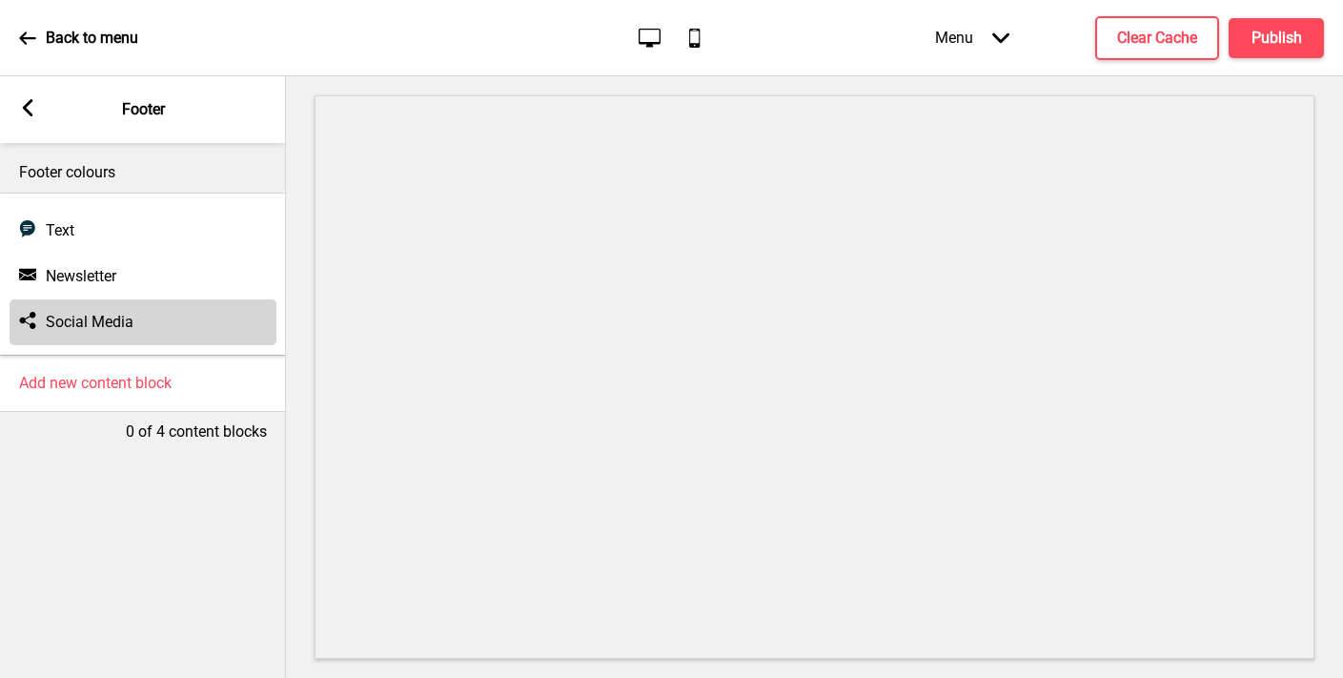
click at [135, 329] on div "Social media Social Media" at bounding box center [143, 322] width 267 height 46
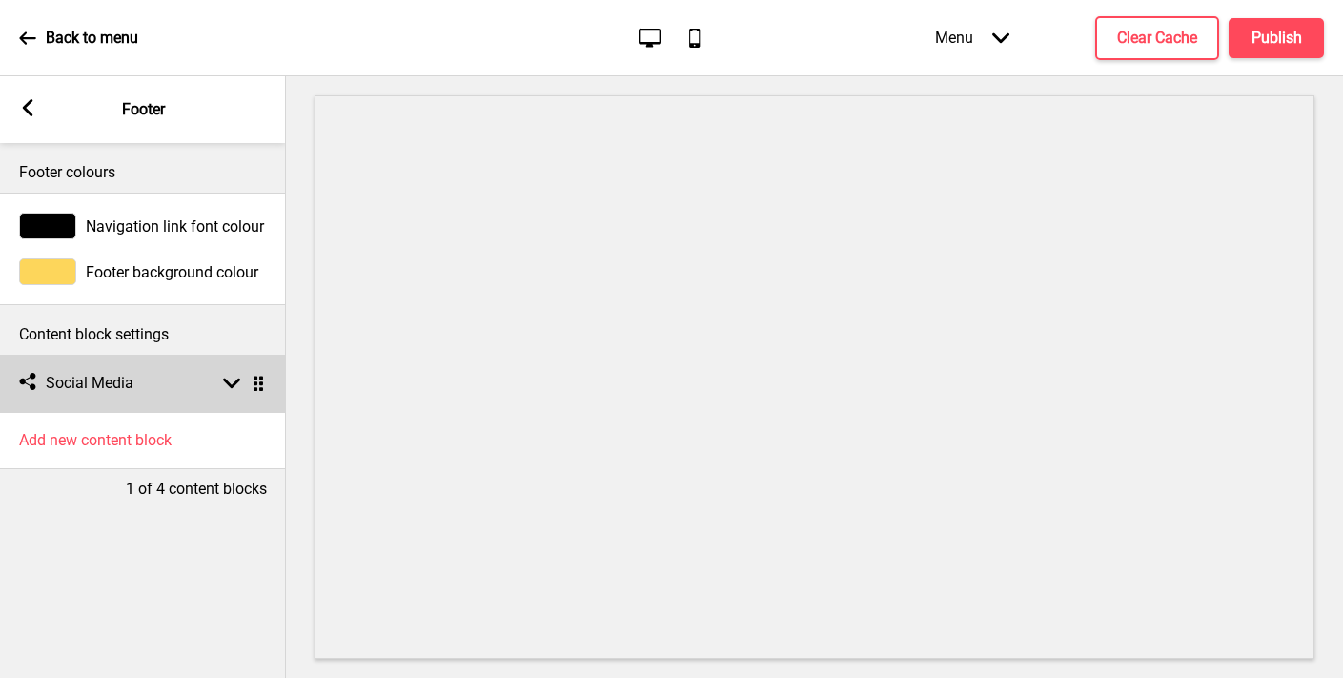
click at [109, 381] on h4 "Social Media" at bounding box center [90, 383] width 88 height 21
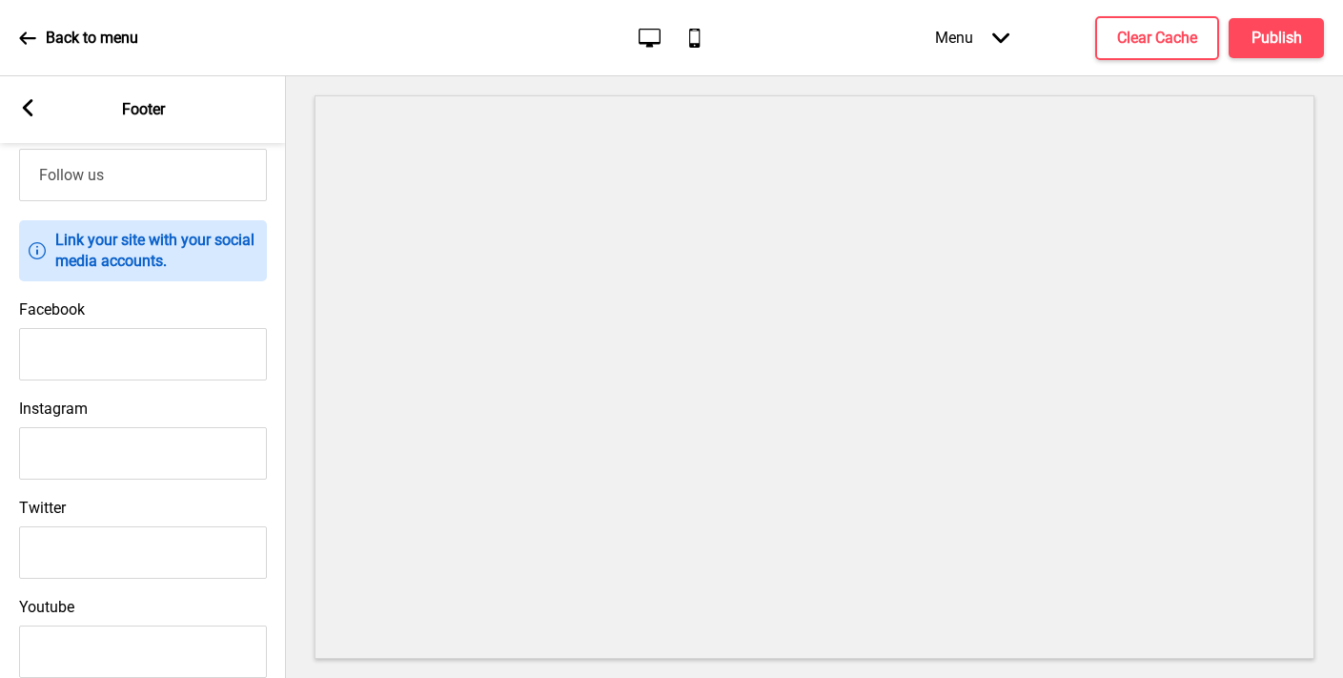
scroll to position [229, 0]
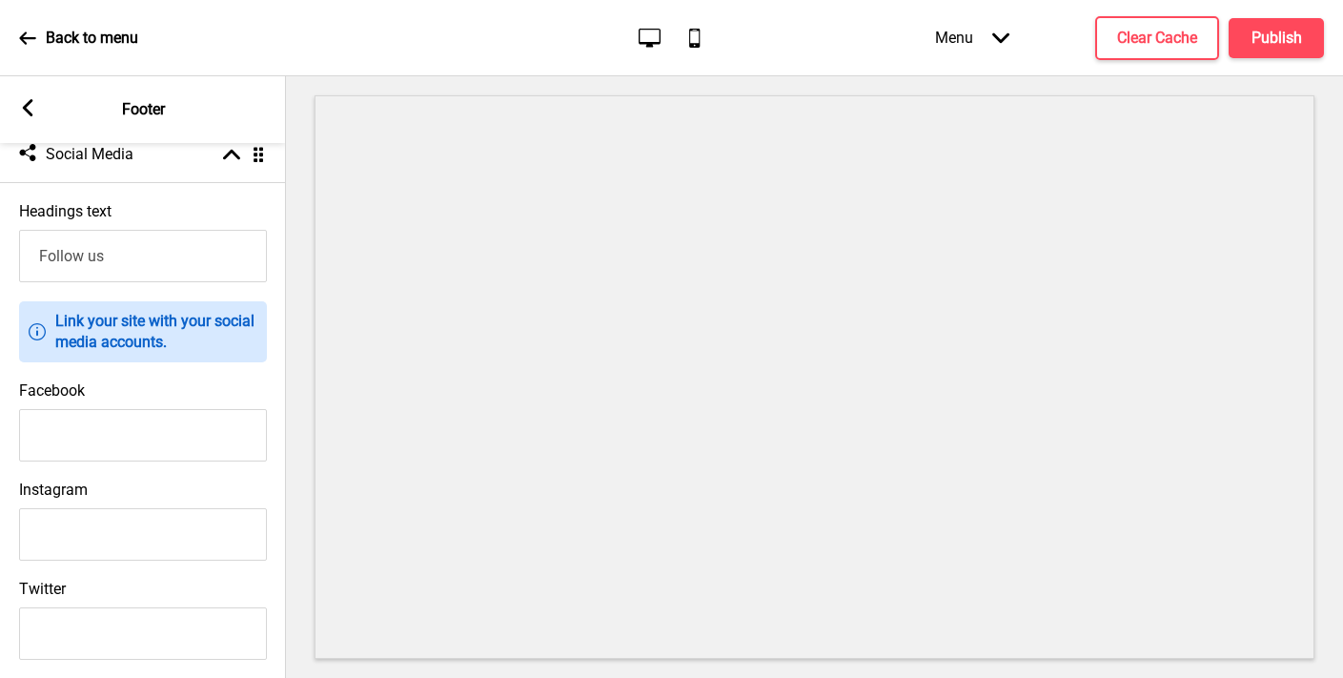
click at [154, 426] on input "Facebook" at bounding box center [143, 435] width 248 height 52
paste input "https://www.facebook.com/people/Biriyani-Bhais/61578021581325/"
type input "https://www.facebook.com/people/Biriyani-Bhais/61578021581325/"
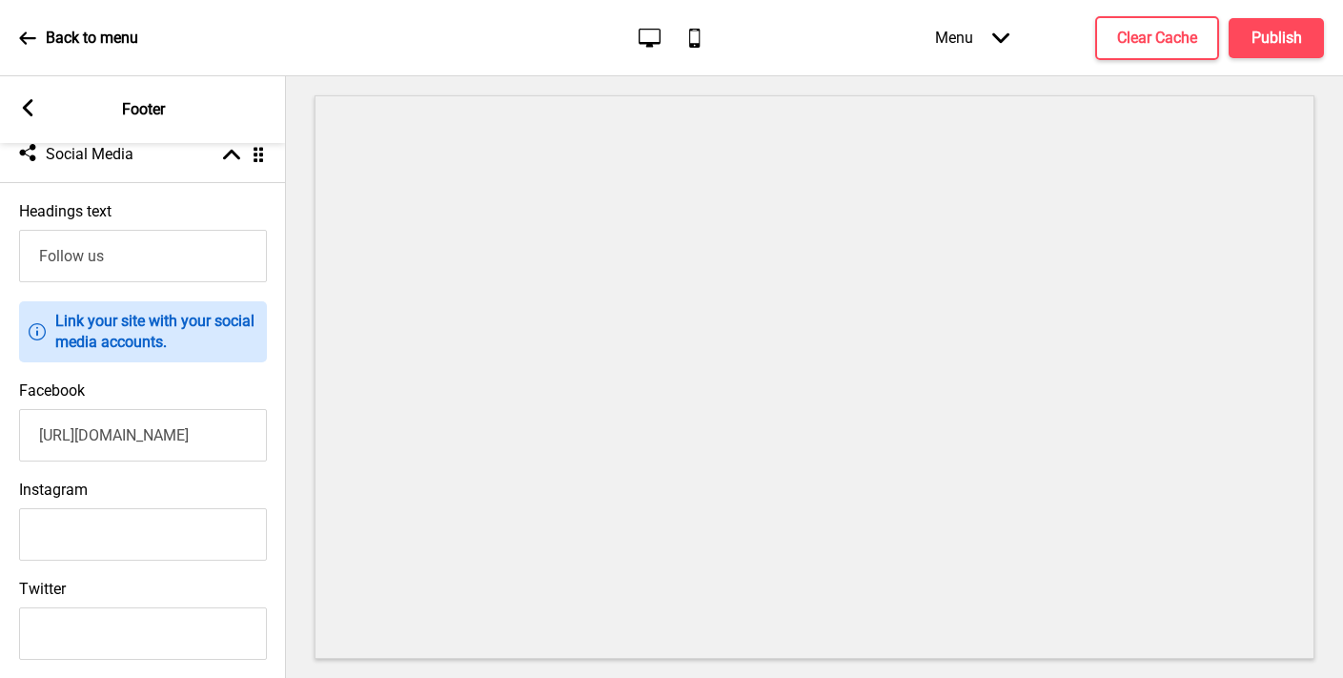
click at [72, 540] on input "Instagram" at bounding box center [143, 534] width 248 height 52
paste input "https://www.instagram.com/biriyani.bhais/"
type input "https://www.instagram.com/biriyani.bhais/"
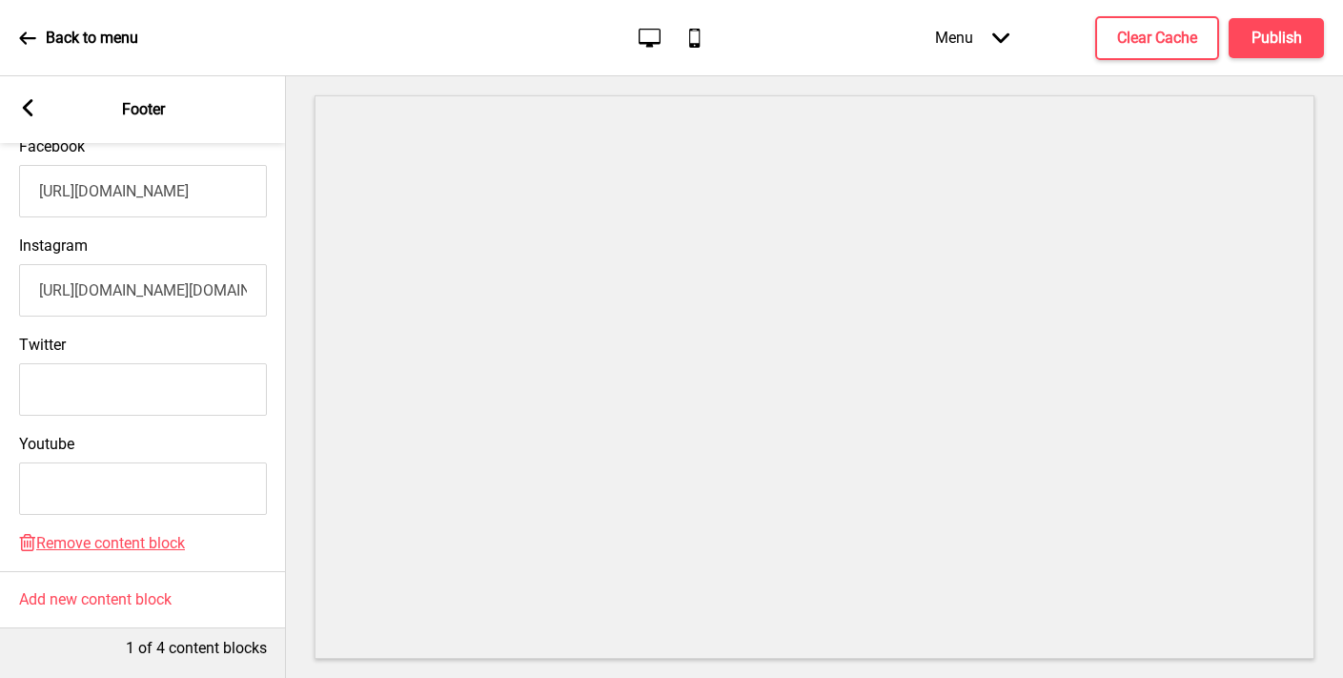
scroll to position [0, 0]
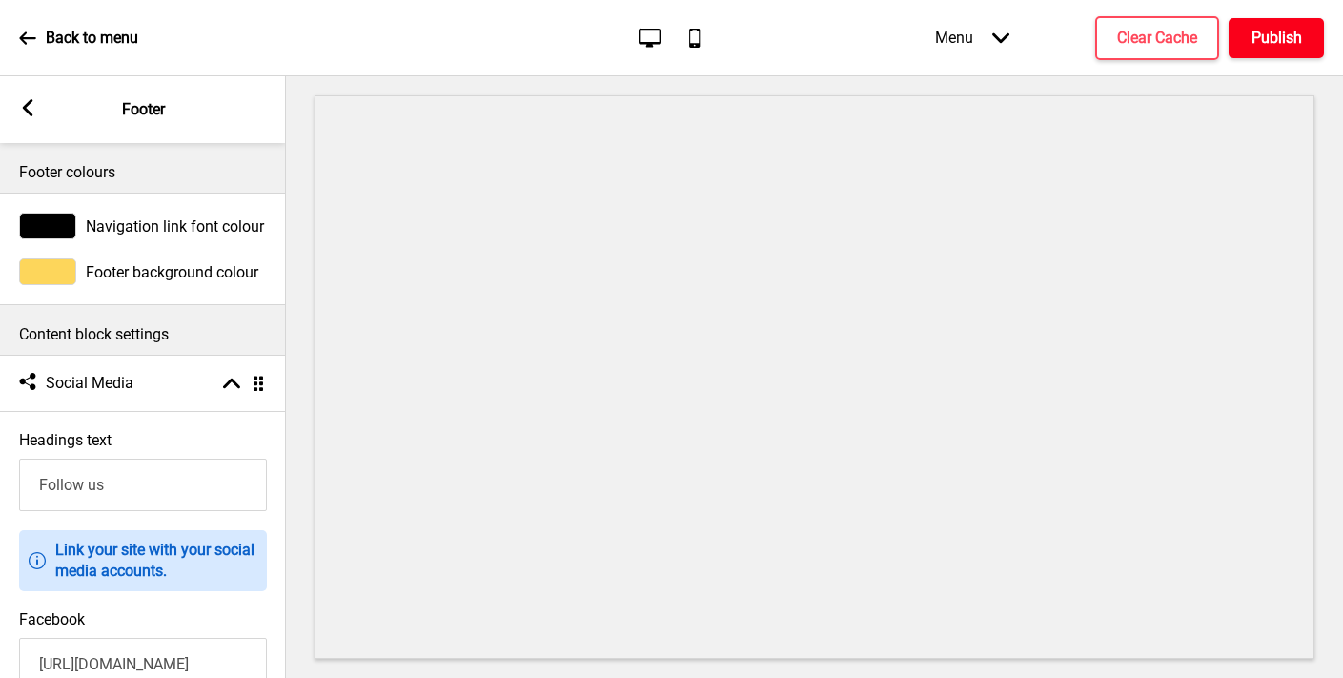
click at [1264, 30] on h4 "Publish" at bounding box center [1277, 38] width 51 height 21
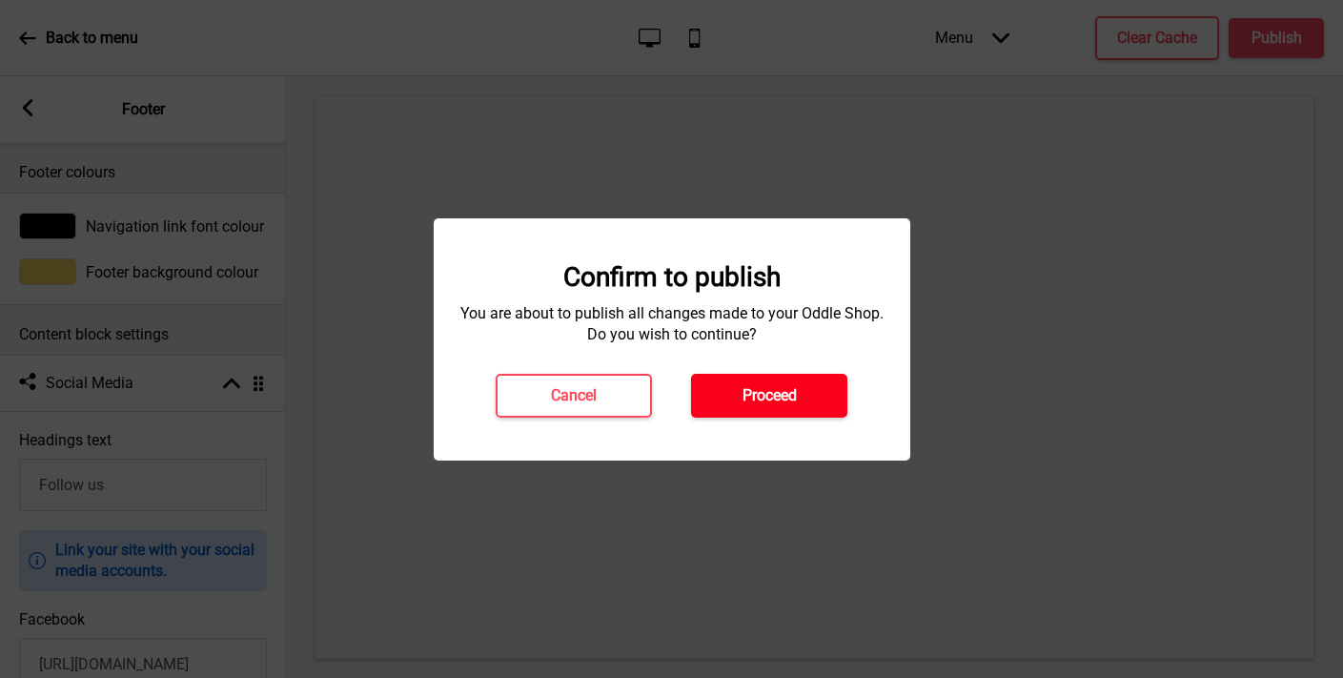
click at [808, 390] on button "Proceed" at bounding box center [769, 396] width 156 height 44
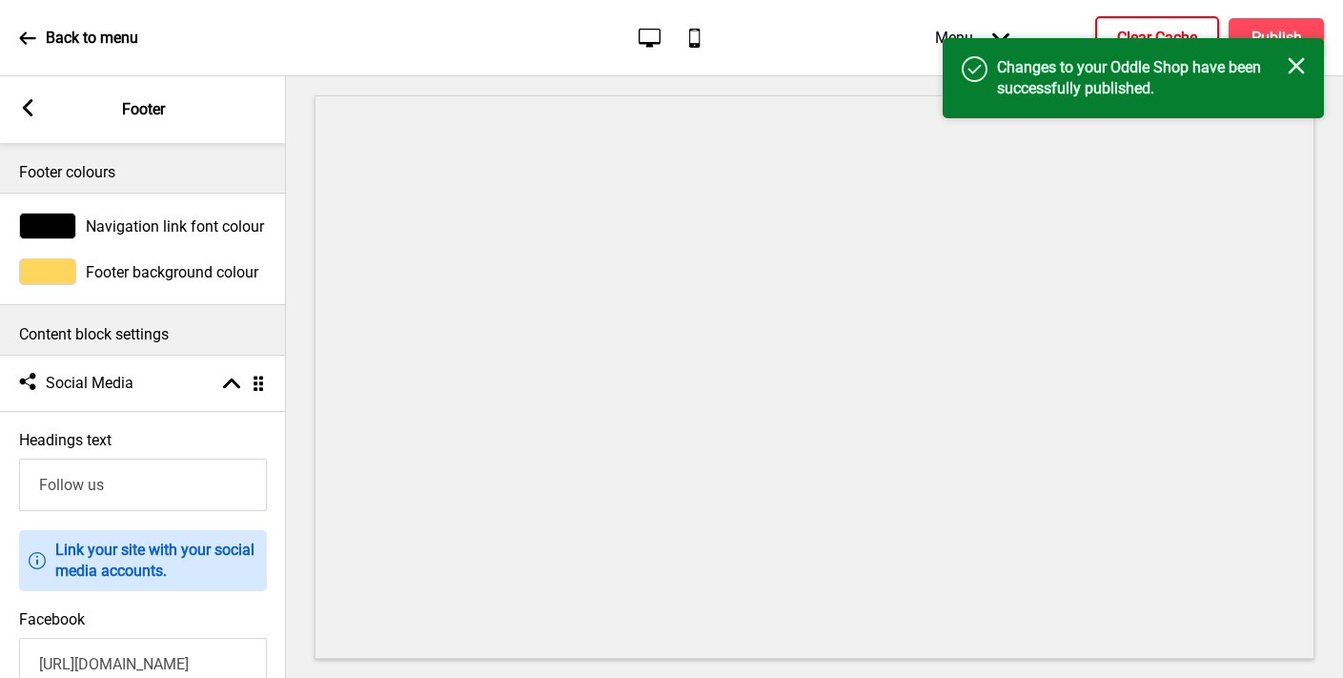
click at [1124, 31] on h4 "Clear Cache" at bounding box center [1157, 38] width 80 height 21
